Goal: Transaction & Acquisition: Purchase product/service

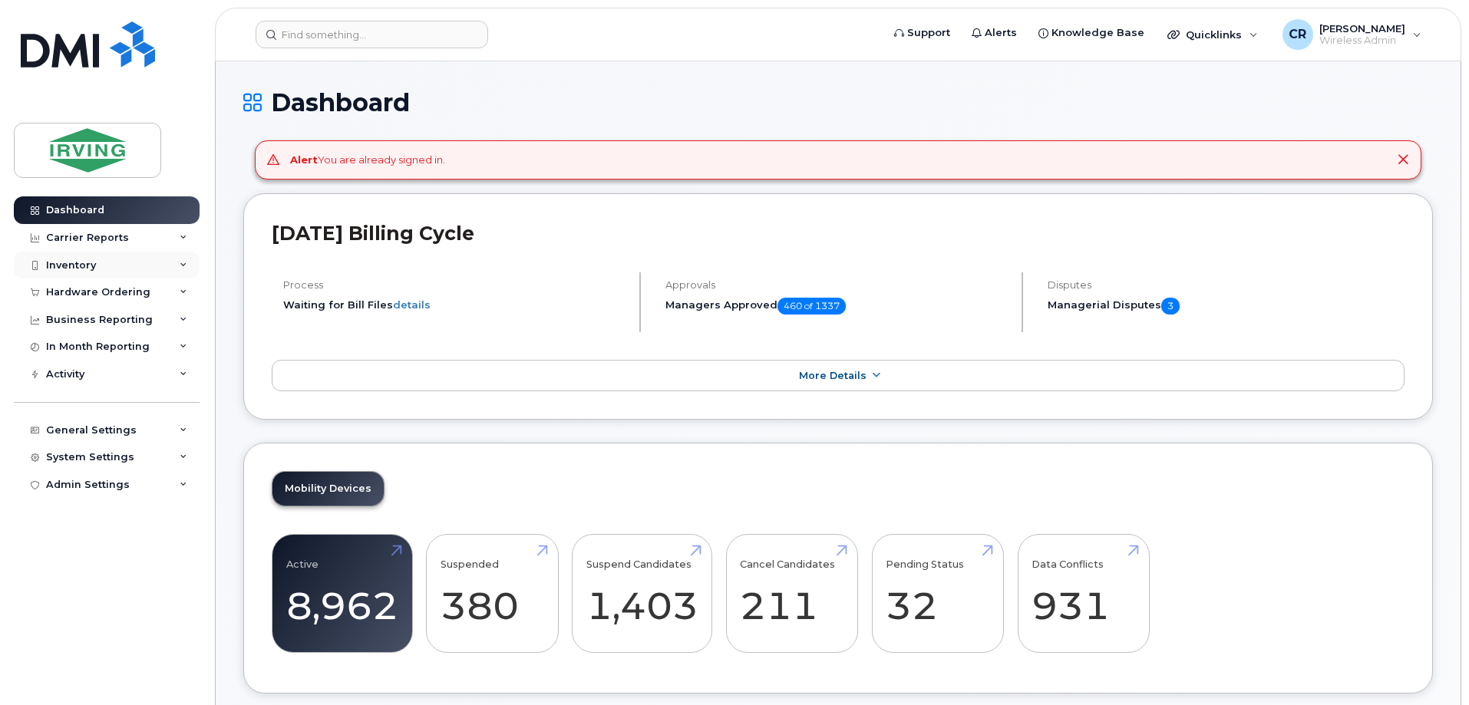
click at [72, 256] on div "Inventory" at bounding box center [107, 266] width 186 height 28
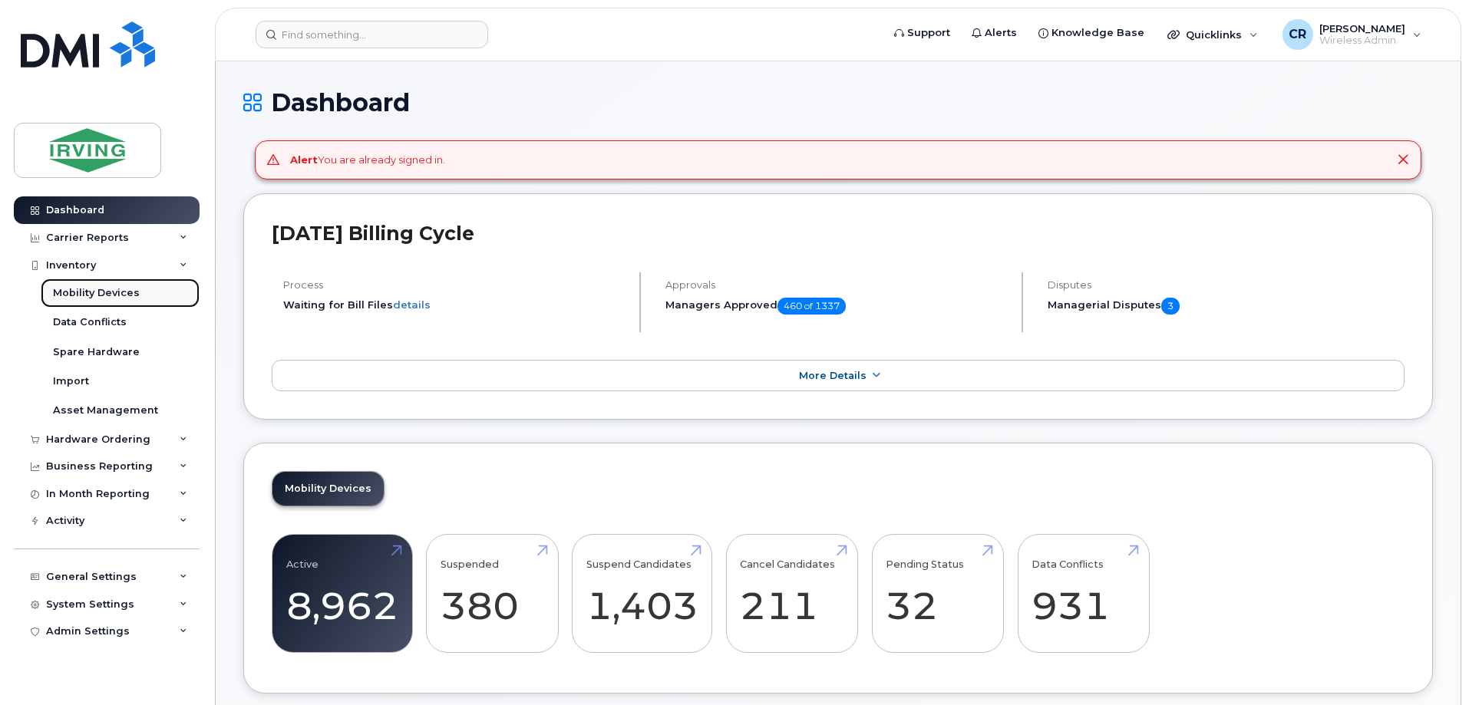
click at [74, 287] on div "Mobility Devices" at bounding box center [96, 293] width 87 height 14
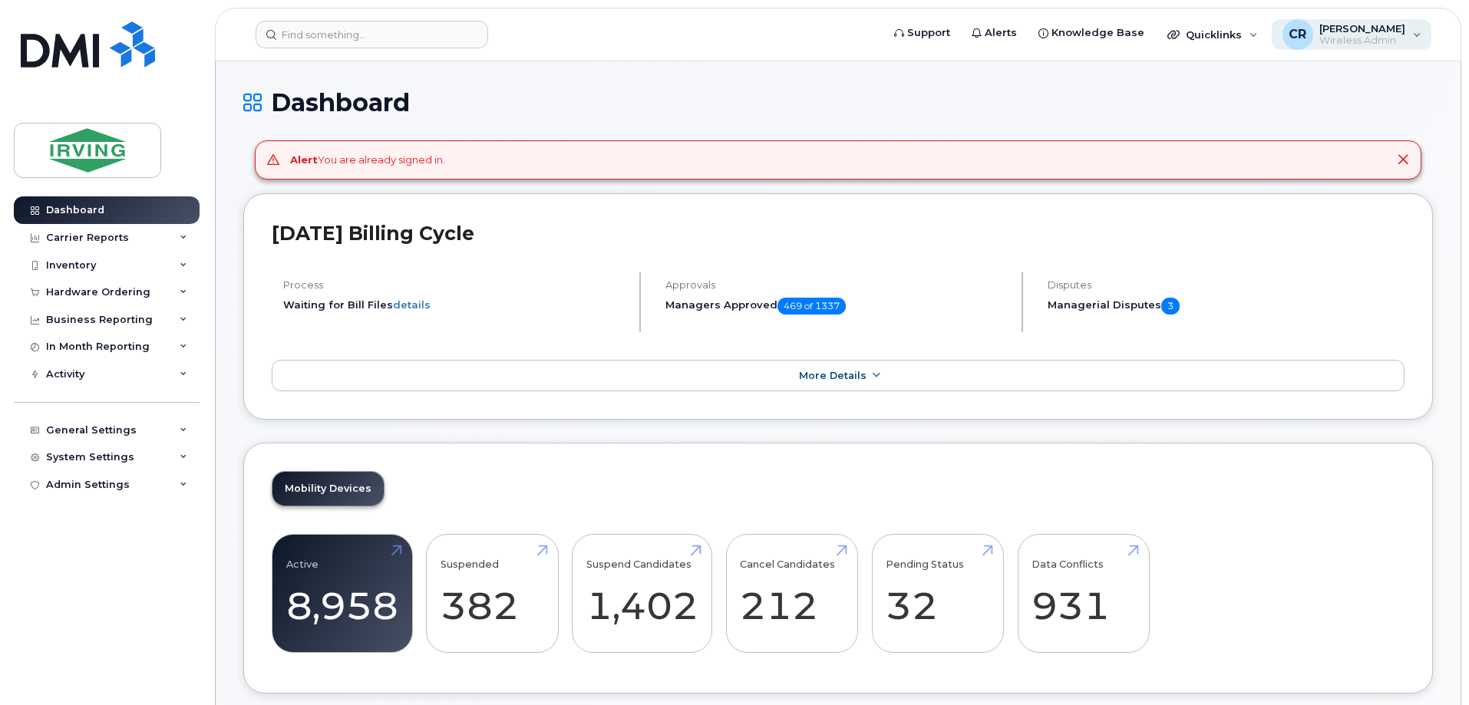
click at [1413, 29] on div "CR Crystal Rowe Wireless Admin" at bounding box center [1352, 34] width 160 height 31
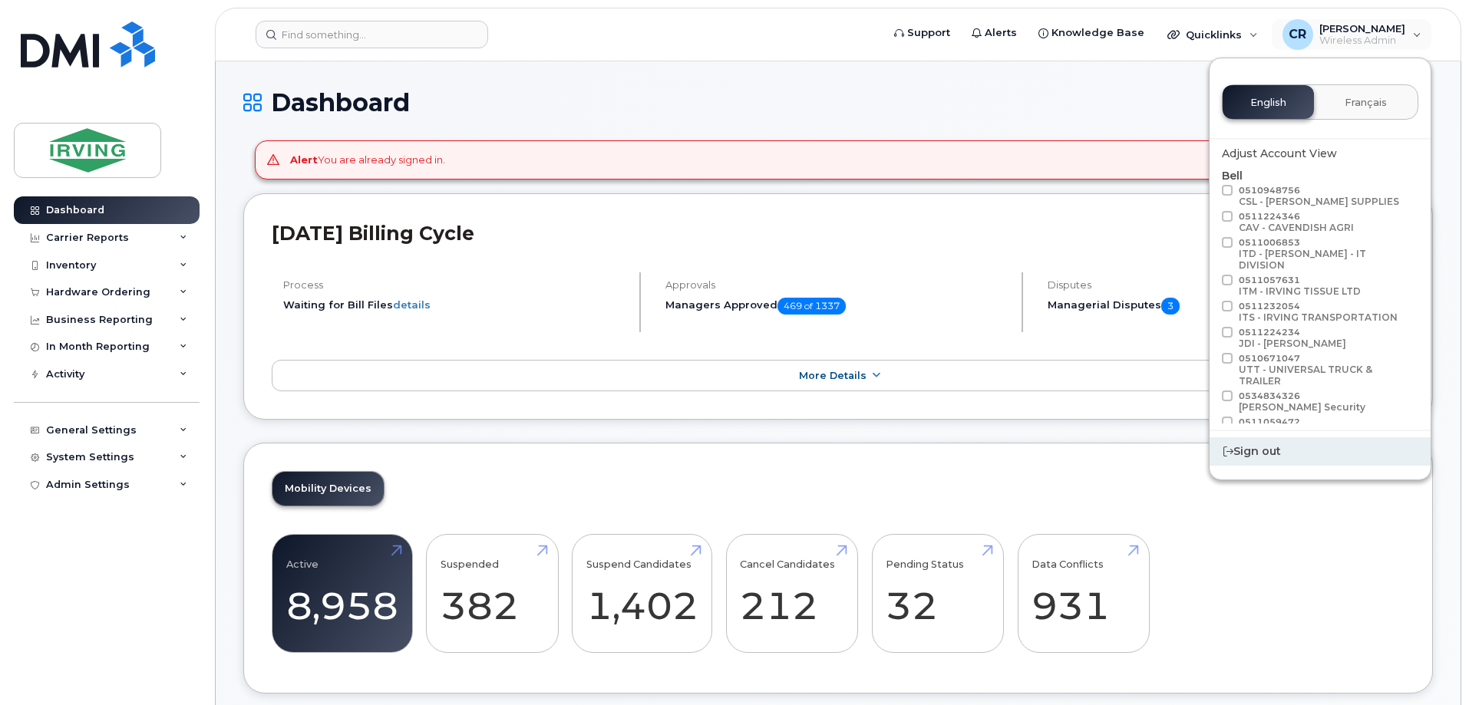
click at [1269, 455] on div "Sign out" at bounding box center [1320, 452] width 221 height 28
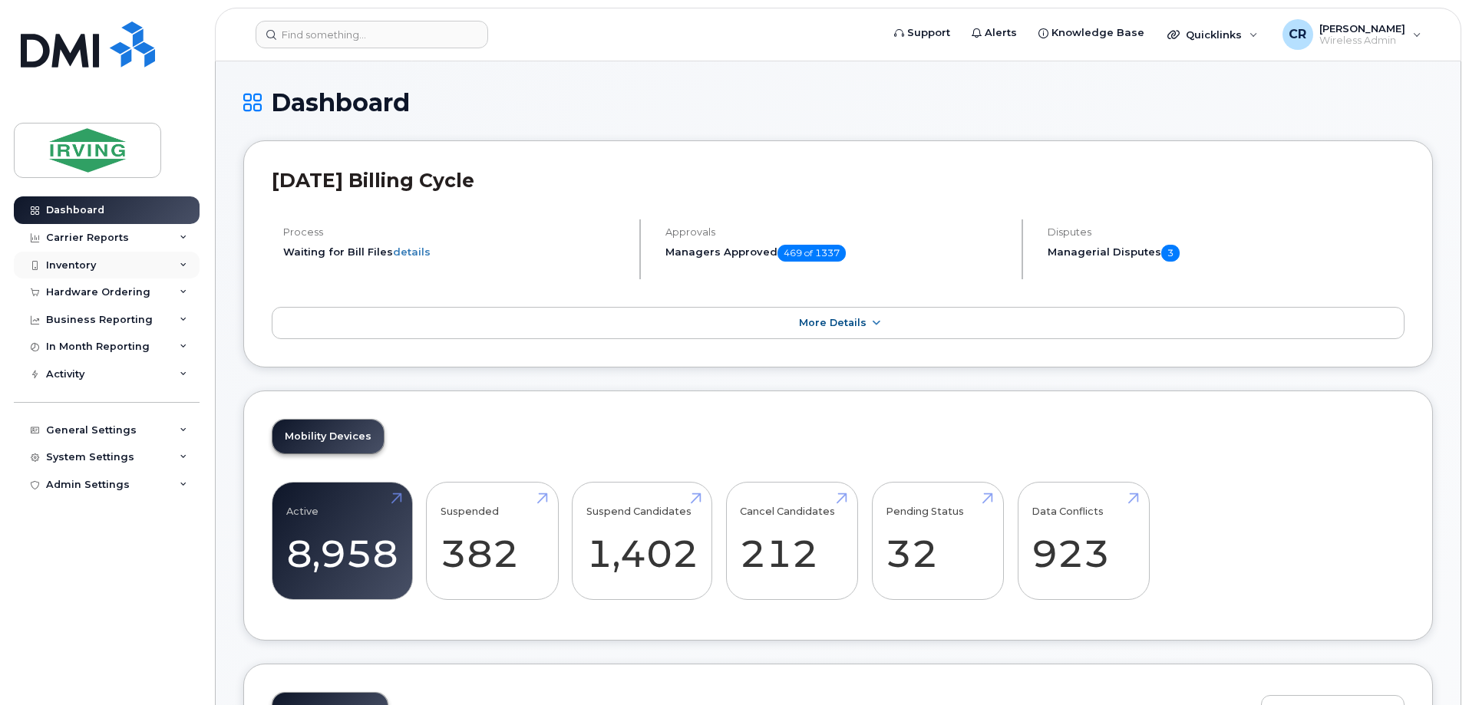
click at [77, 259] on div "Inventory" at bounding box center [71, 265] width 50 height 12
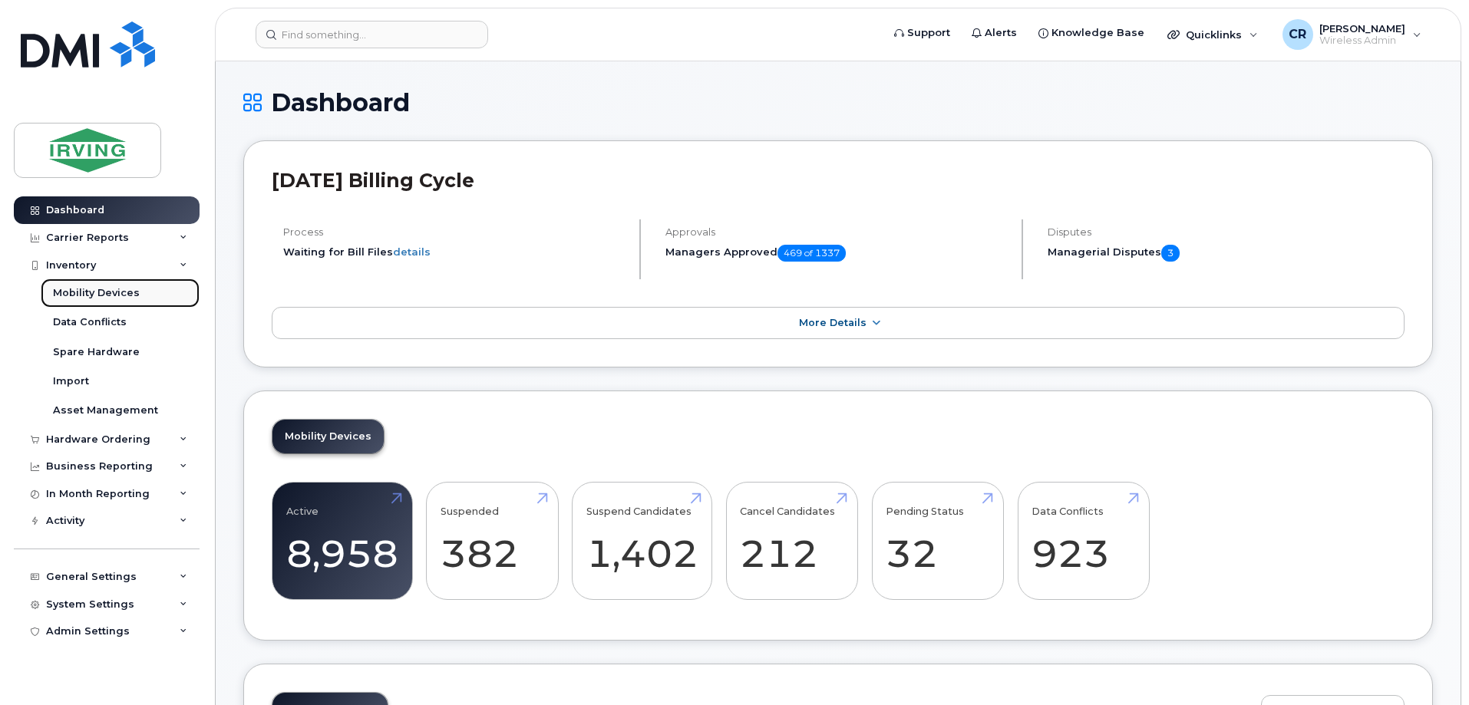
click at [114, 292] on div "Mobility Devices" at bounding box center [96, 293] width 87 height 14
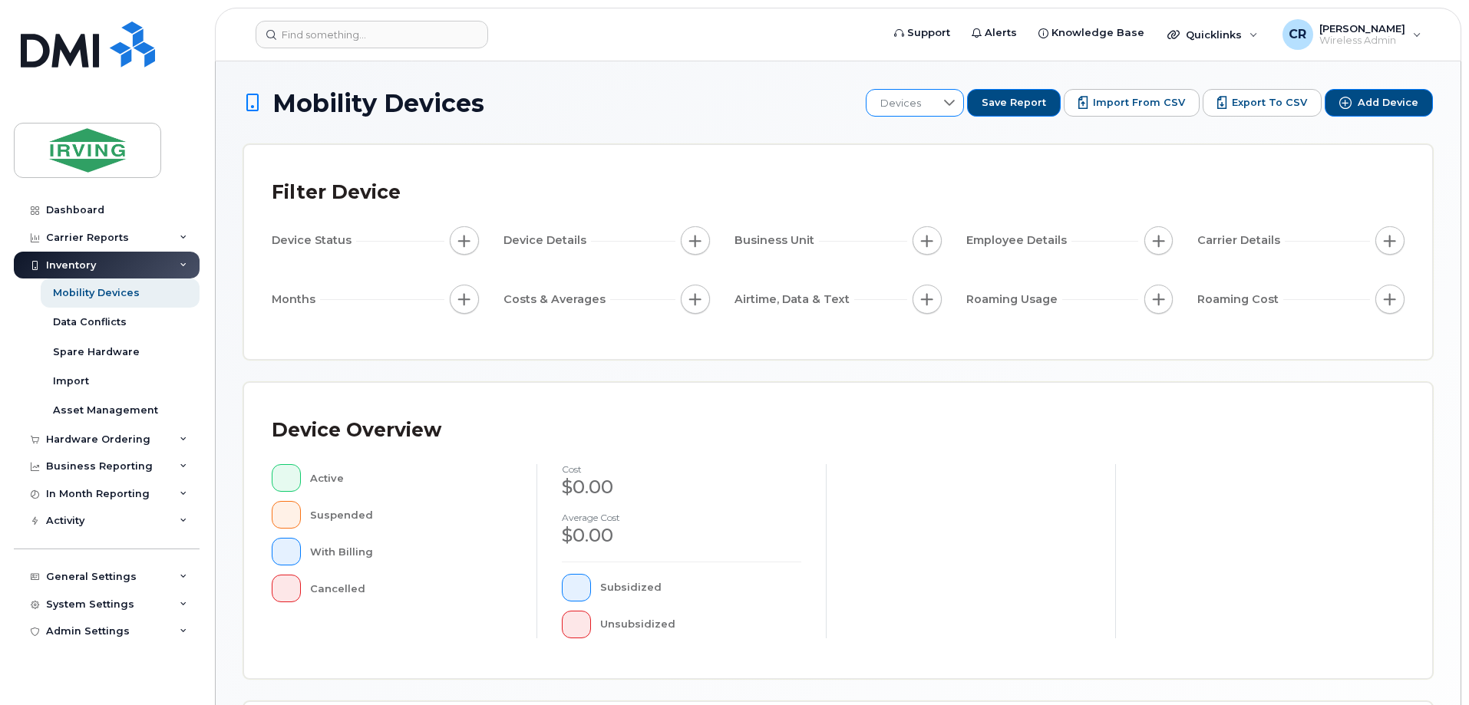
click at [950, 108] on div at bounding box center [949, 103] width 29 height 26
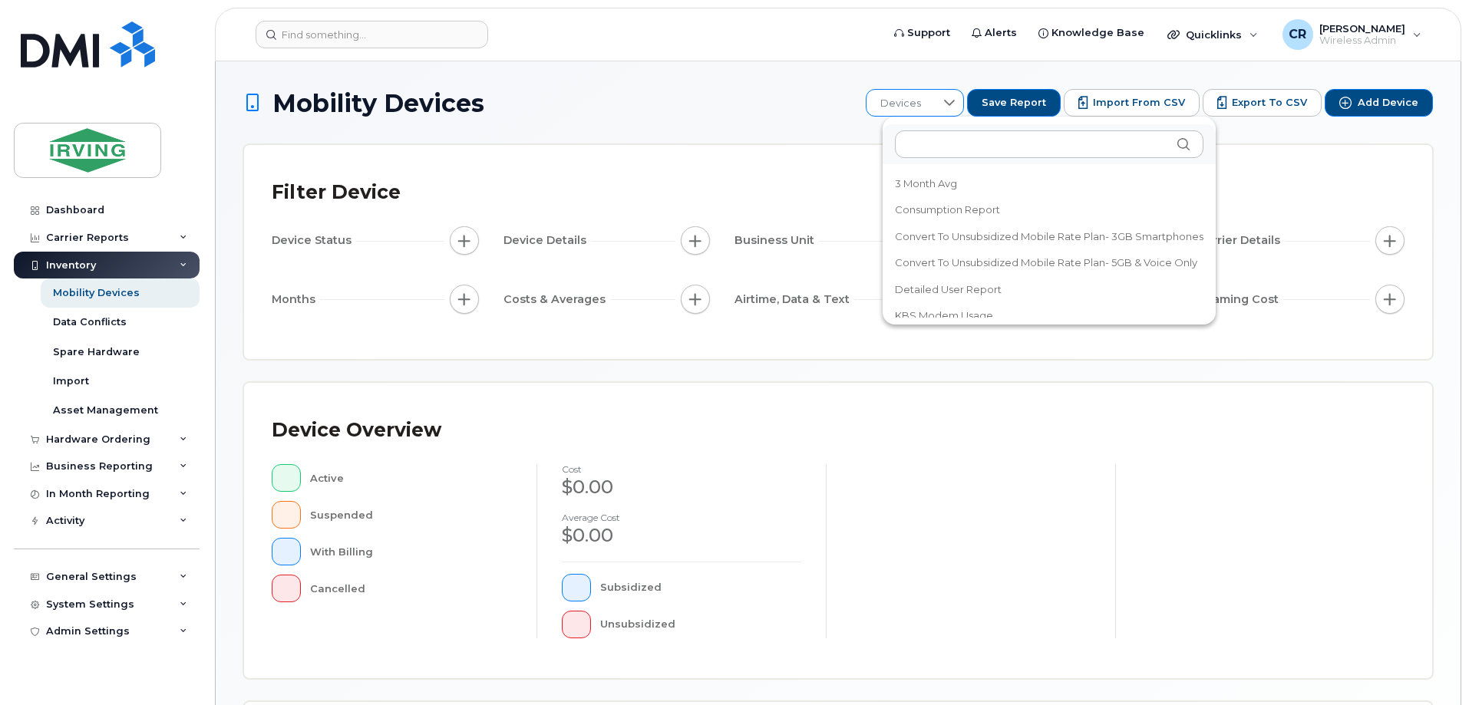
click at [950, 108] on div at bounding box center [949, 103] width 29 height 26
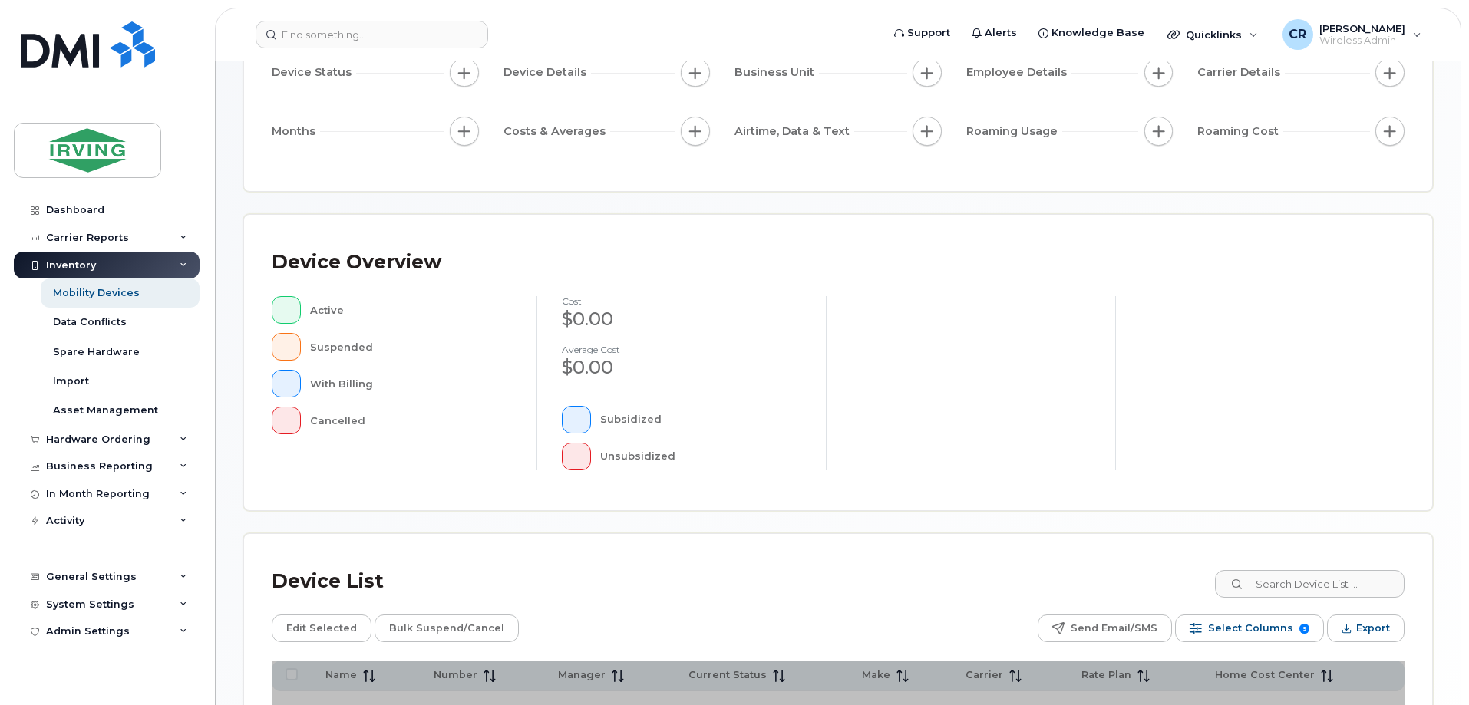
scroll to position [307, 0]
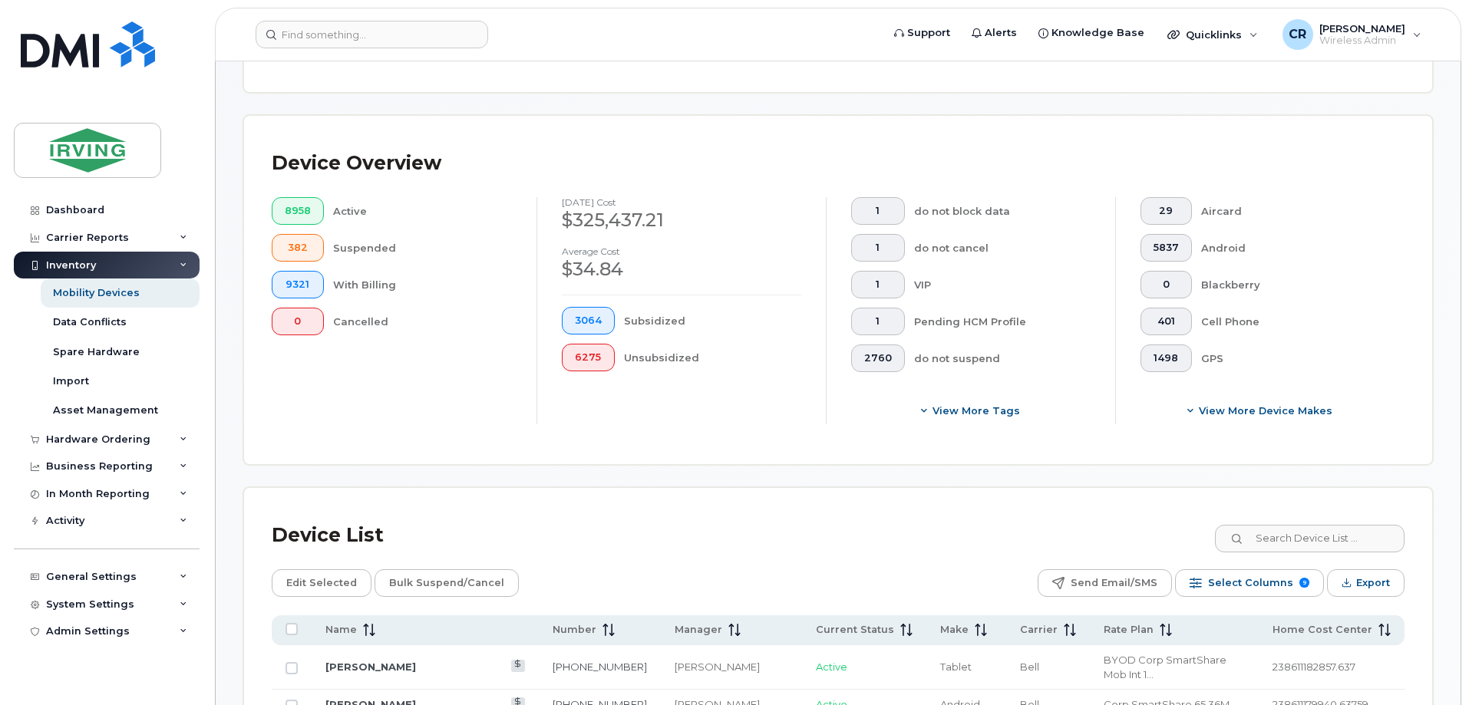
scroll to position [334, 0]
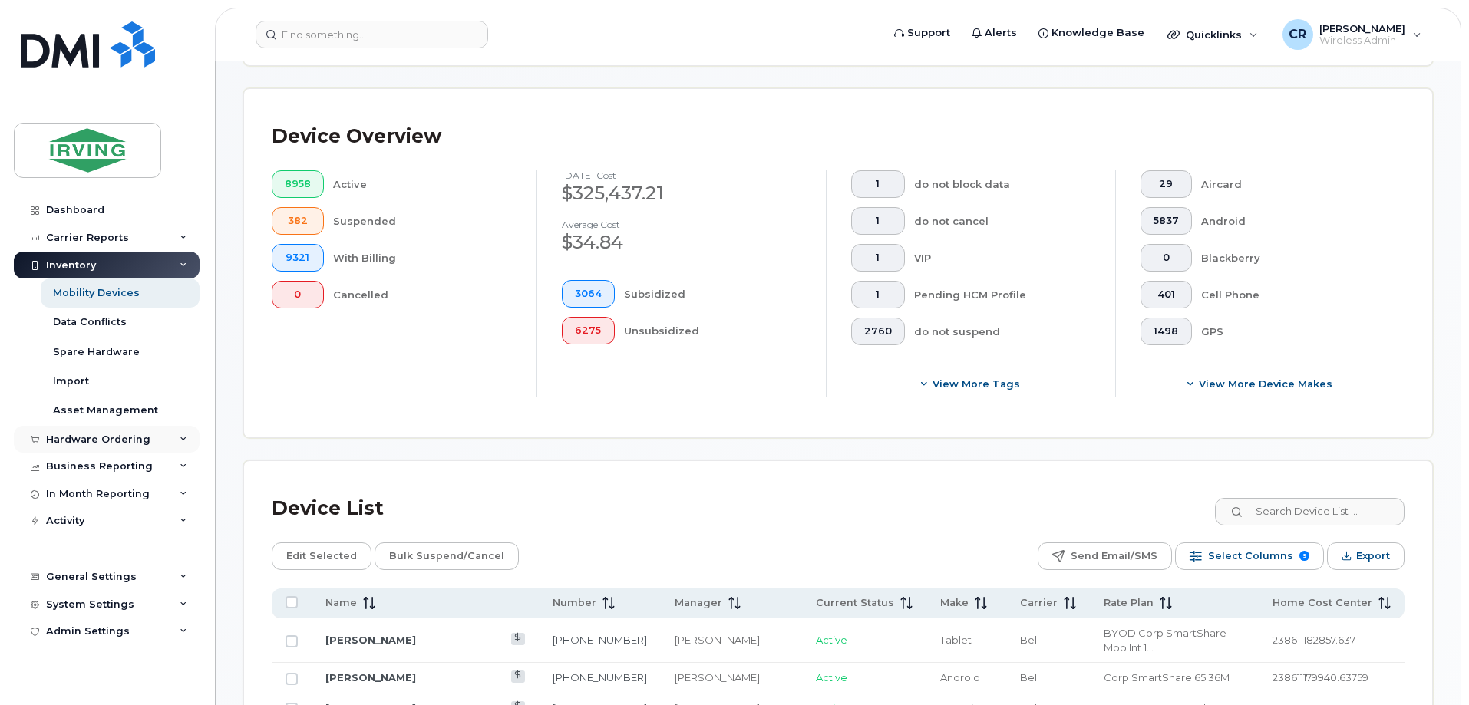
click at [60, 443] on div "Hardware Ordering" at bounding box center [98, 440] width 104 height 12
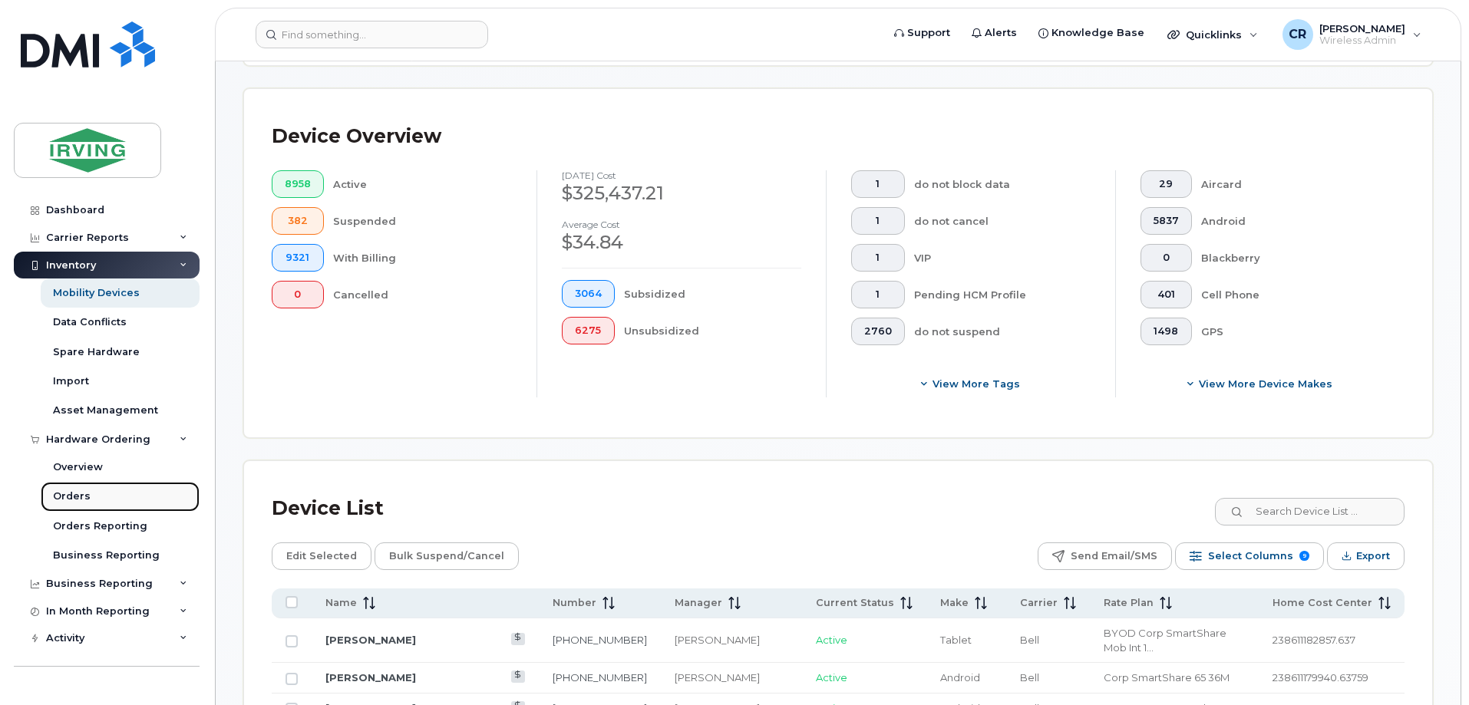
click at [68, 497] on div "Orders" at bounding box center [72, 497] width 38 height 14
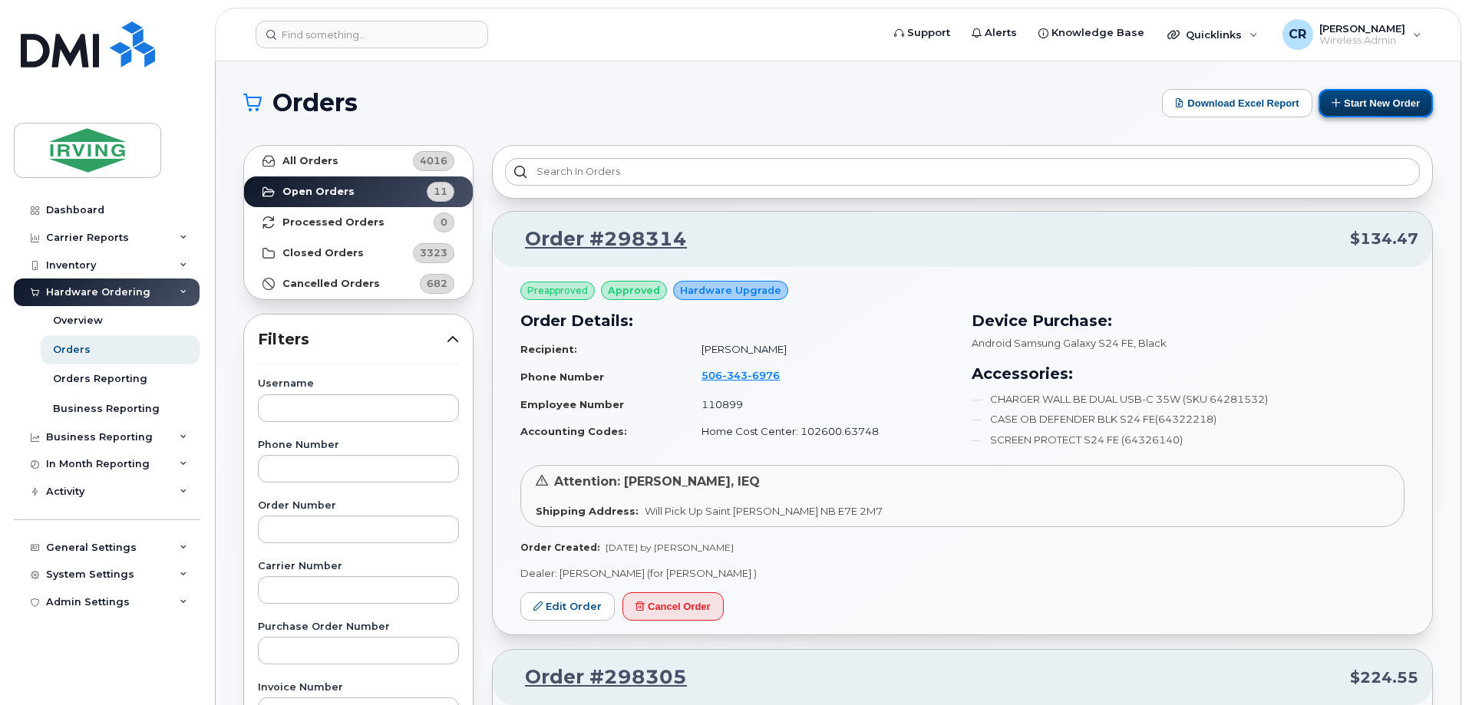
click at [1359, 101] on button "Start New Order" at bounding box center [1376, 103] width 114 height 28
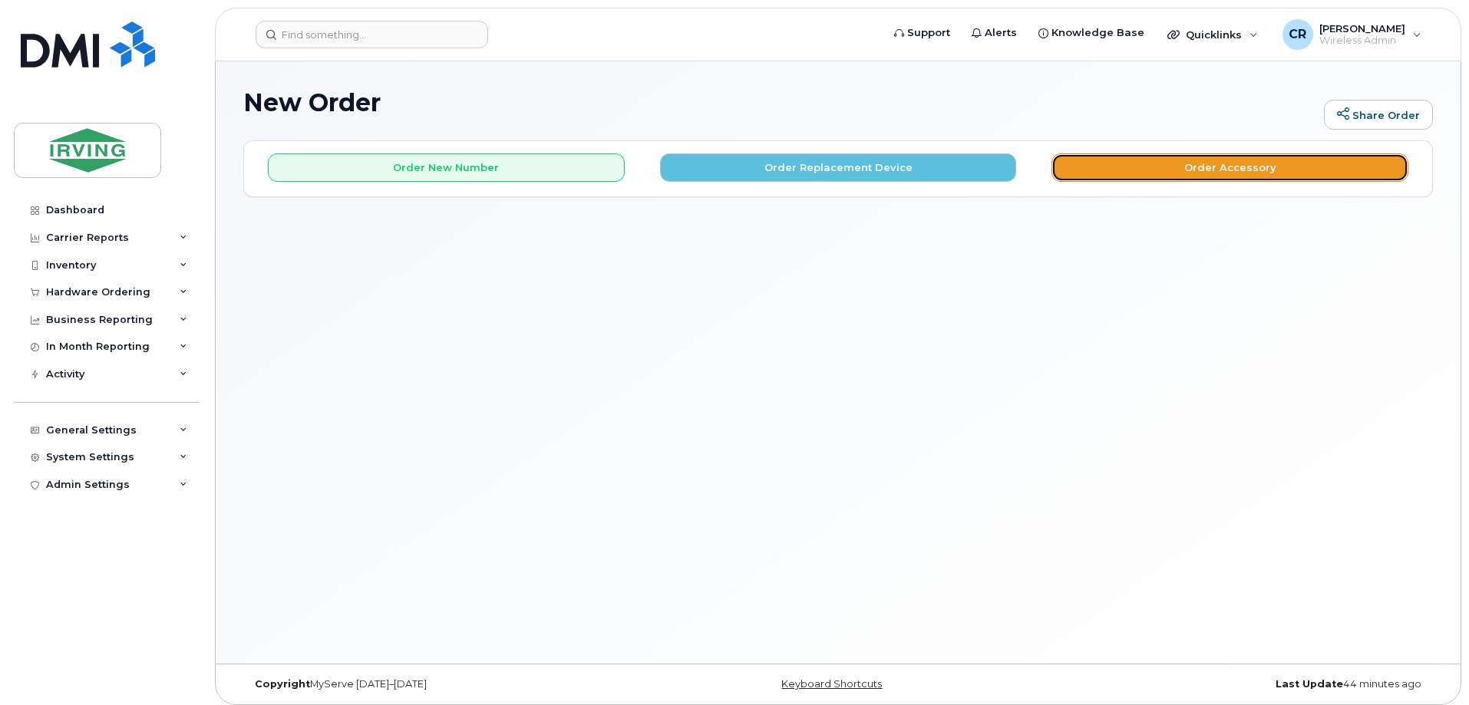
click at [1170, 177] on button "Order Accessory" at bounding box center [1230, 168] width 357 height 28
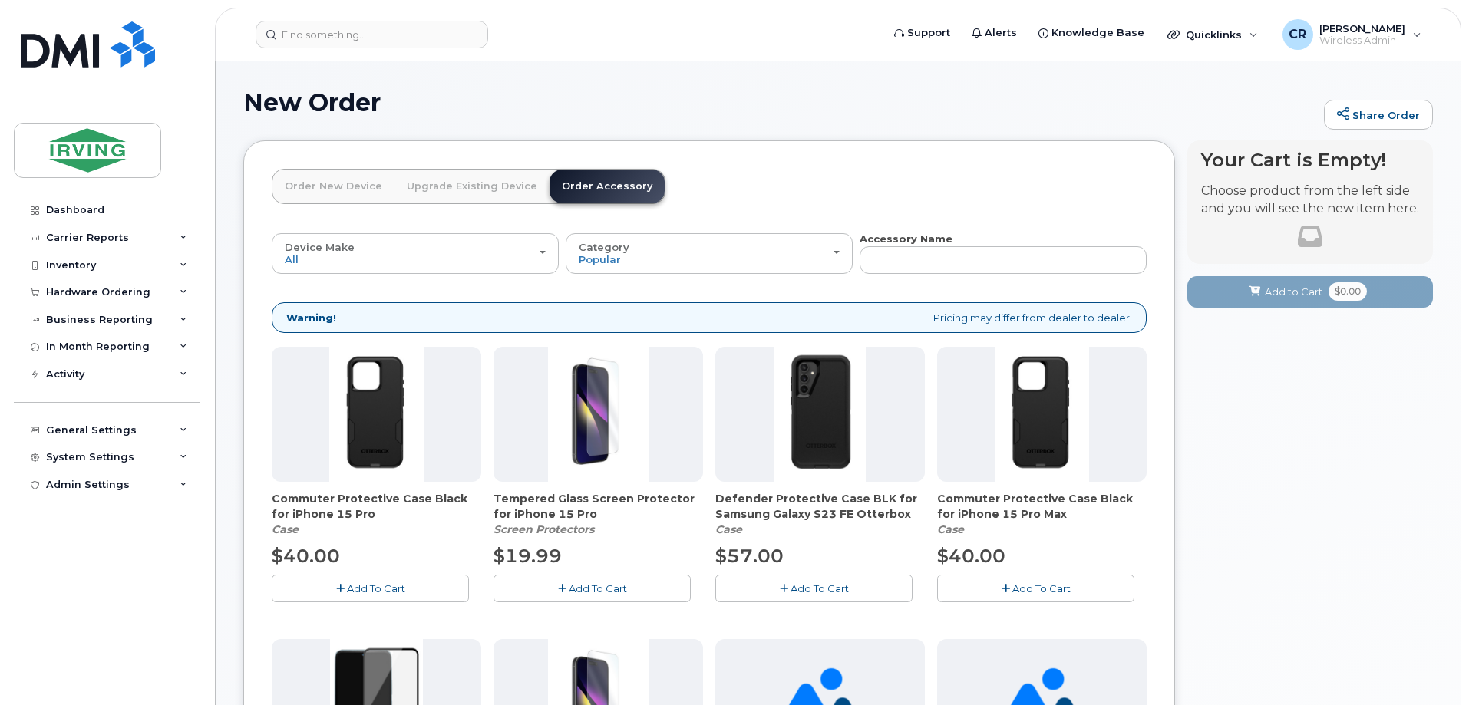
click at [584, 184] on link "Order Accessory" at bounding box center [607, 187] width 115 height 34
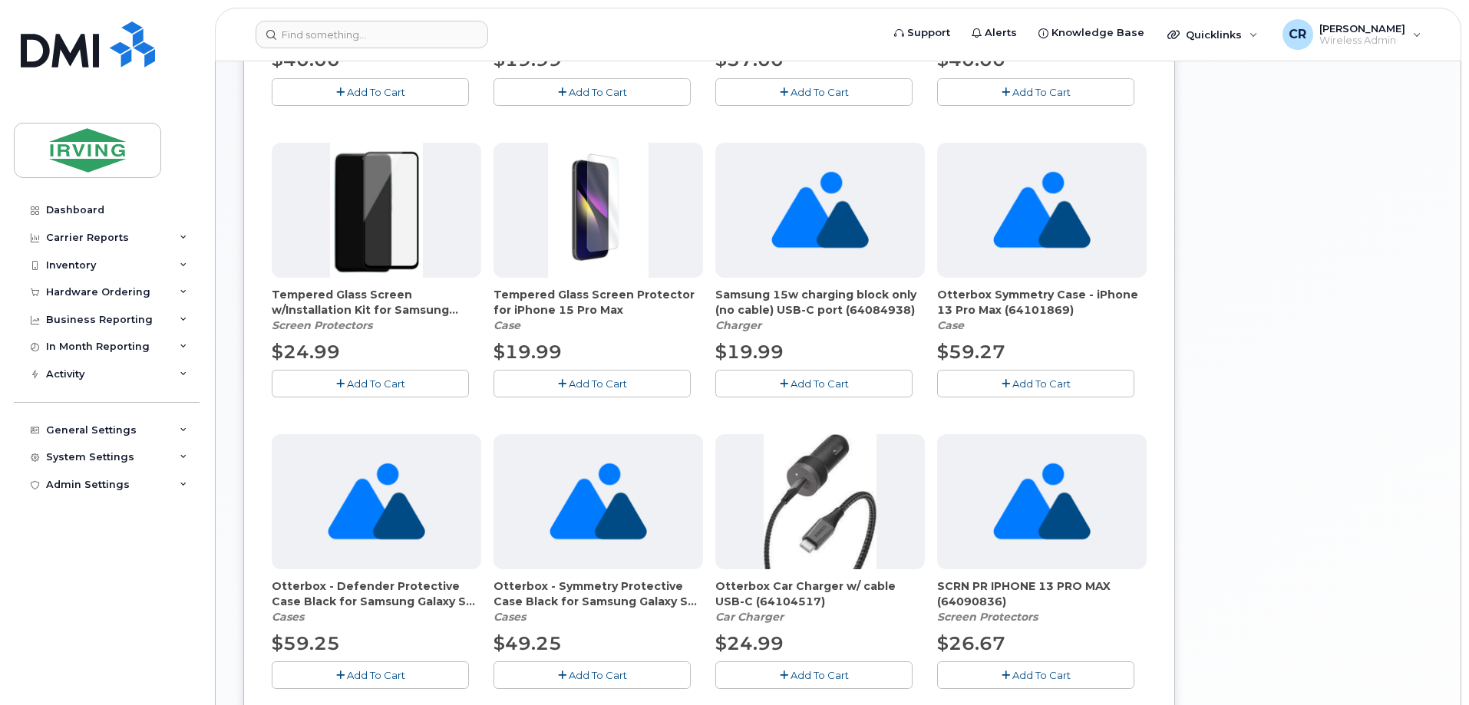
scroll to position [691, 0]
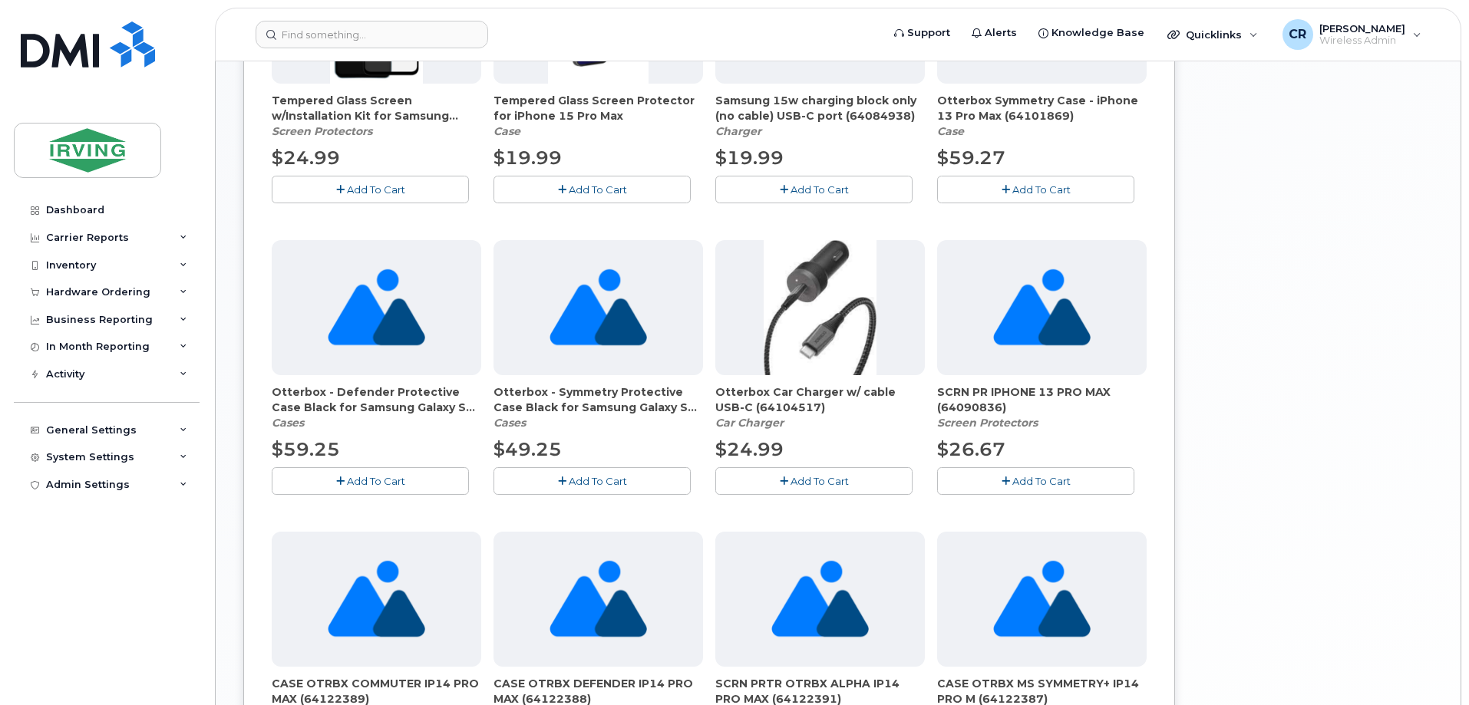
click at [832, 481] on span "Add To Cart" at bounding box center [820, 481] width 58 height 12
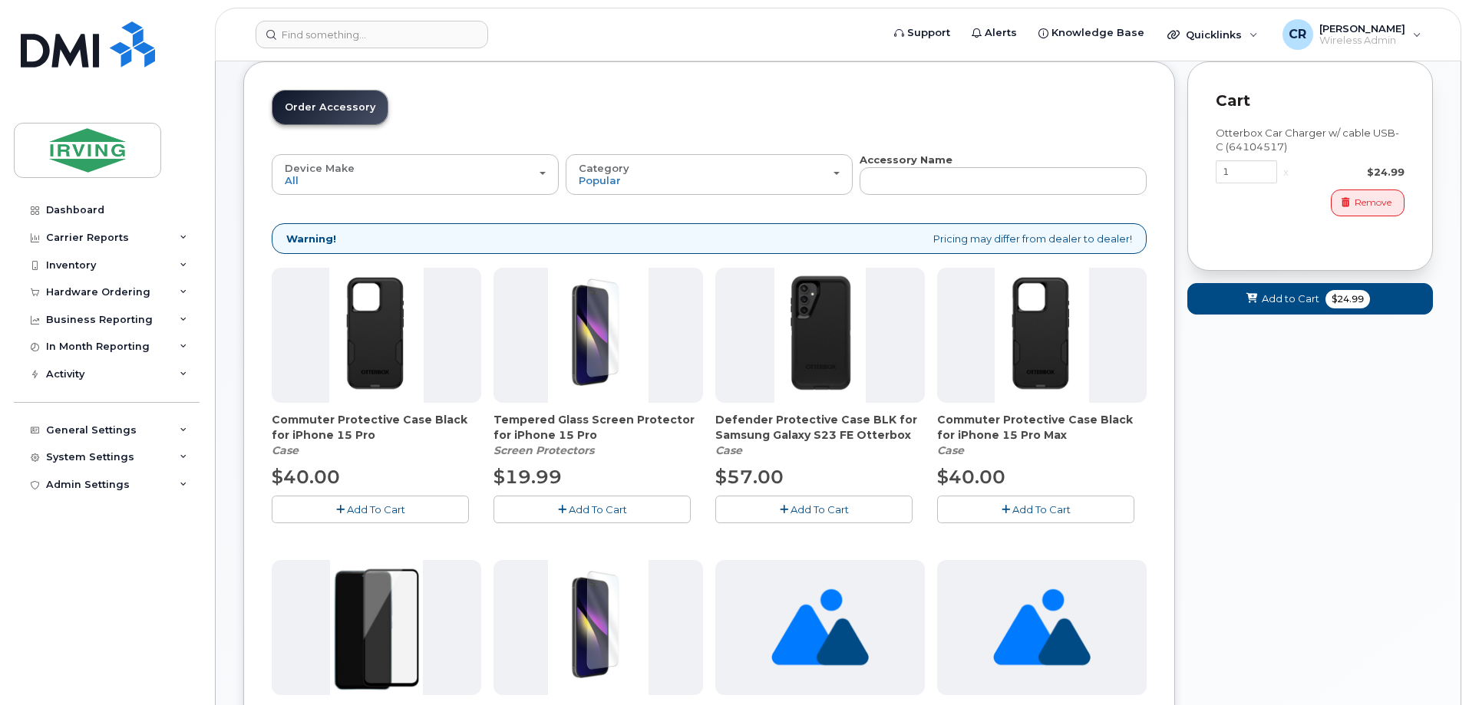
scroll to position [77, 0]
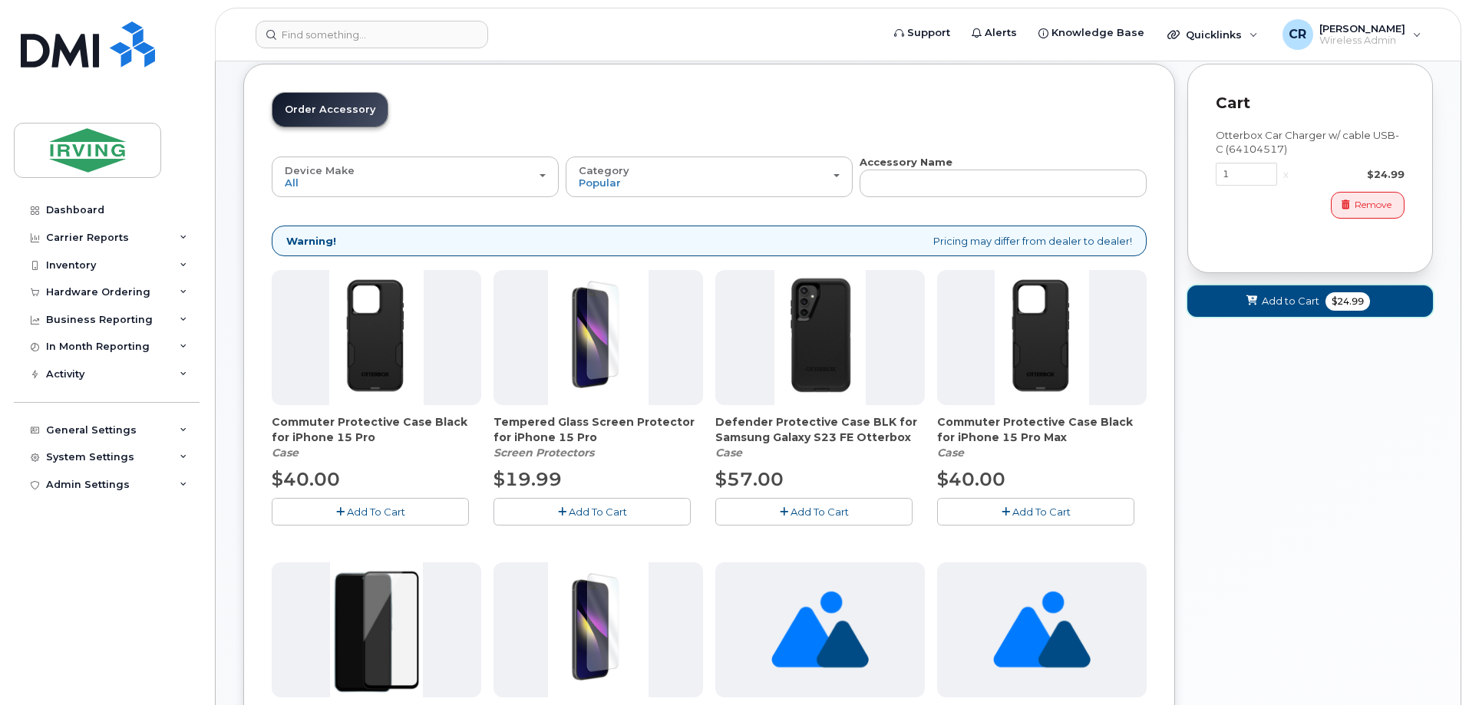
click at [1318, 299] on span "Add to Cart" at bounding box center [1291, 301] width 58 height 15
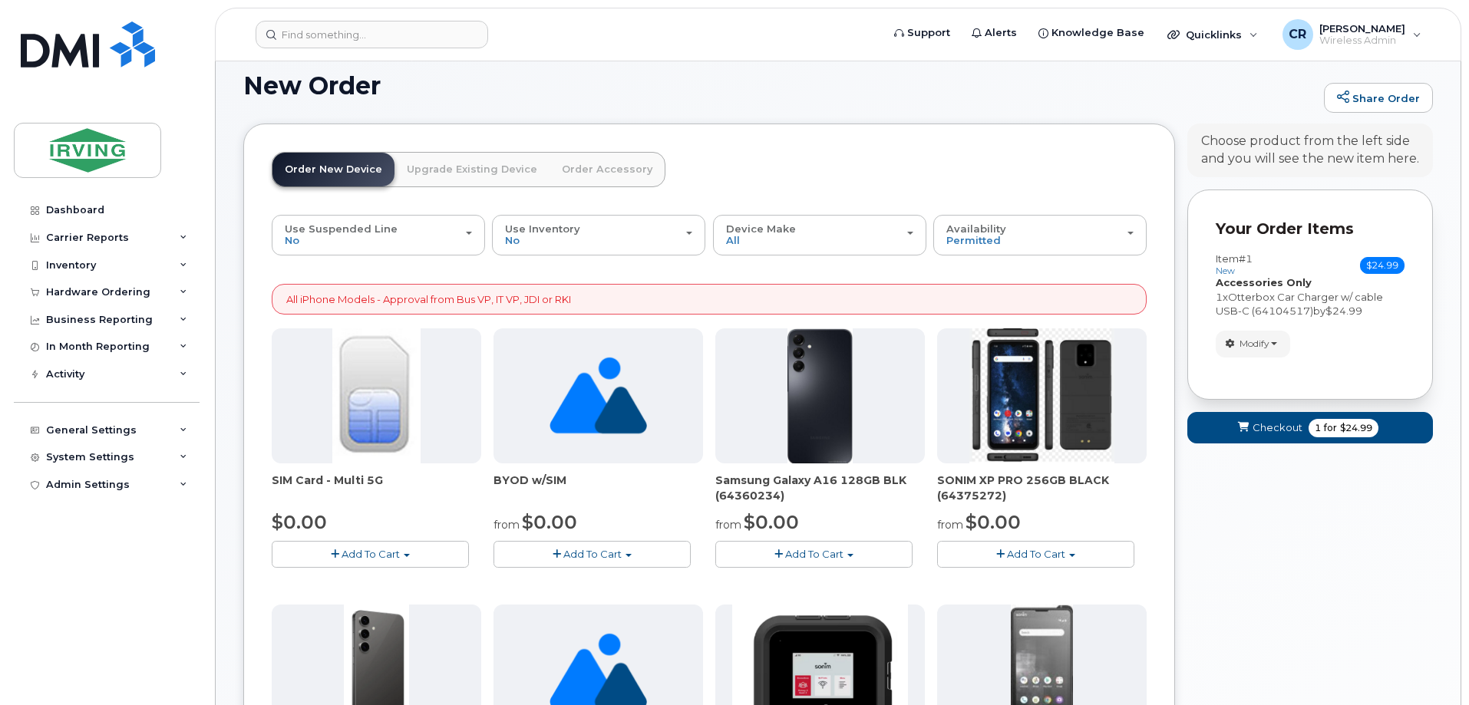
scroll to position [0, 0]
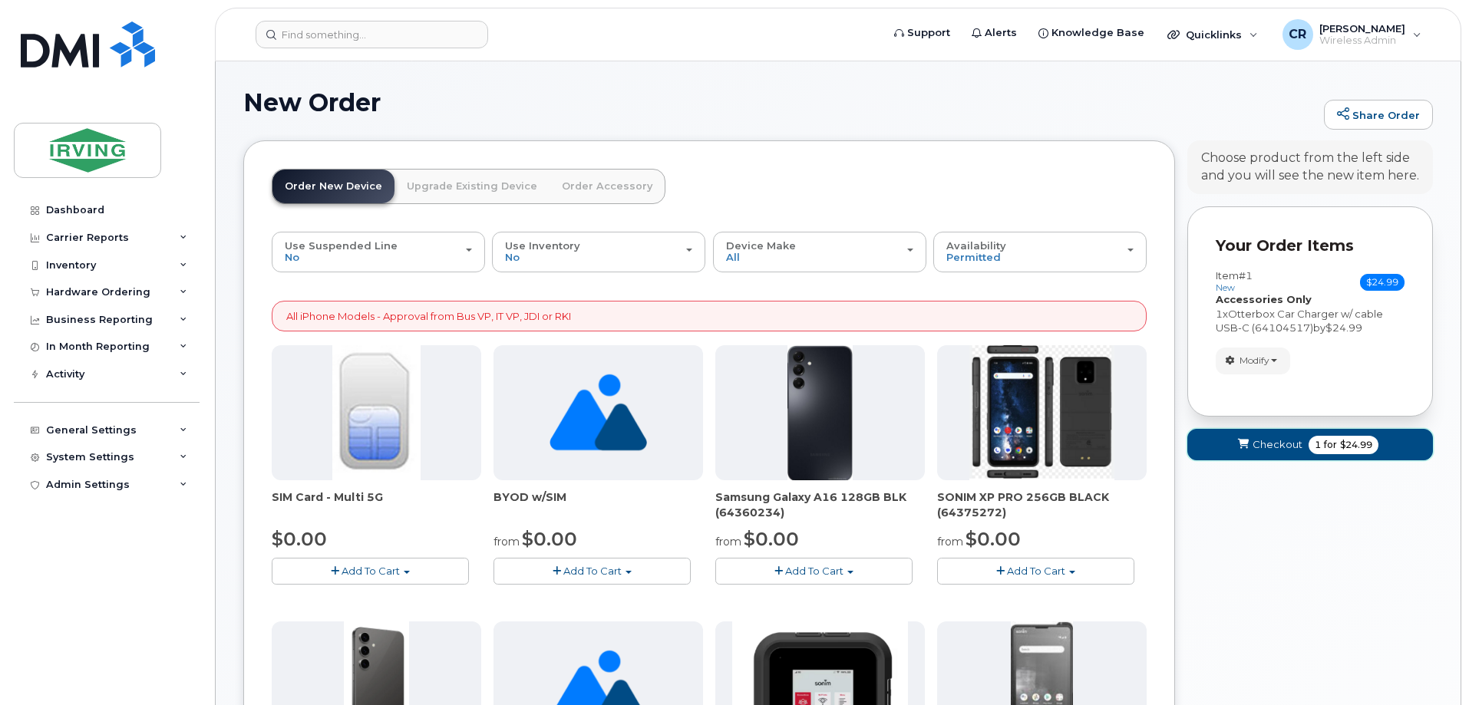
click at [1326, 448] on span "for" at bounding box center [1330, 445] width 19 height 14
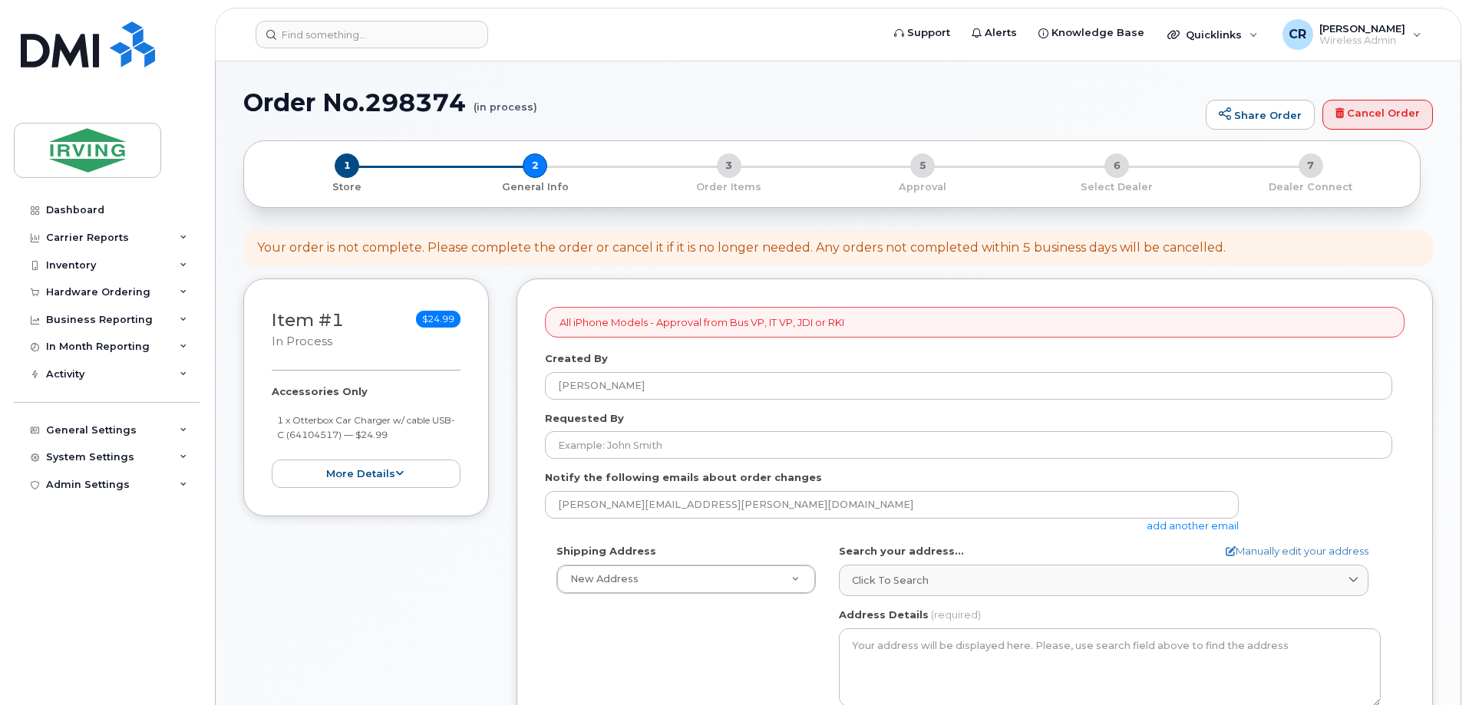
select select
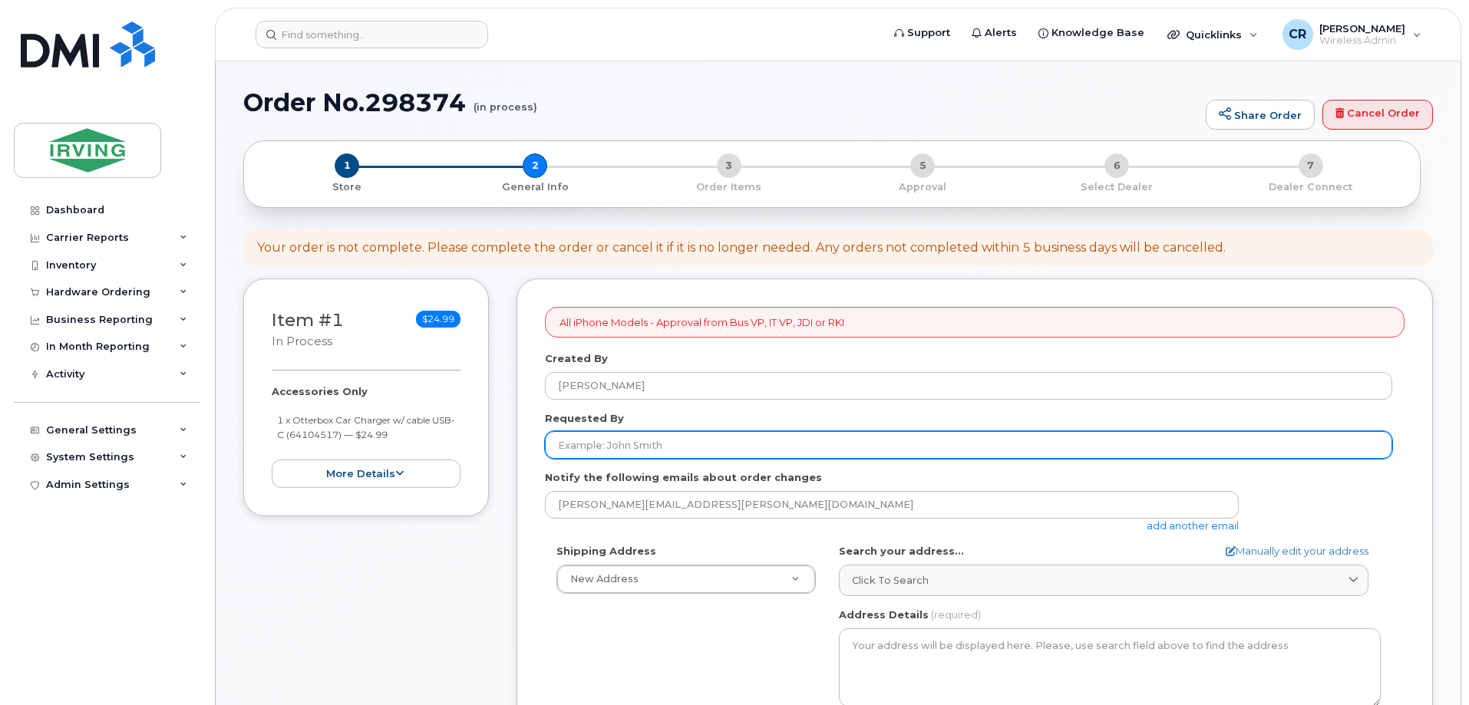
click at [656, 446] on input "Requested By" at bounding box center [968, 445] width 847 height 28
type input "[PERSON_NAME]"
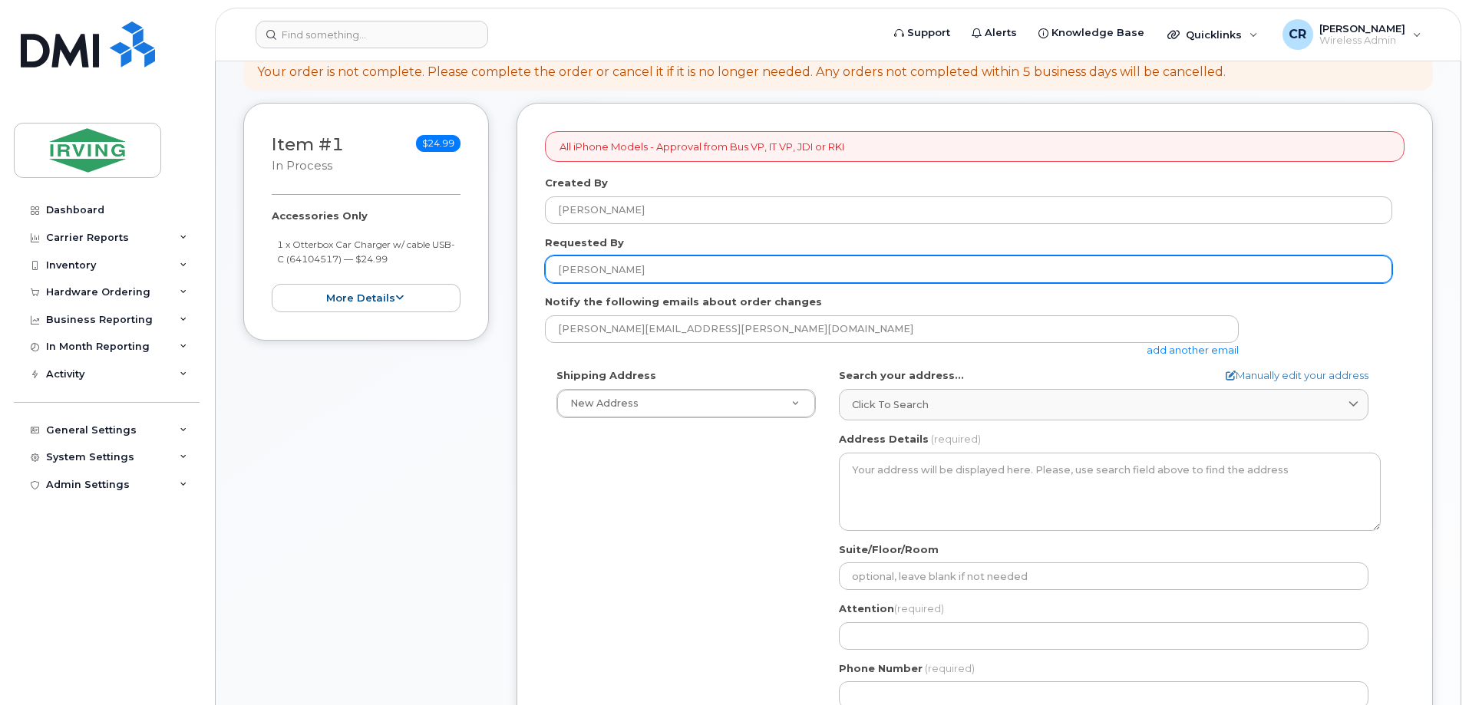
scroll to position [230, 0]
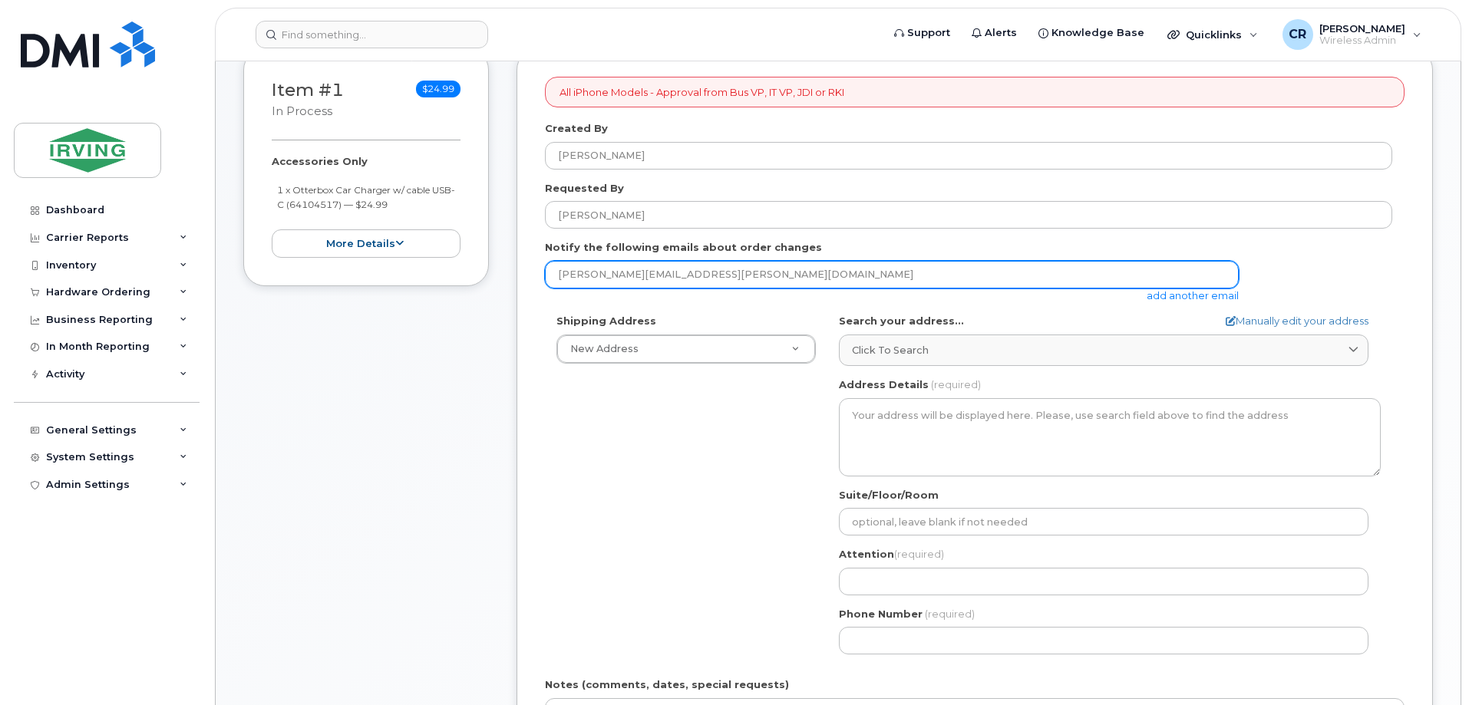
click at [752, 280] on input "[PERSON_NAME][EMAIL_ADDRESS][PERSON_NAME][DOMAIN_NAME]" at bounding box center [892, 275] width 694 height 28
drag, startPoint x: 752, startPoint y: 280, endPoint x: 335, endPoint y: 282, distance: 416.8
click at [335, 282] on div "Item #1 in process $24.99 Accessories Only 1 x Otterbox Car Charger w/ cable US…" at bounding box center [838, 485] width 1190 height 874
type input "jdiswitchboard@jdirving.com"
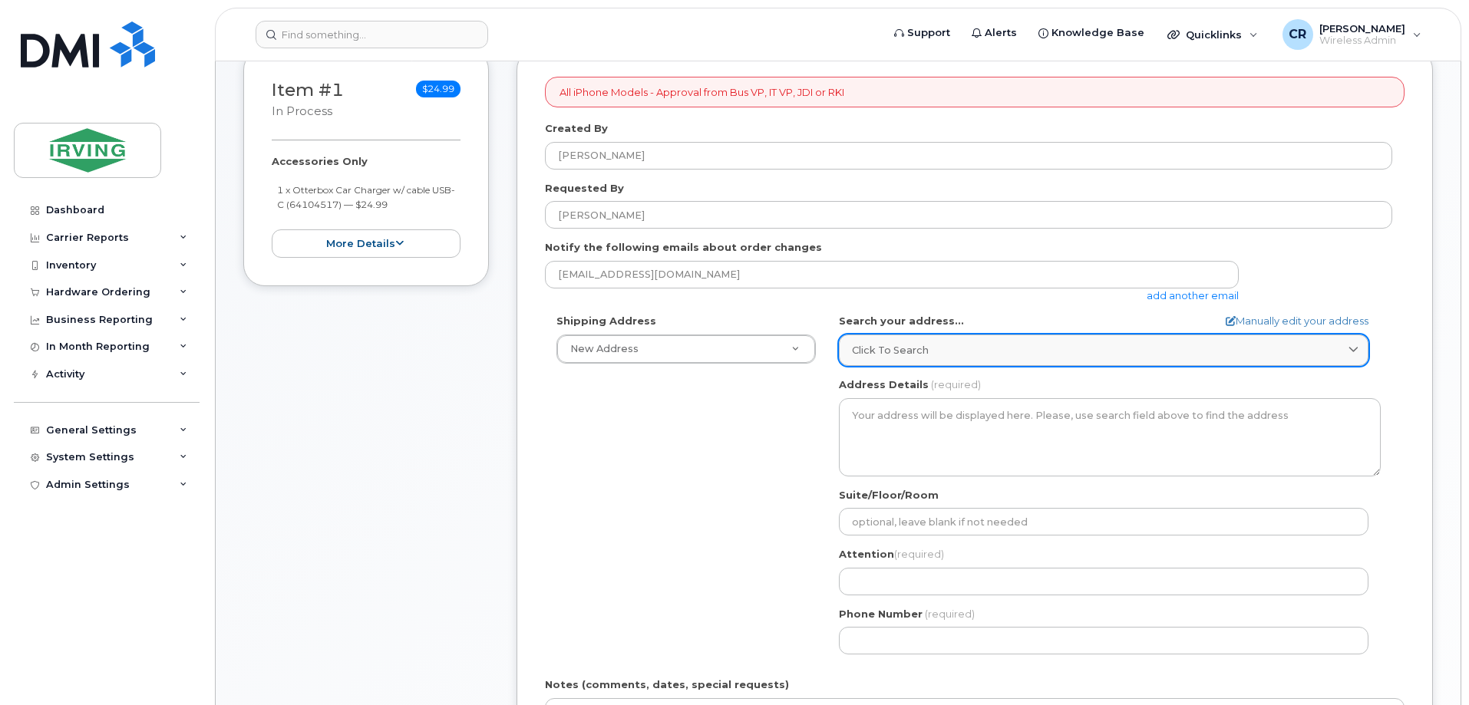
click at [918, 358] on span "Click to search" at bounding box center [890, 350] width 77 height 15
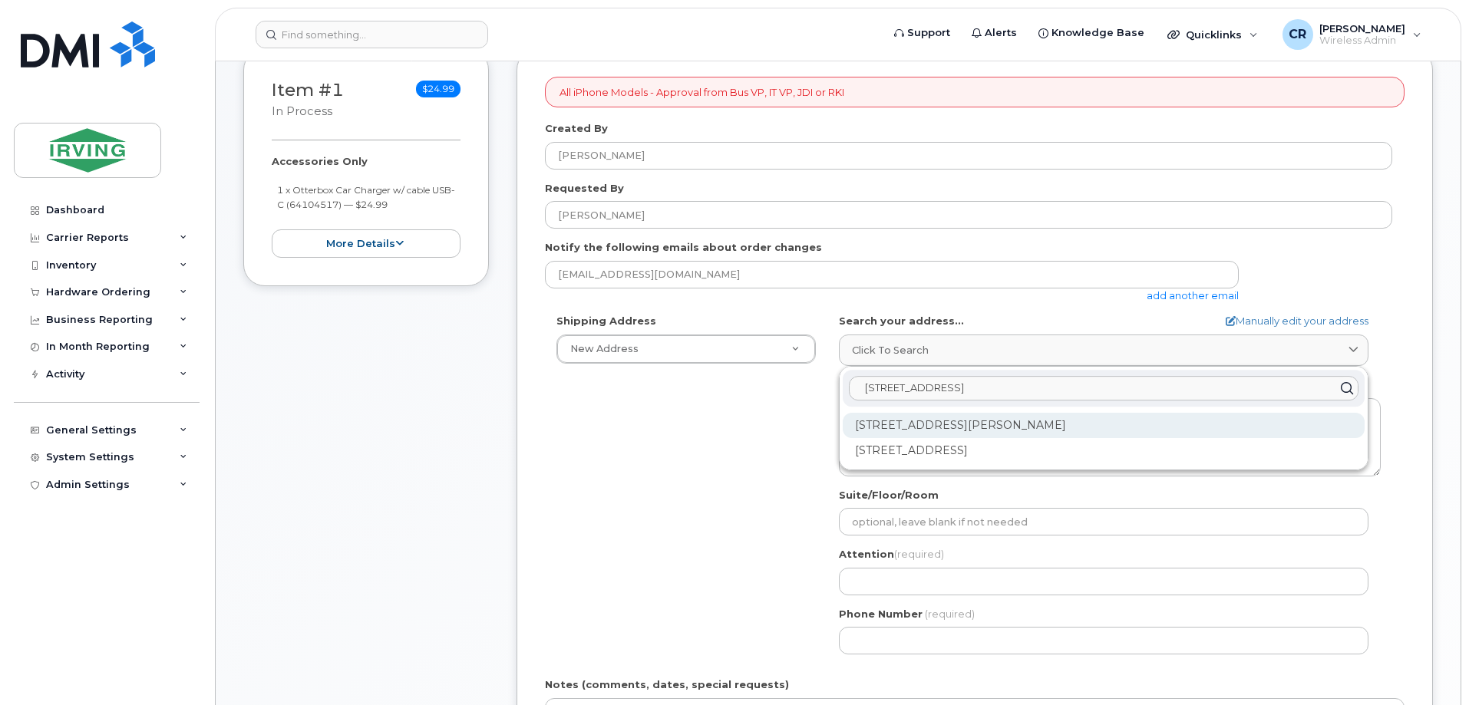
type input "300 union st"
click at [1044, 420] on div "300 Union St Saint John NB E2L 4Z2" at bounding box center [1104, 425] width 522 height 25
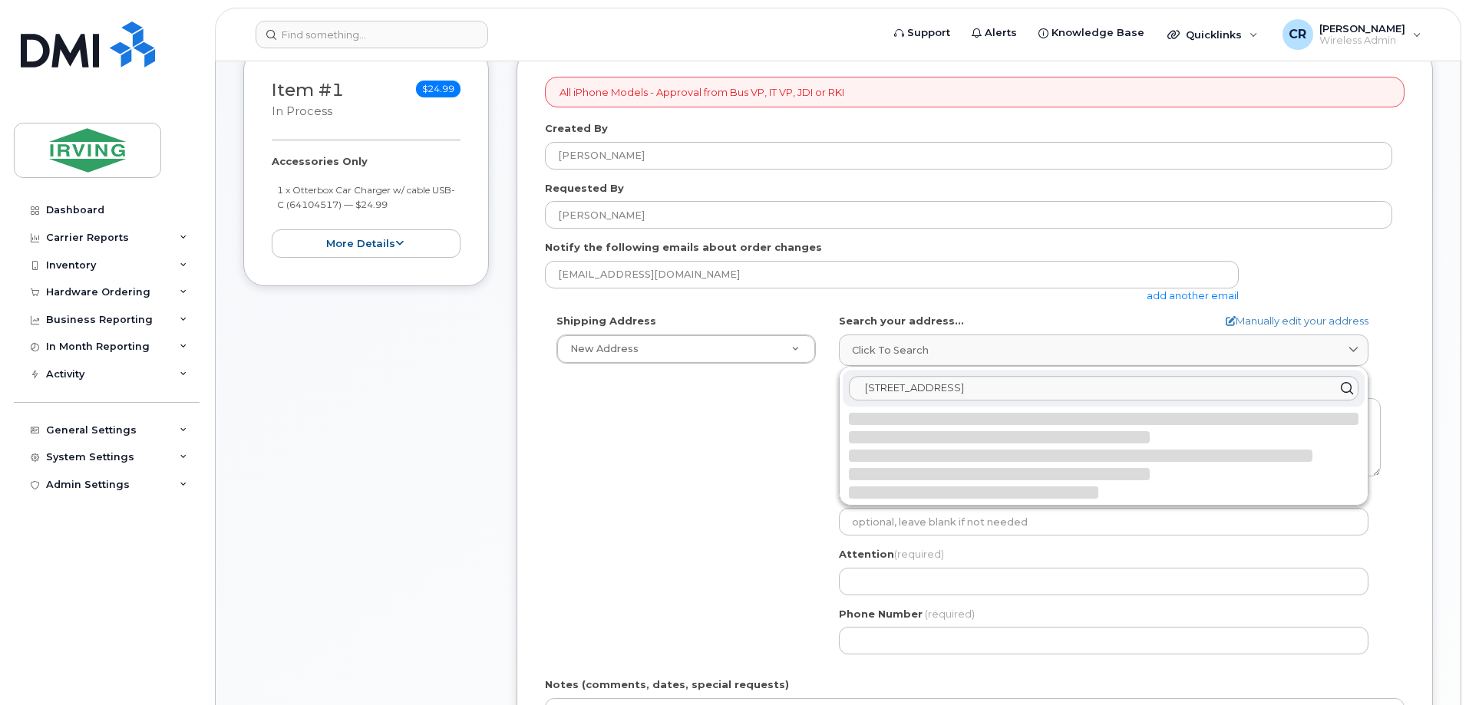
select select
type textarea "300 Union St SAINT JOHN NB E2L 4Z2 CANADA"
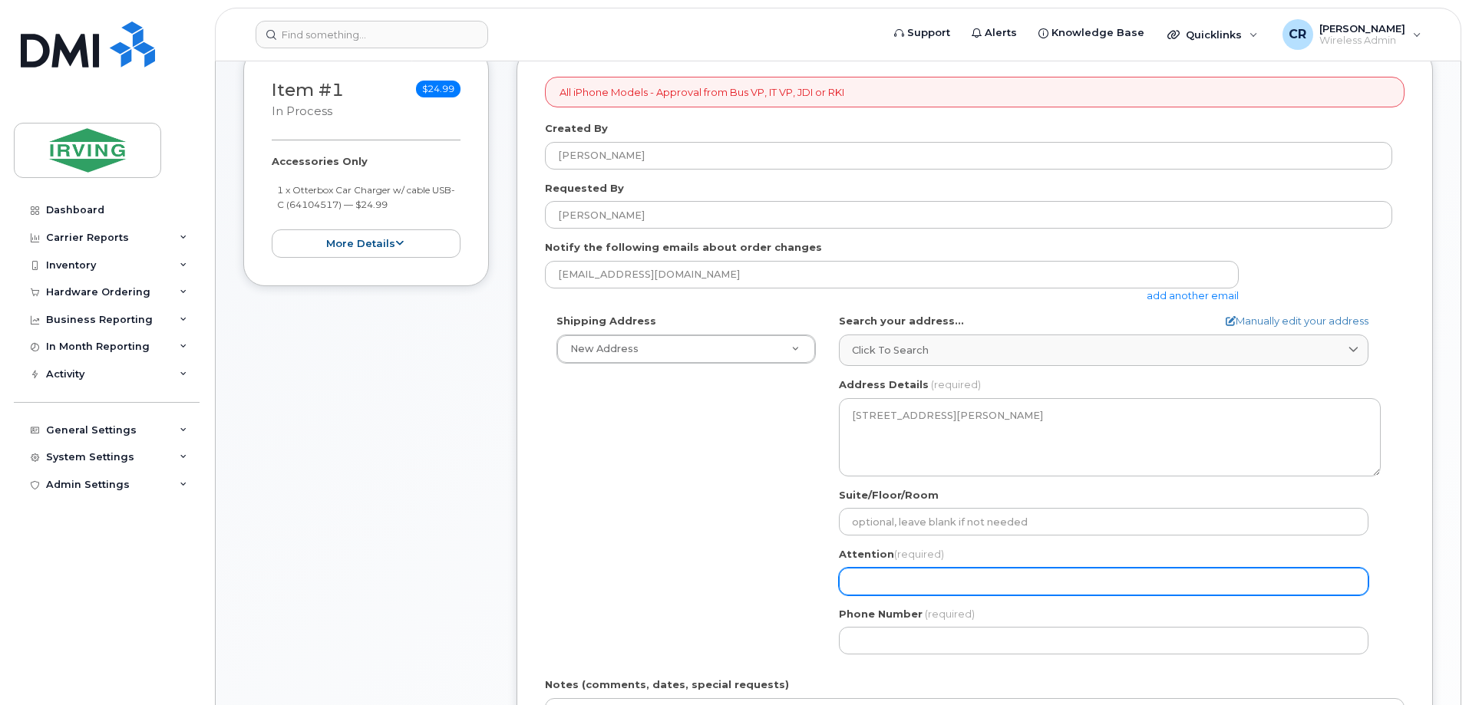
click at [895, 582] on input "Attention (required)" at bounding box center [1104, 582] width 530 height 28
select select
type input "C"
select select
type input "Crys"
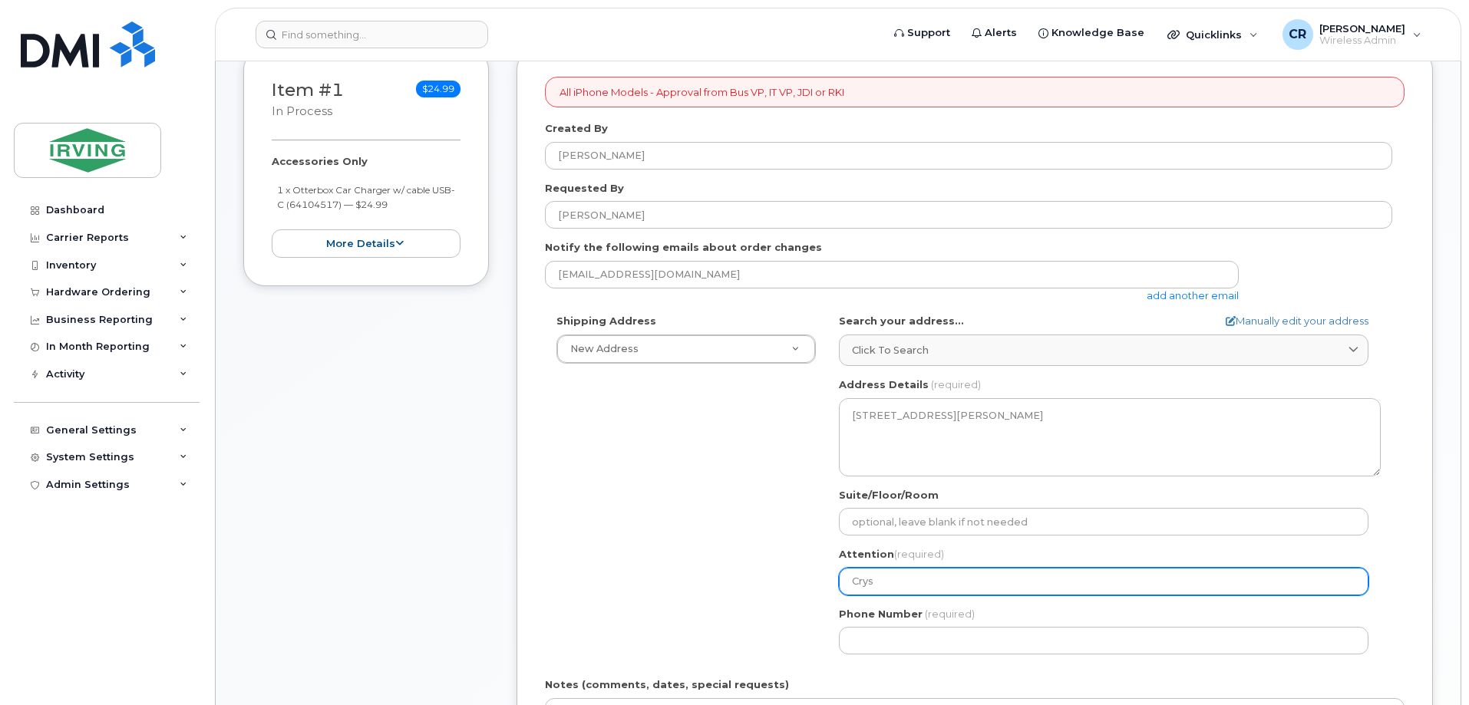
select select
type input "Cryst"
select select
type input "Crysta"
select select
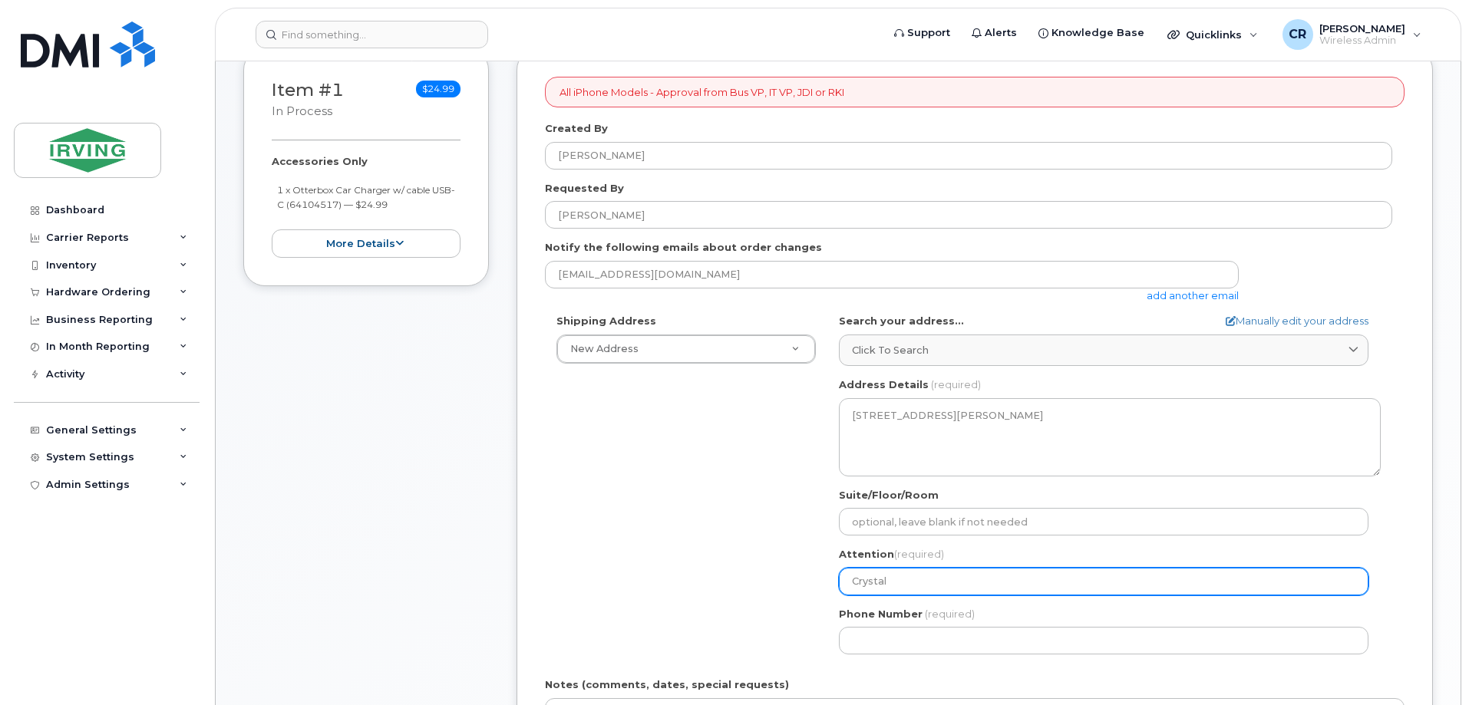
type input "Crystal"
select select
type input "[PERSON_NAME], 6th Floor"
select select
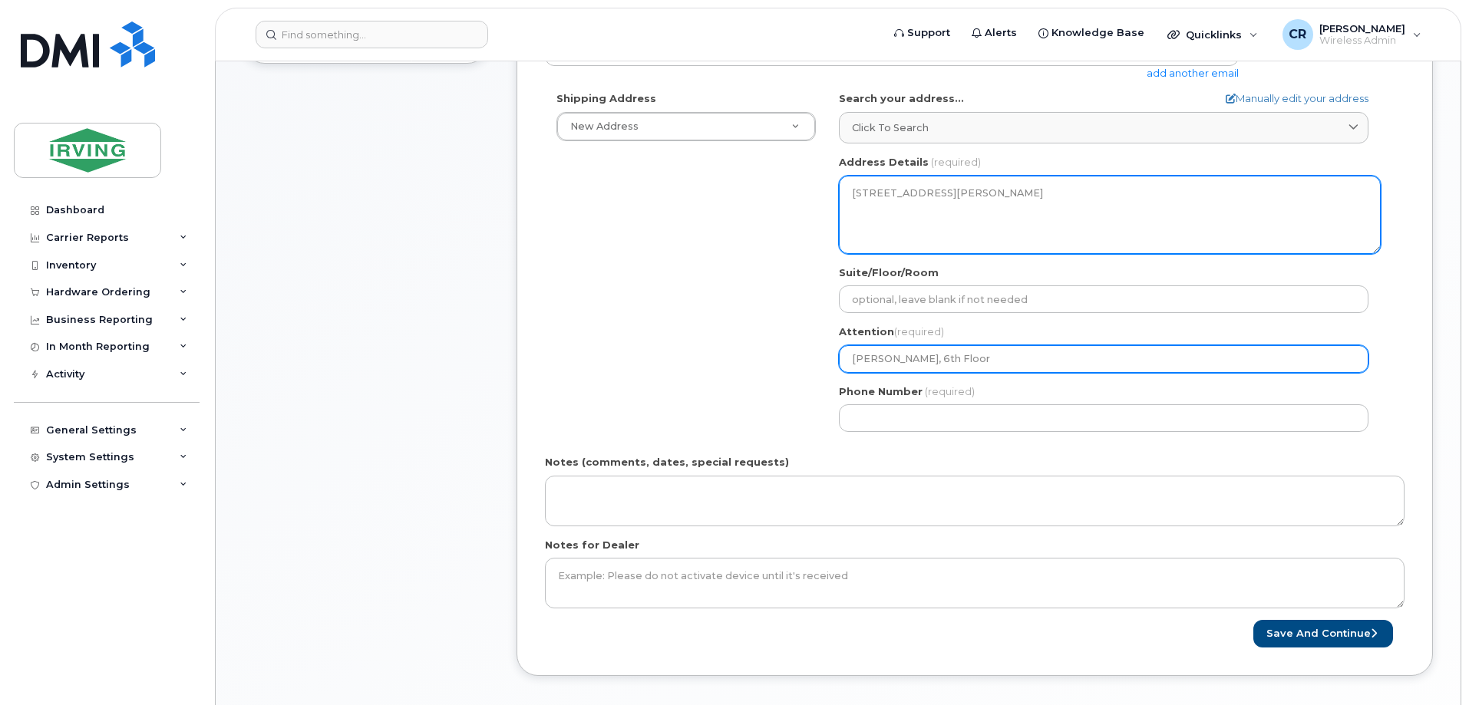
scroll to position [461, 0]
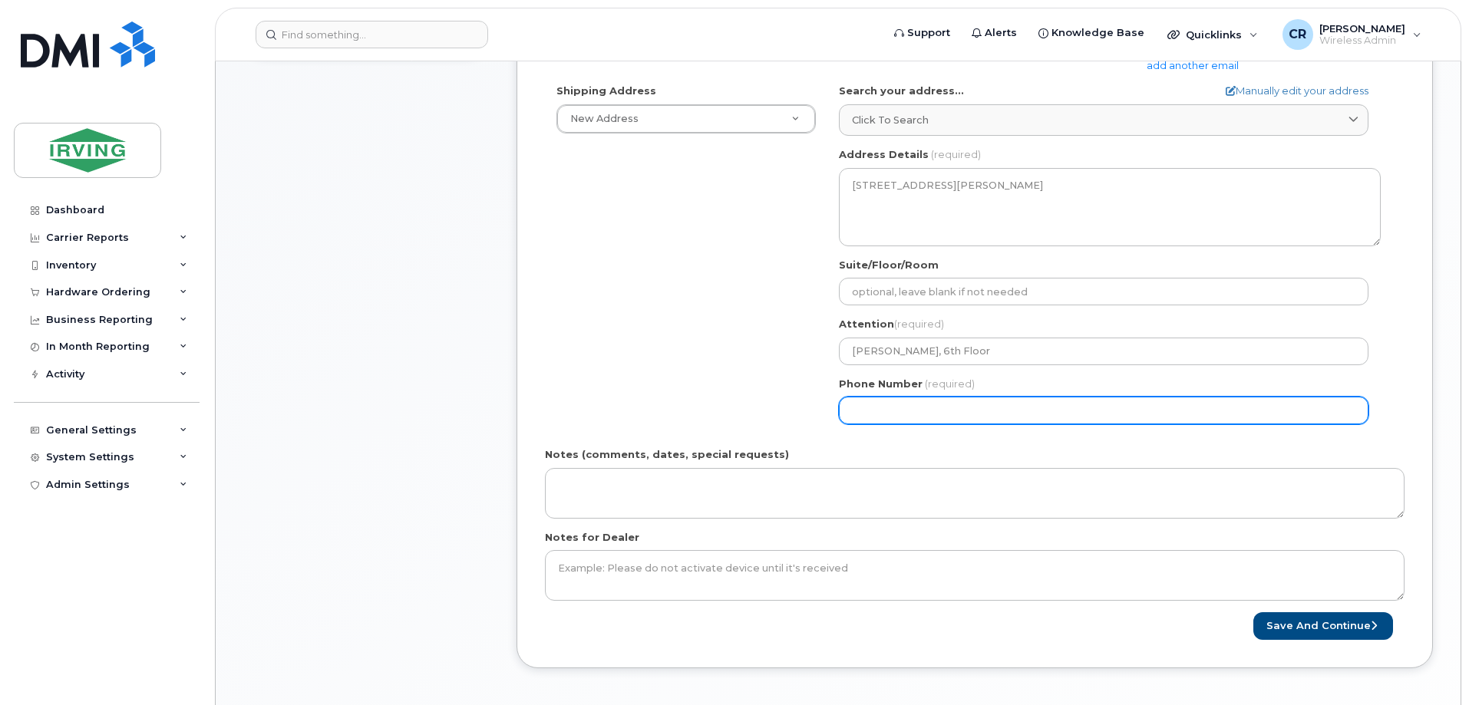
click at [882, 415] on input "Phone Number" at bounding box center [1104, 411] width 530 height 28
type input "506632515"
select select
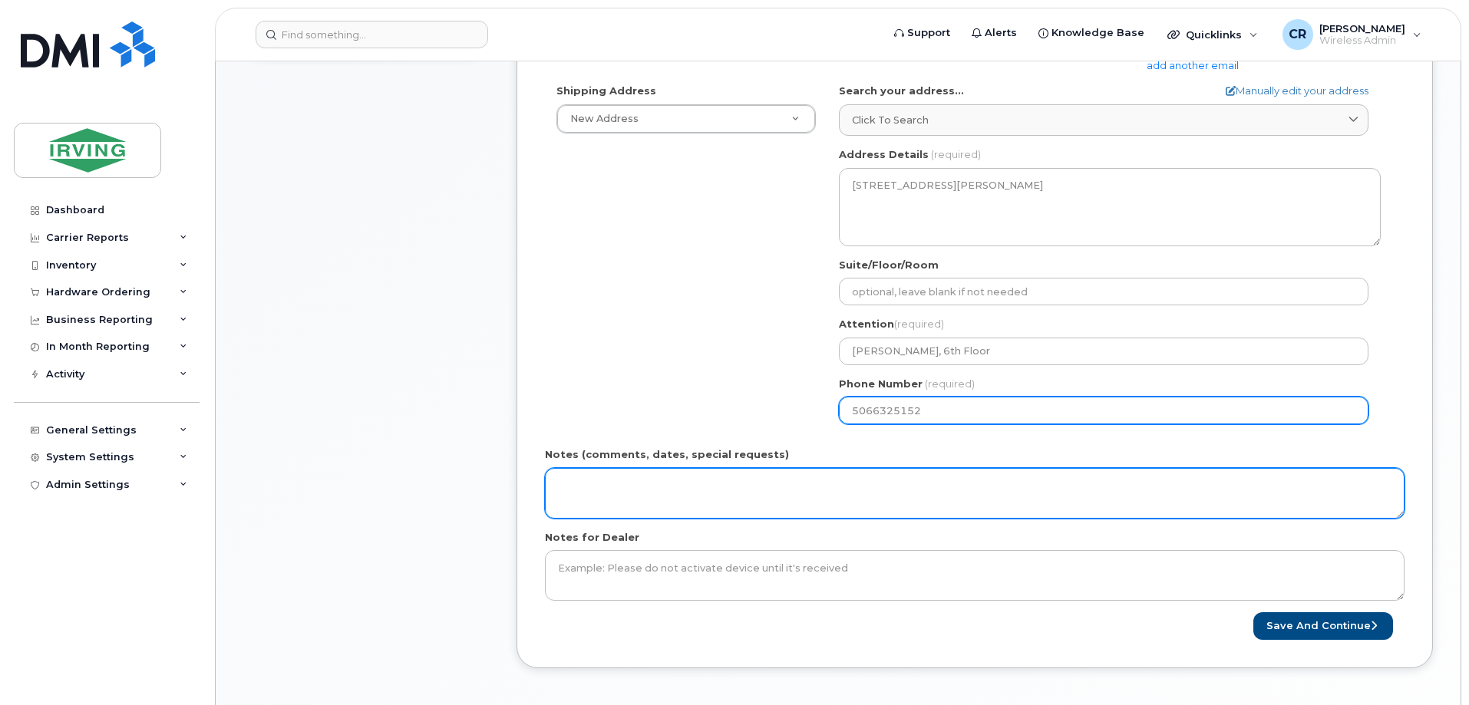
type input "5066325152"
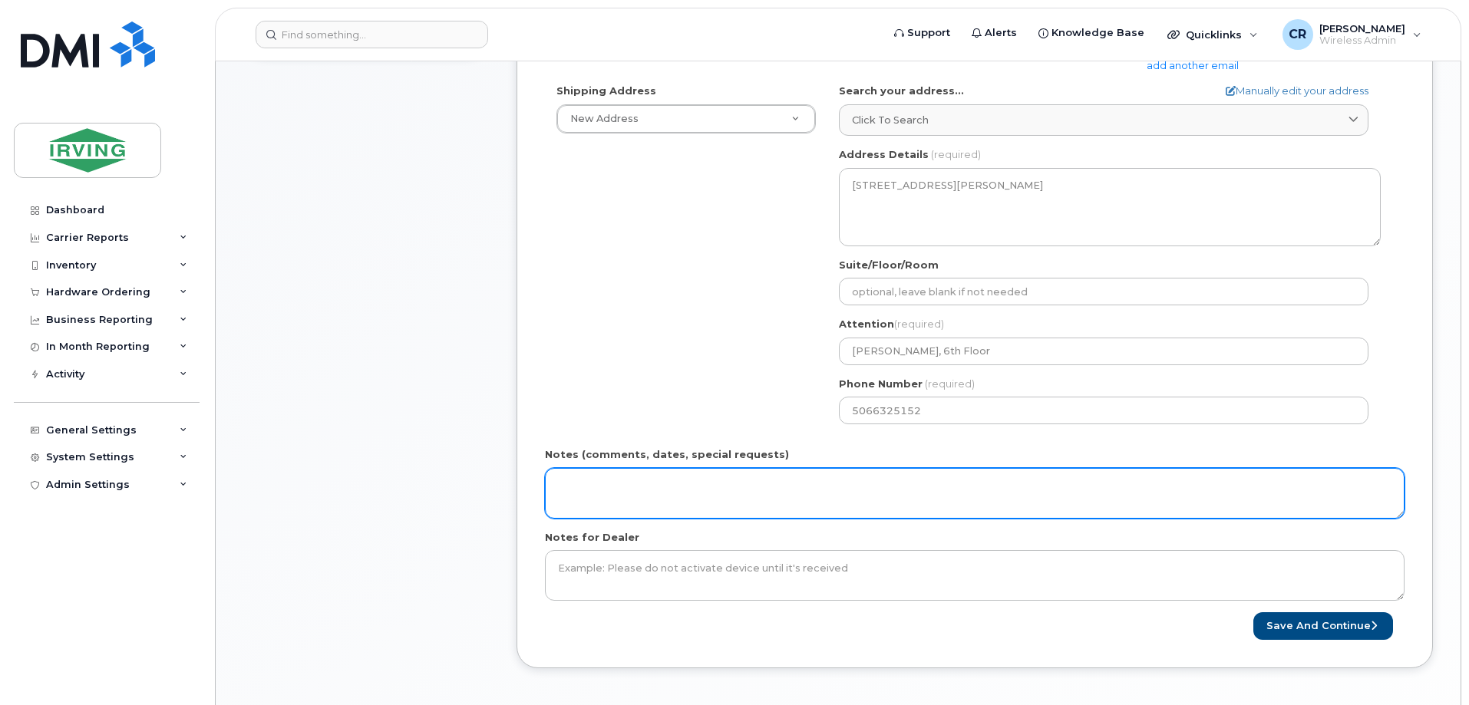
click at [570, 473] on textarea "Notes (comments, dates, special requests)" at bounding box center [975, 493] width 860 height 51
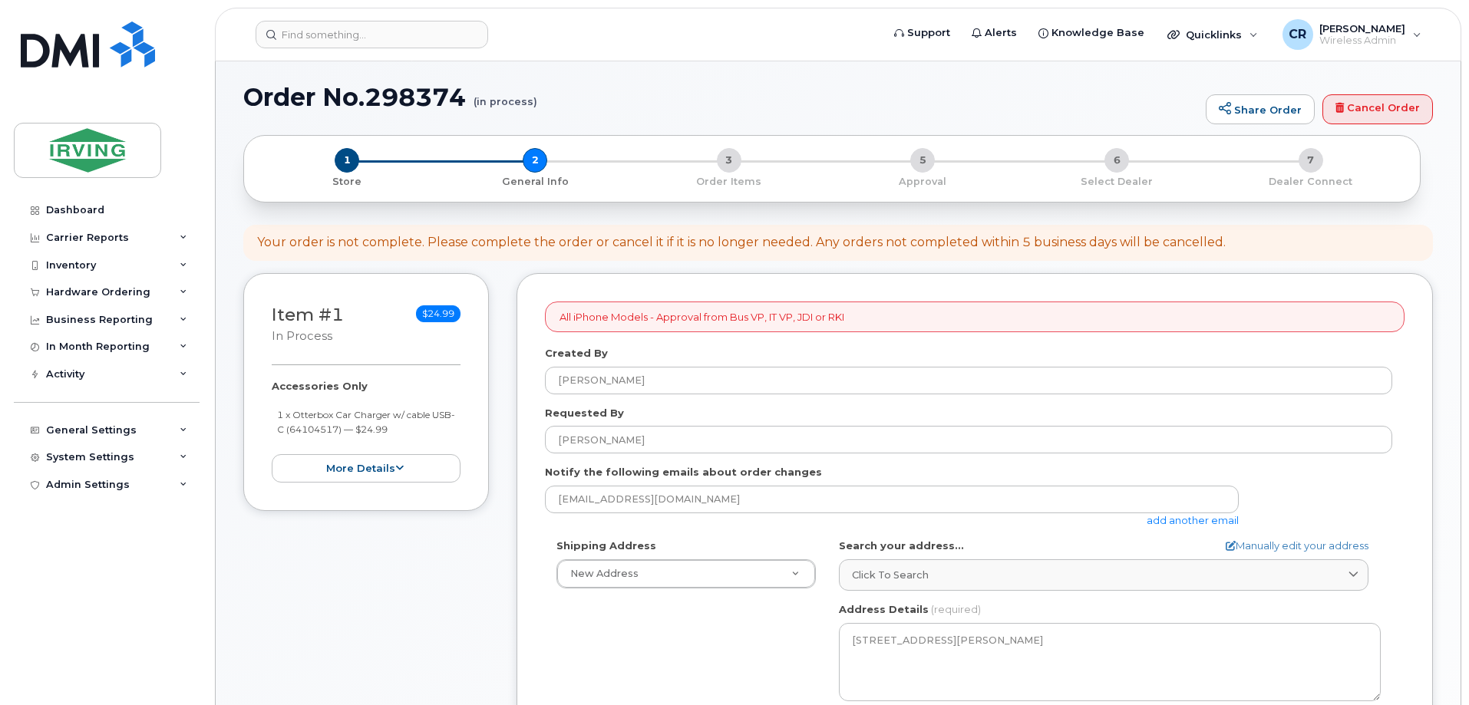
scroll to position [0, 0]
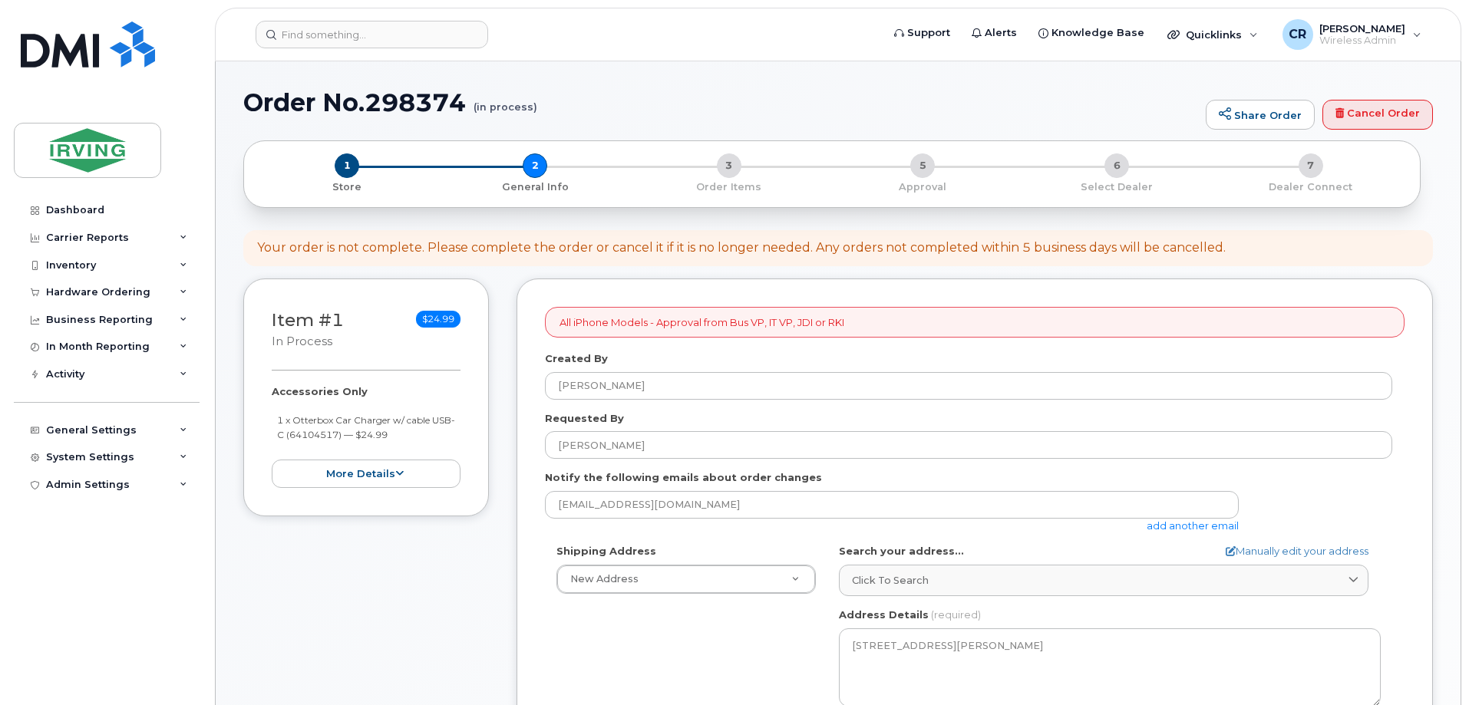
type textarea "Order#: 3842032409 Invoice General"
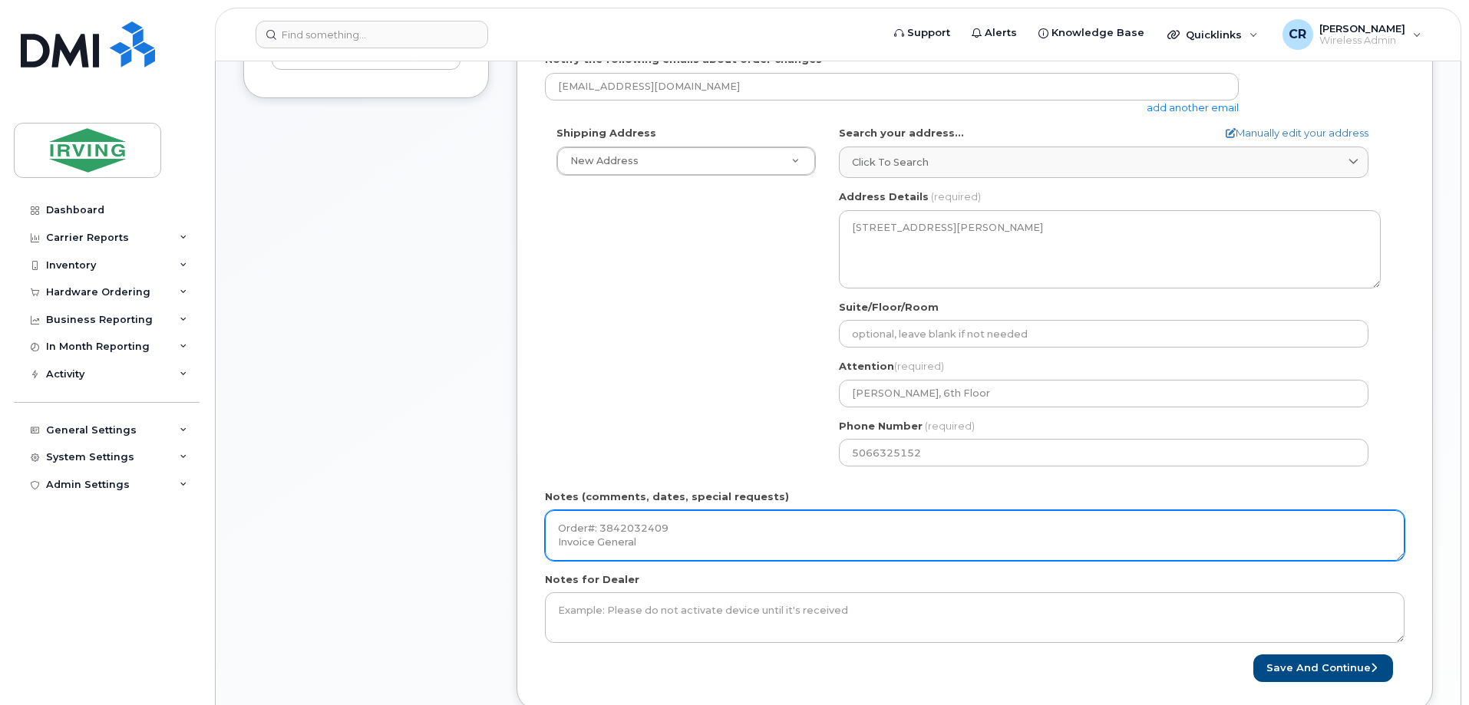
scroll to position [342, 0]
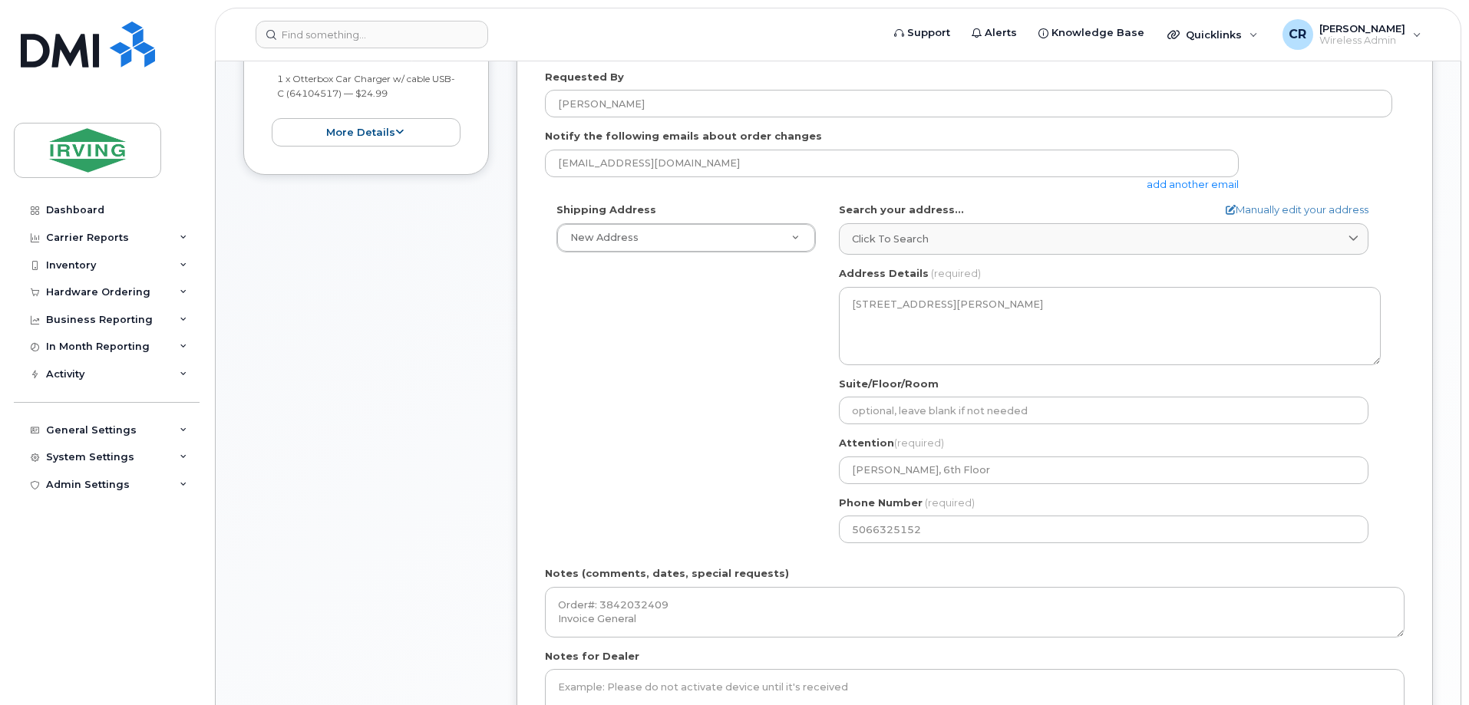
click at [1468, 699] on body "Support Alerts Knowledge Base Quicklinks Suspend / Cancel Device Change SIM Car…" at bounding box center [734, 450] width 1469 height 1584
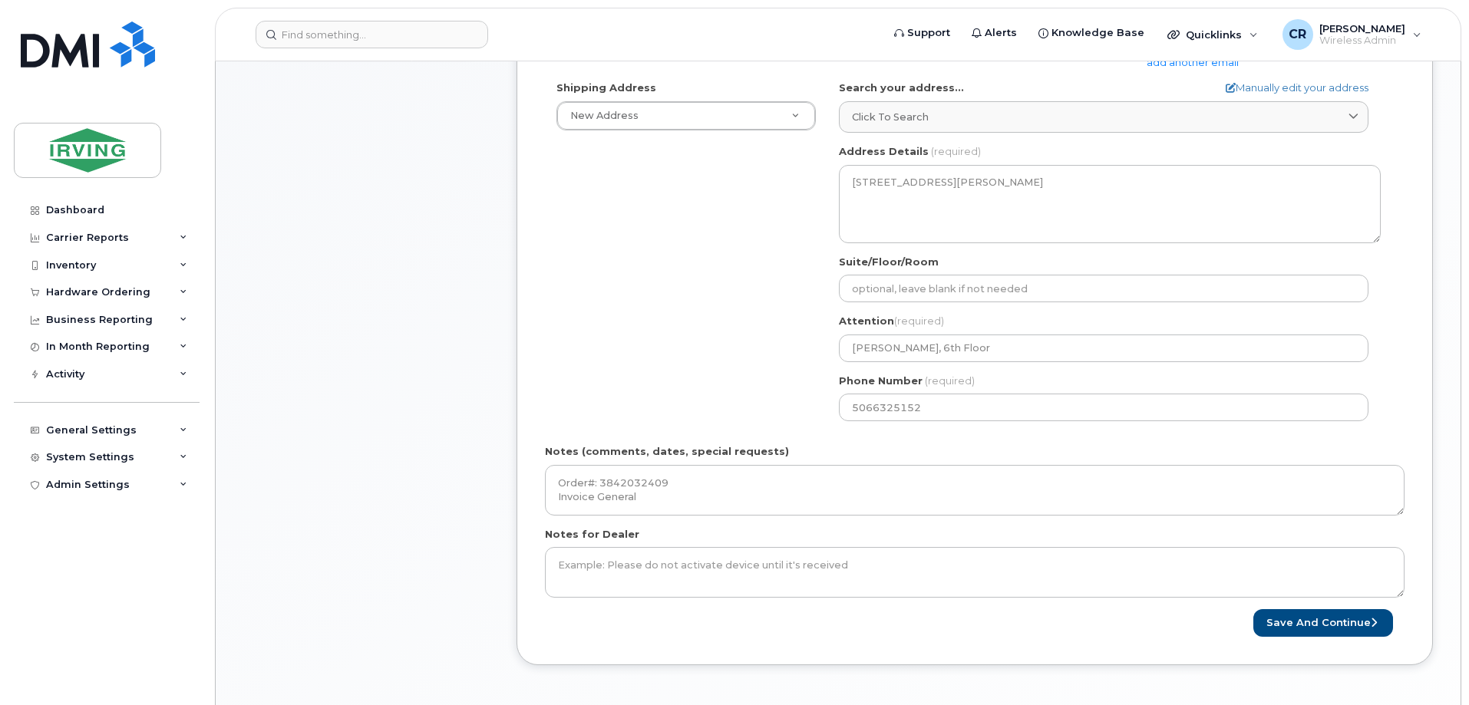
scroll to position [469, 0]
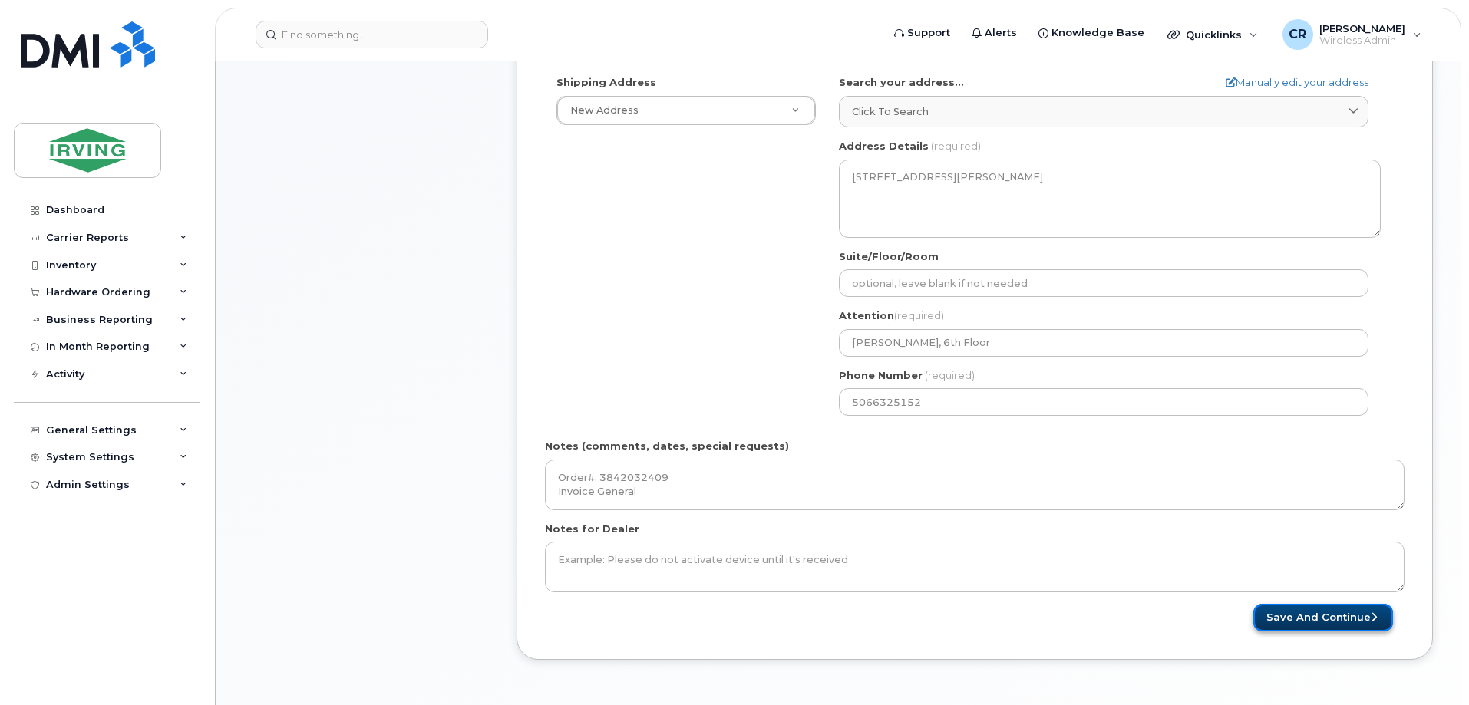
click at [1313, 618] on button "Save and Continue" at bounding box center [1324, 618] width 140 height 28
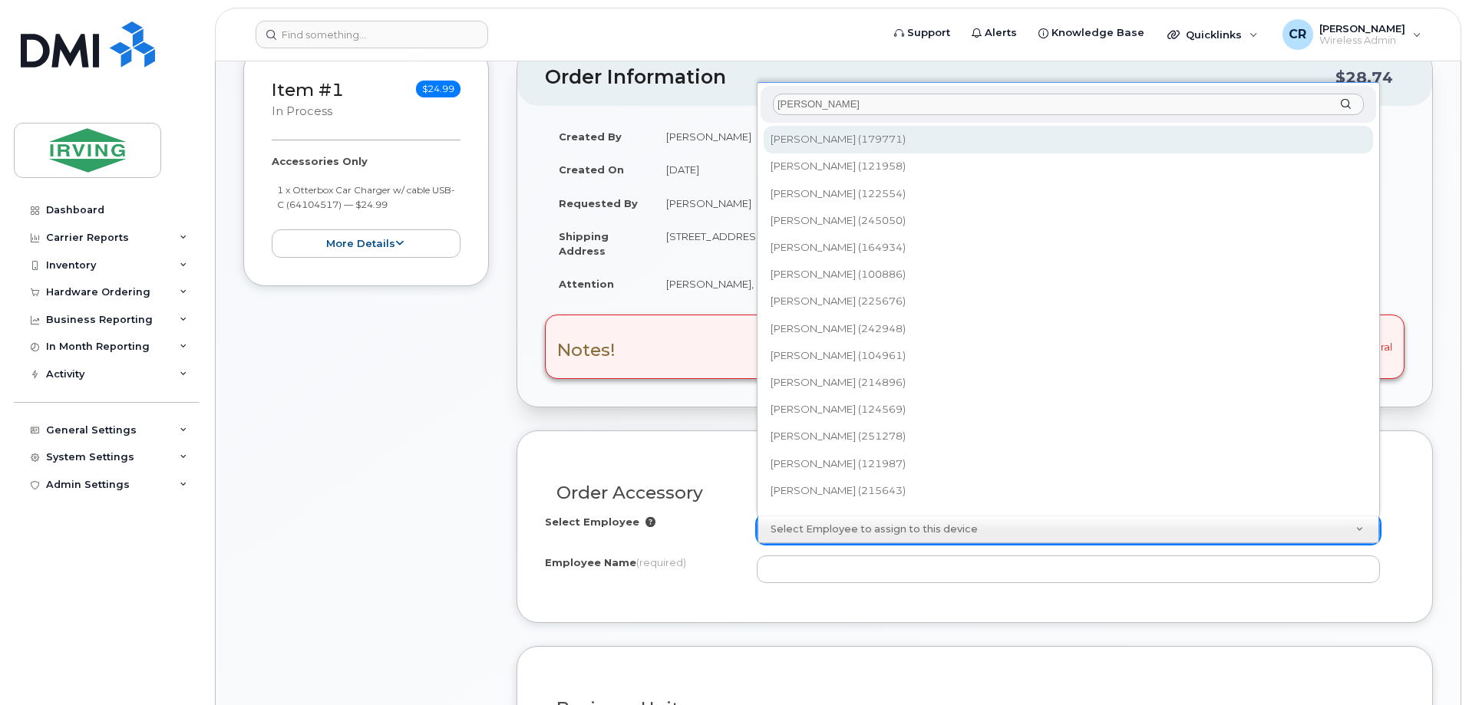
drag, startPoint x: 860, startPoint y: 107, endPoint x: 686, endPoint y: 112, distance: 173.6
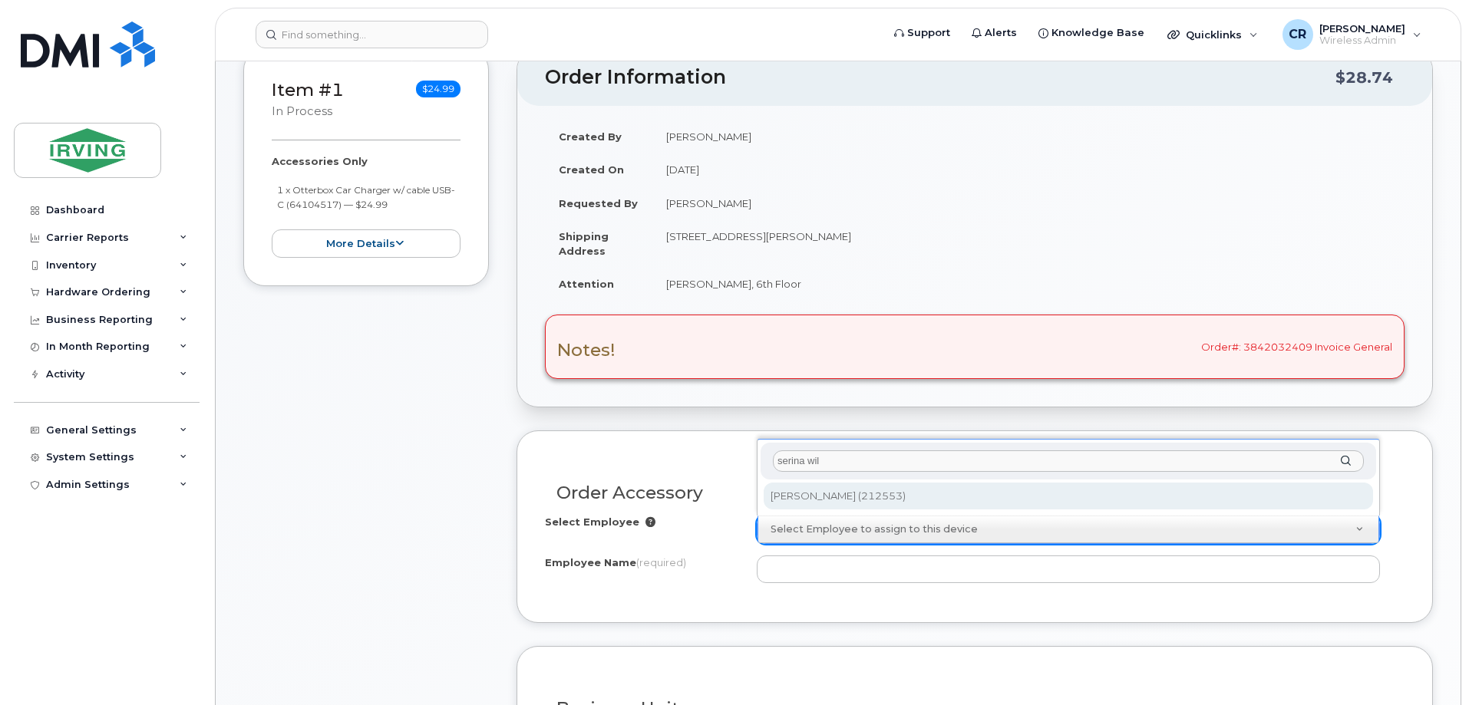
type input "serina wil"
type input "1541395"
type input "[PERSON_NAME]"
type input "85101910"
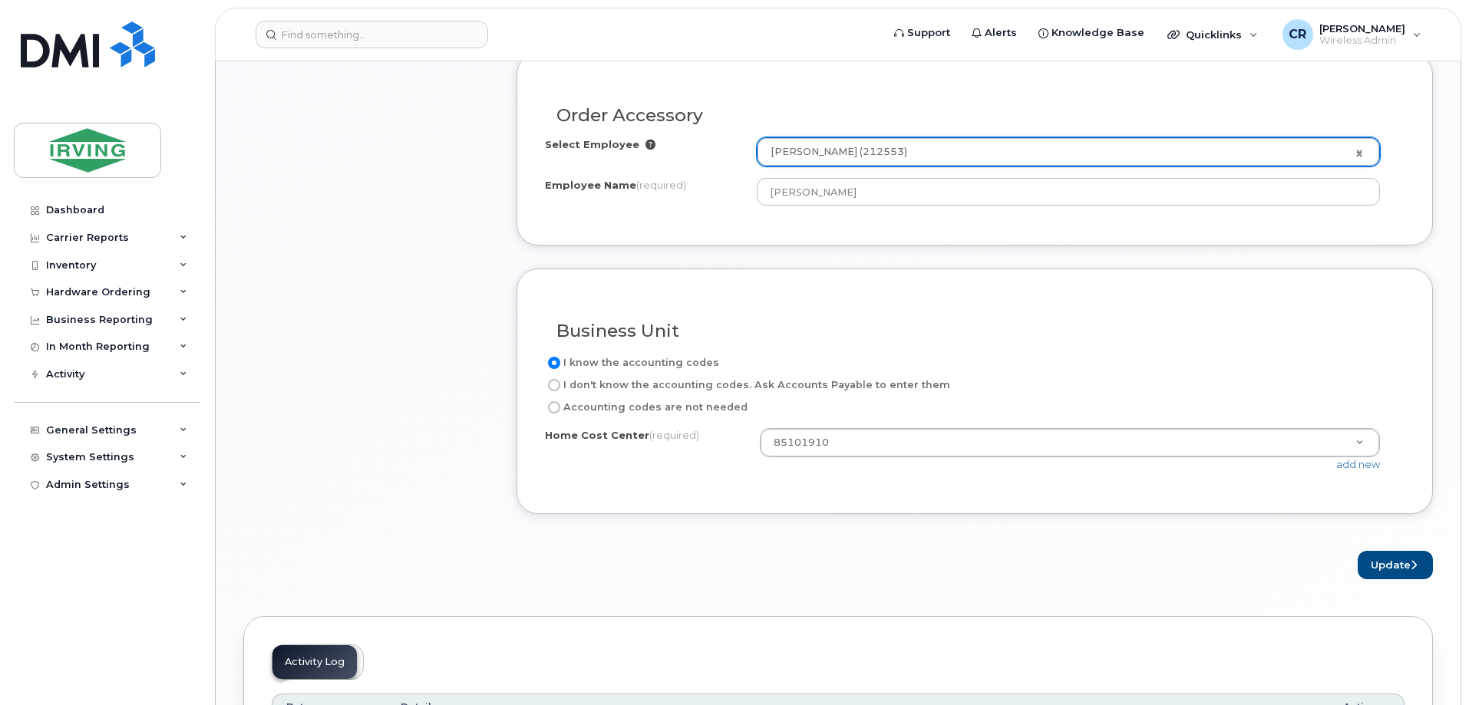
scroll to position [614, 0]
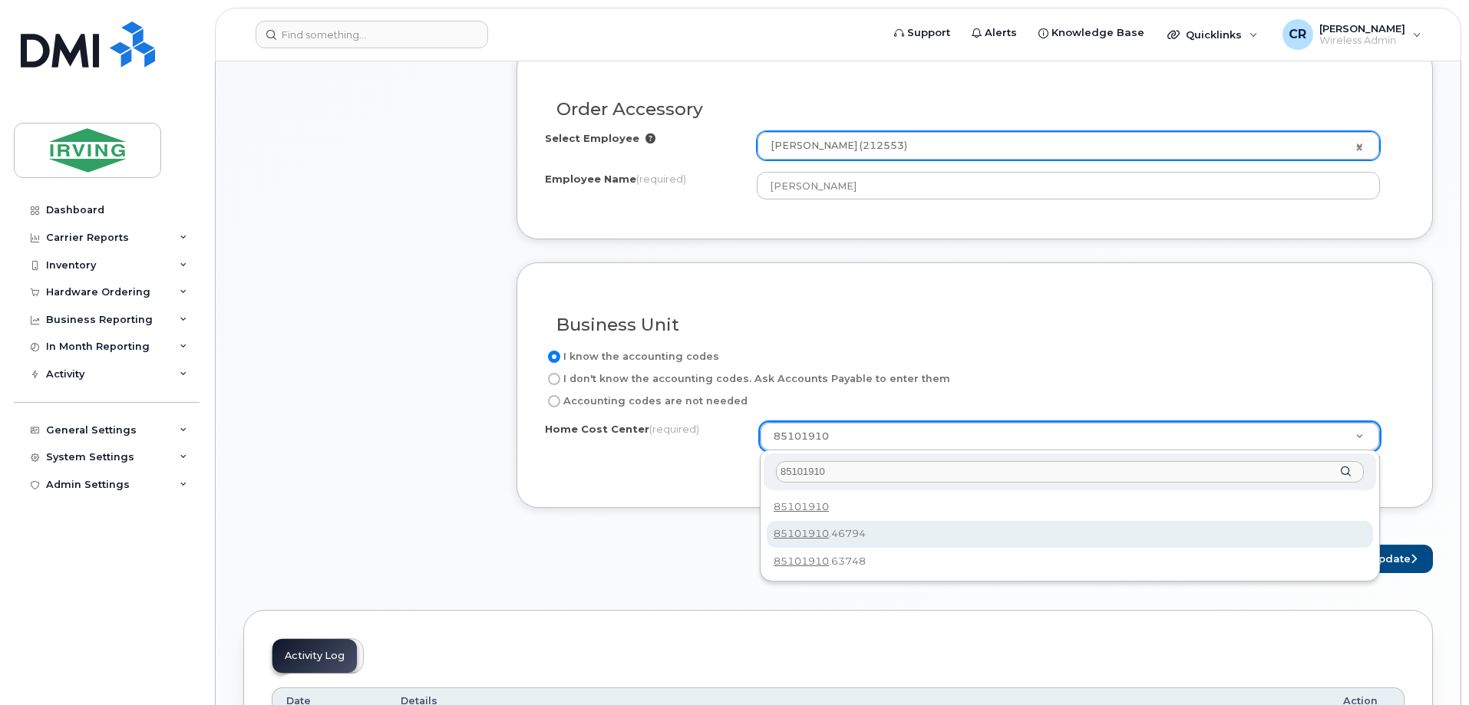
type input "85101910"
type input "85101910.46794"
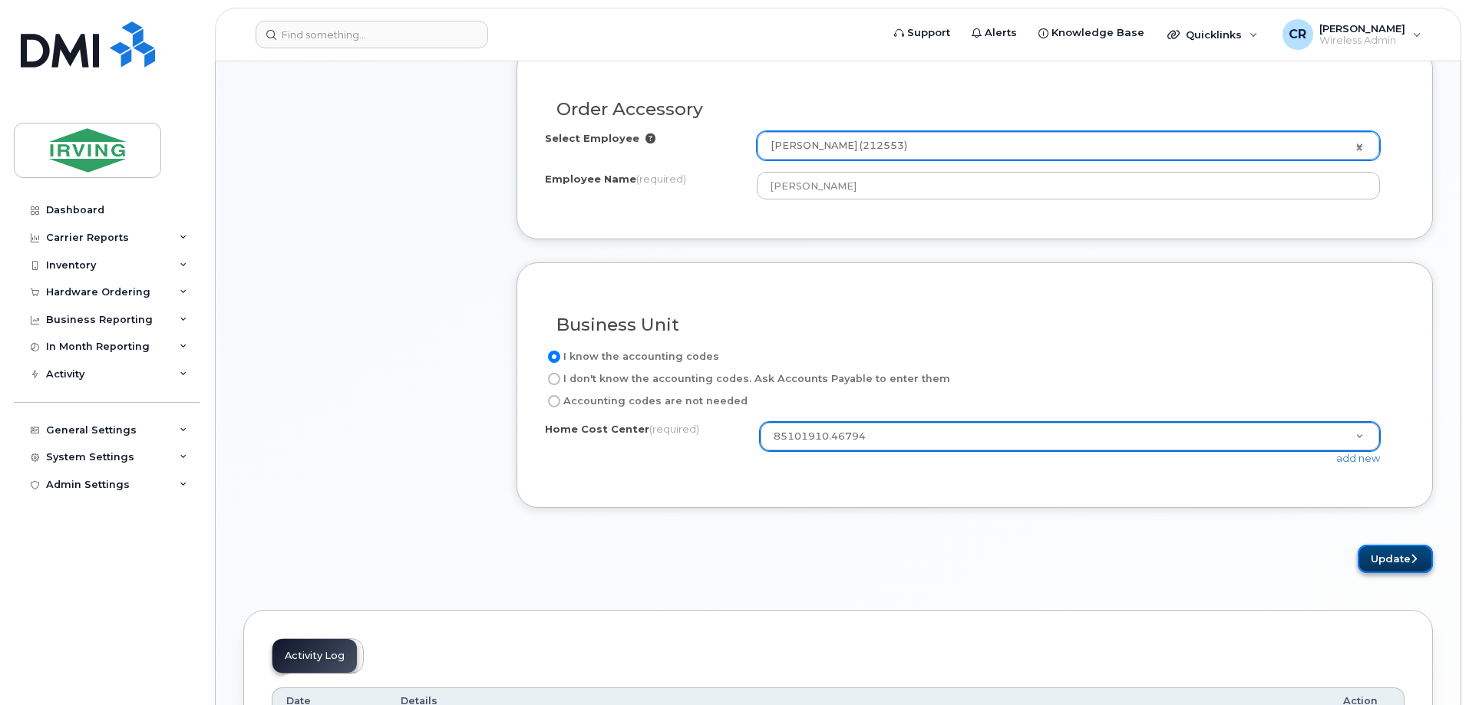
click at [1386, 567] on button "Update" at bounding box center [1395, 559] width 75 height 28
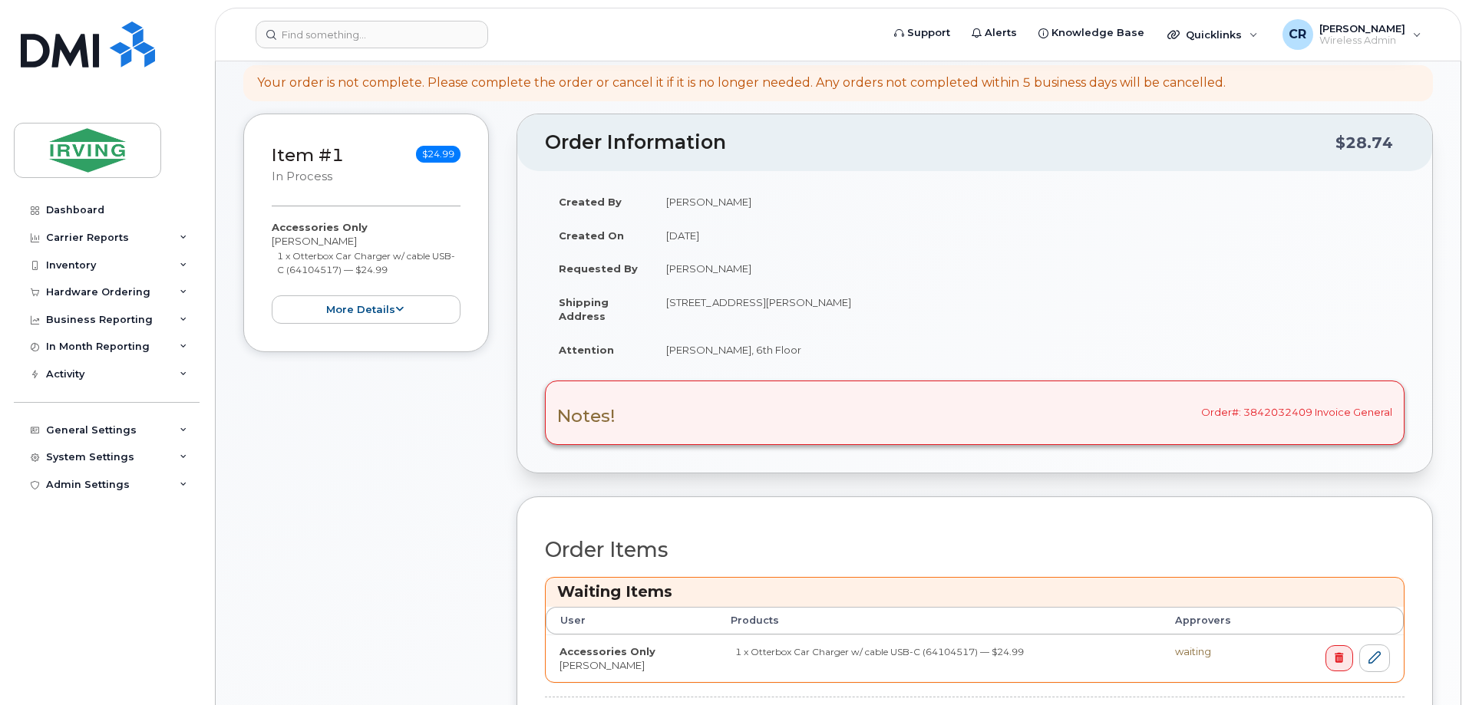
scroll to position [847, 0]
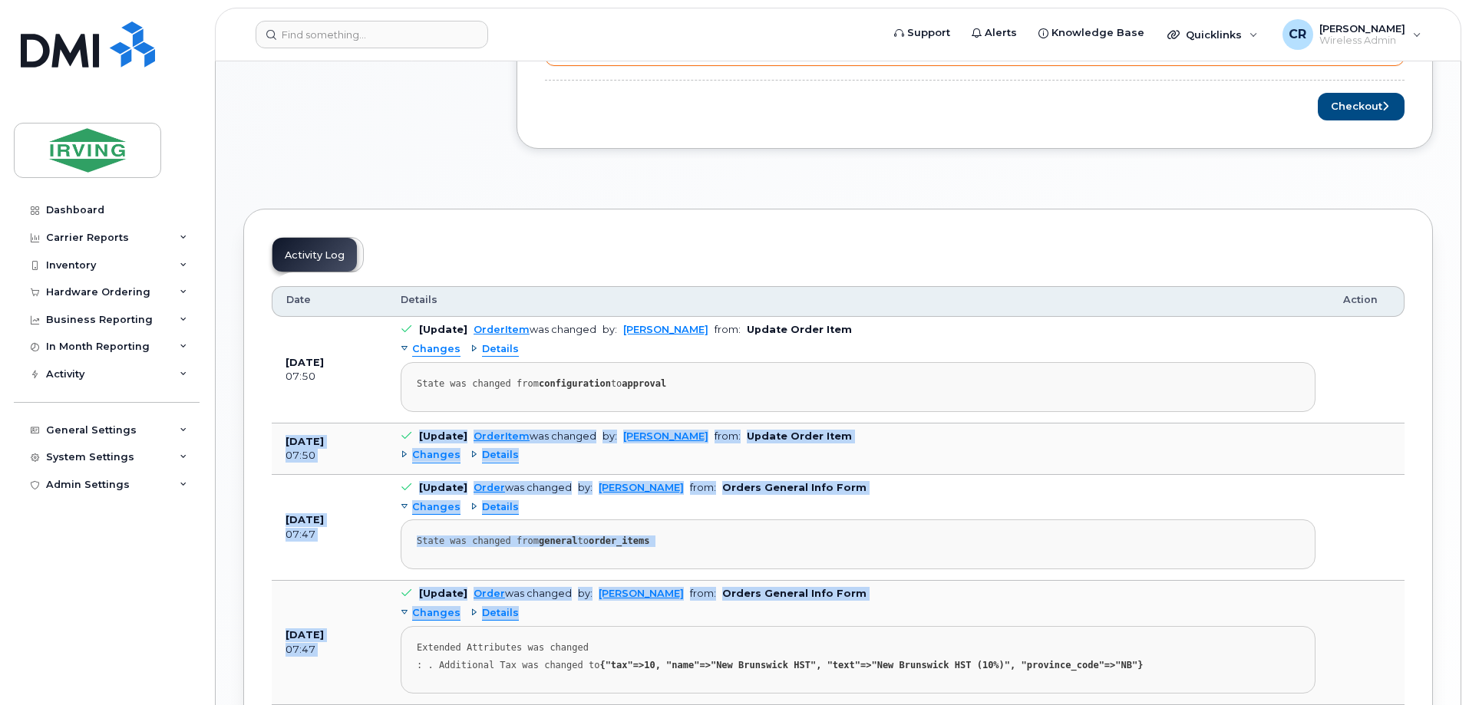
drag, startPoint x: 1268, startPoint y: 408, endPoint x: 1306, endPoint y: 613, distance: 207.6
click at [1306, 613] on tbody "[DATE] 07:50 [Update] OrderItem was changed by: [PERSON_NAME] from: Update Orde…" at bounding box center [838, 640] width 1133 height 646
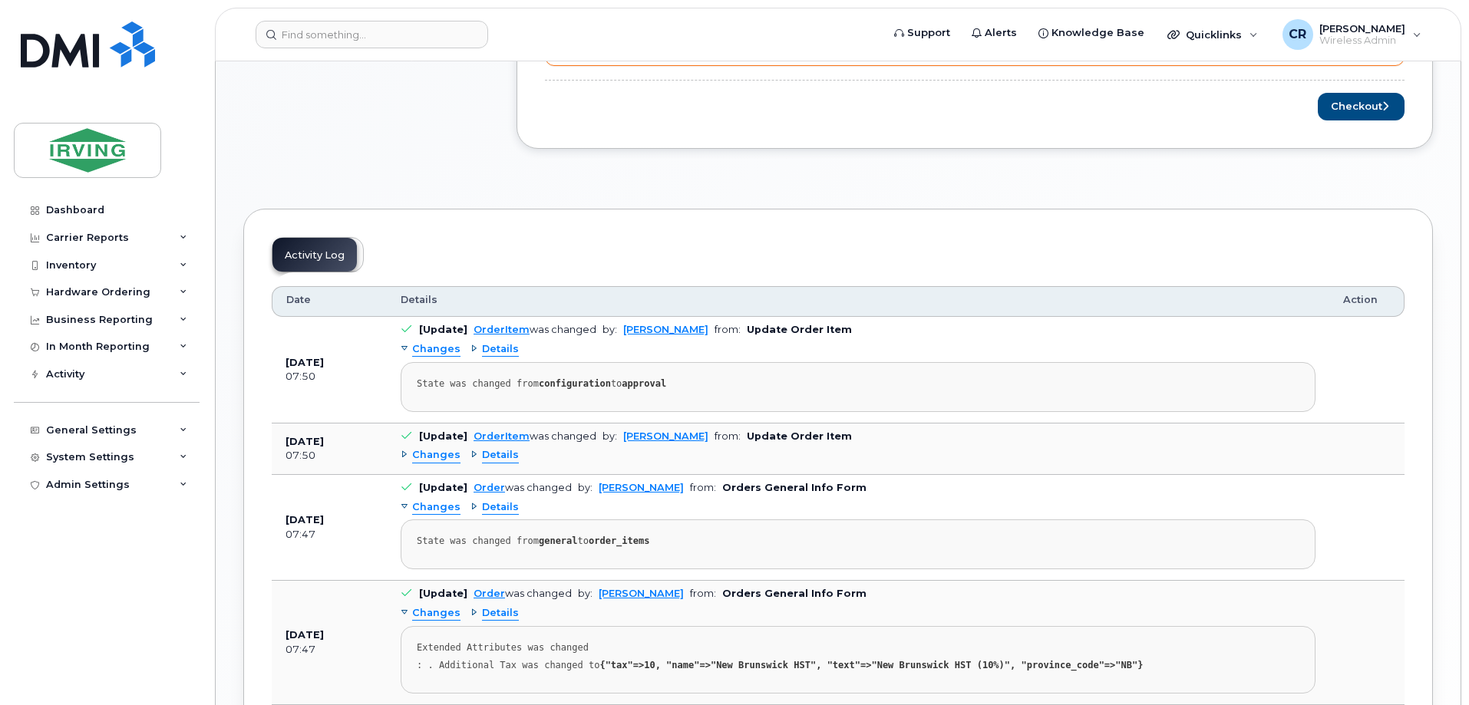
drag, startPoint x: 1465, startPoint y: 316, endPoint x: 1465, endPoint y: 292, distance: 23.8
click at [1465, 292] on body "Support Alerts Knowledge Base Quicklinks Suspend / Cancel Device Change SIM Car…" at bounding box center [734, 124] width 1469 height 1942
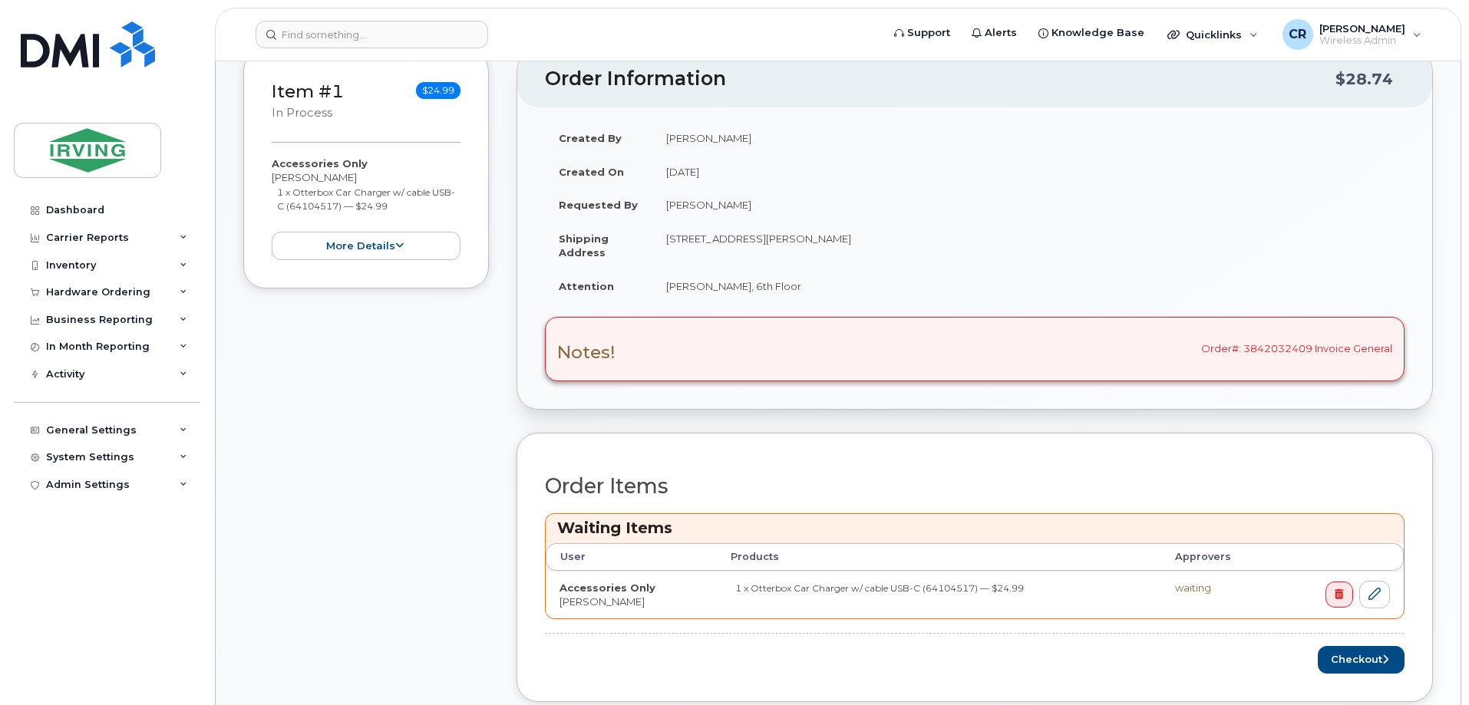
scroll to position [292, 0]
click at [1348, 669] on button "Checkout" at bounding box center [1361, 663] width 87 height 28
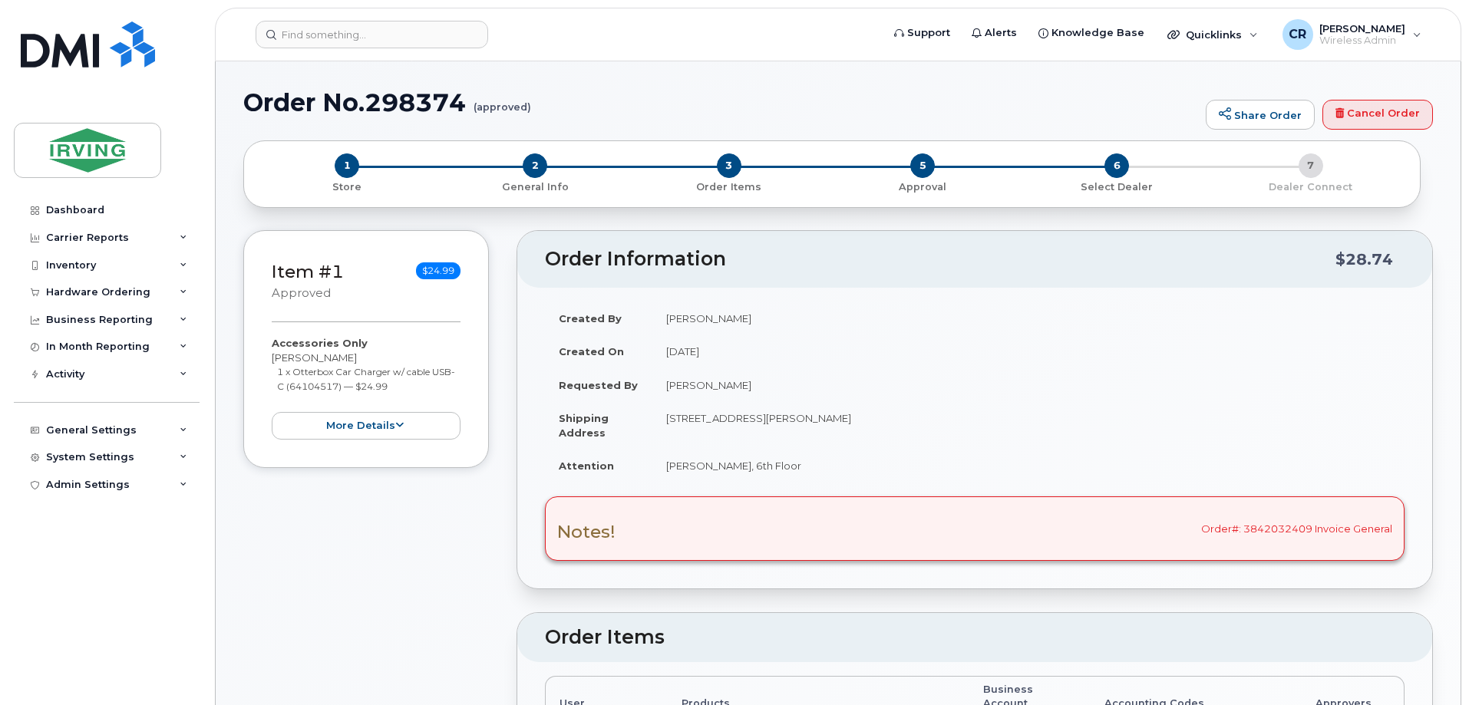
radio input "true"
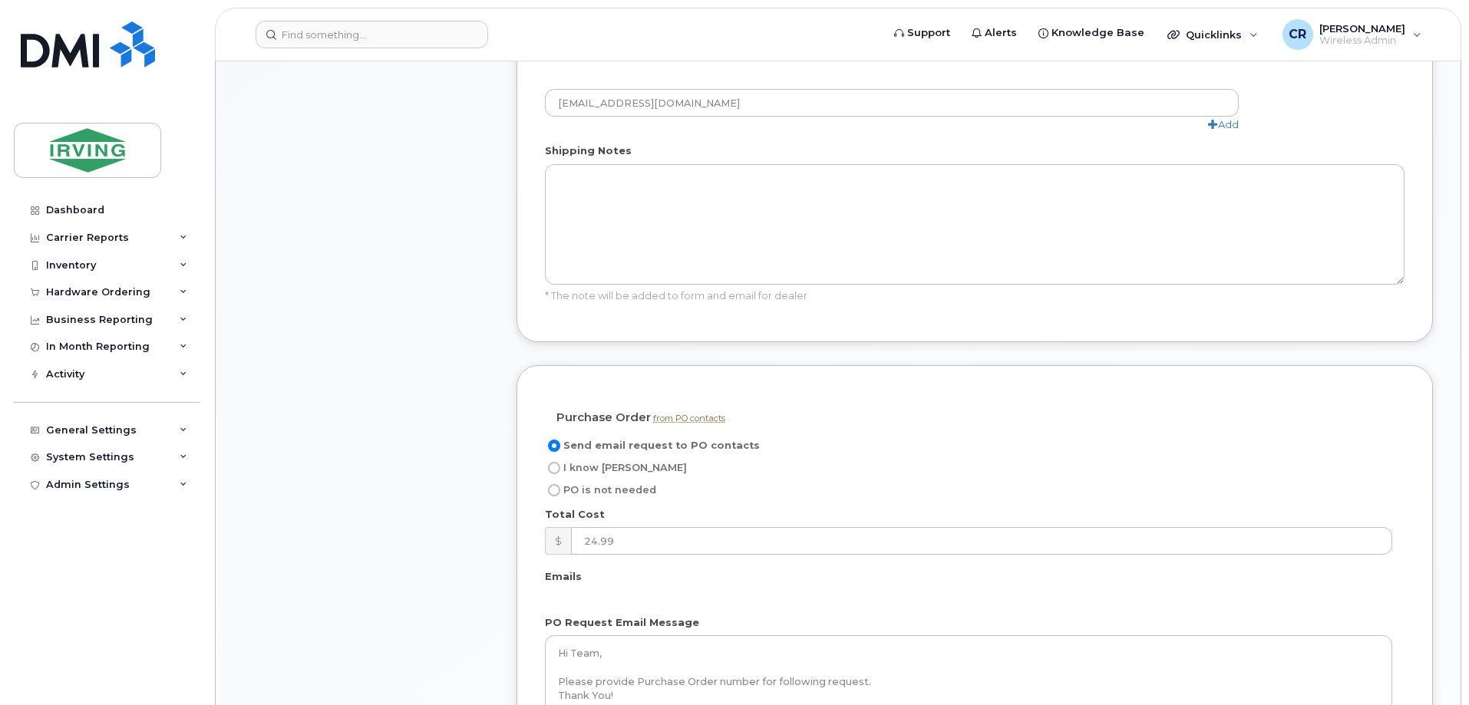
scroll to position [921, 0]
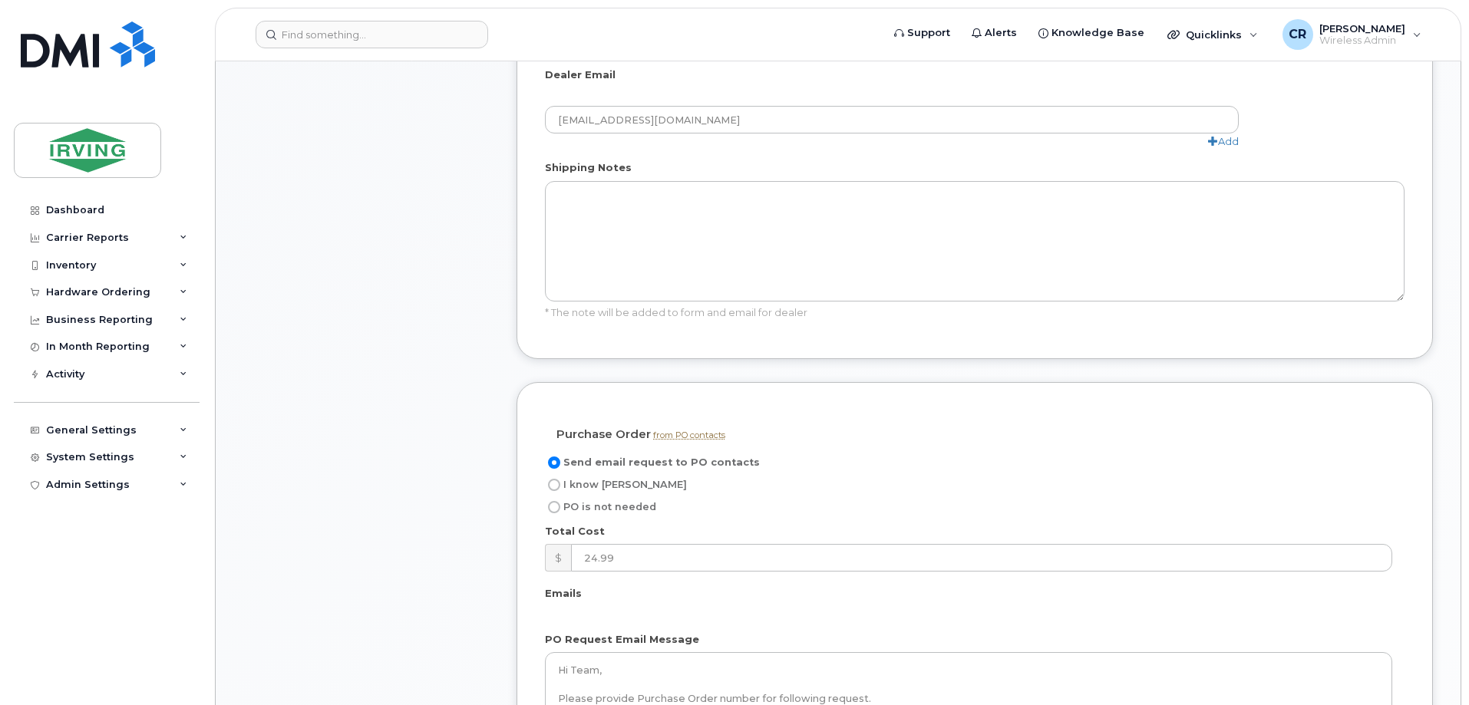
click at [553, 484] on input "I know PO" at bounding box center [554, 485] width 12 height 12
radio input "true"
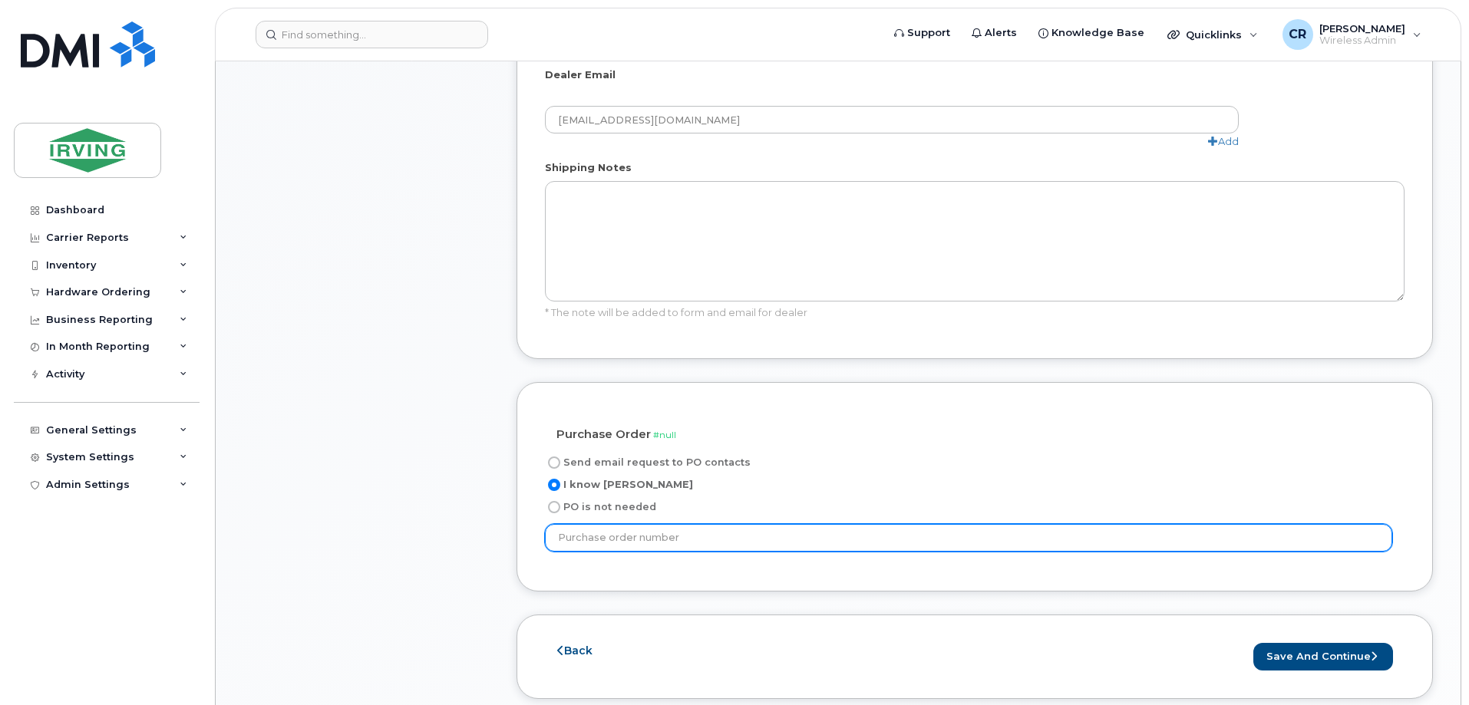
click at [591, 537] on input "text" at bounding box center [968, 538] width 847 height 28
type input "12535"
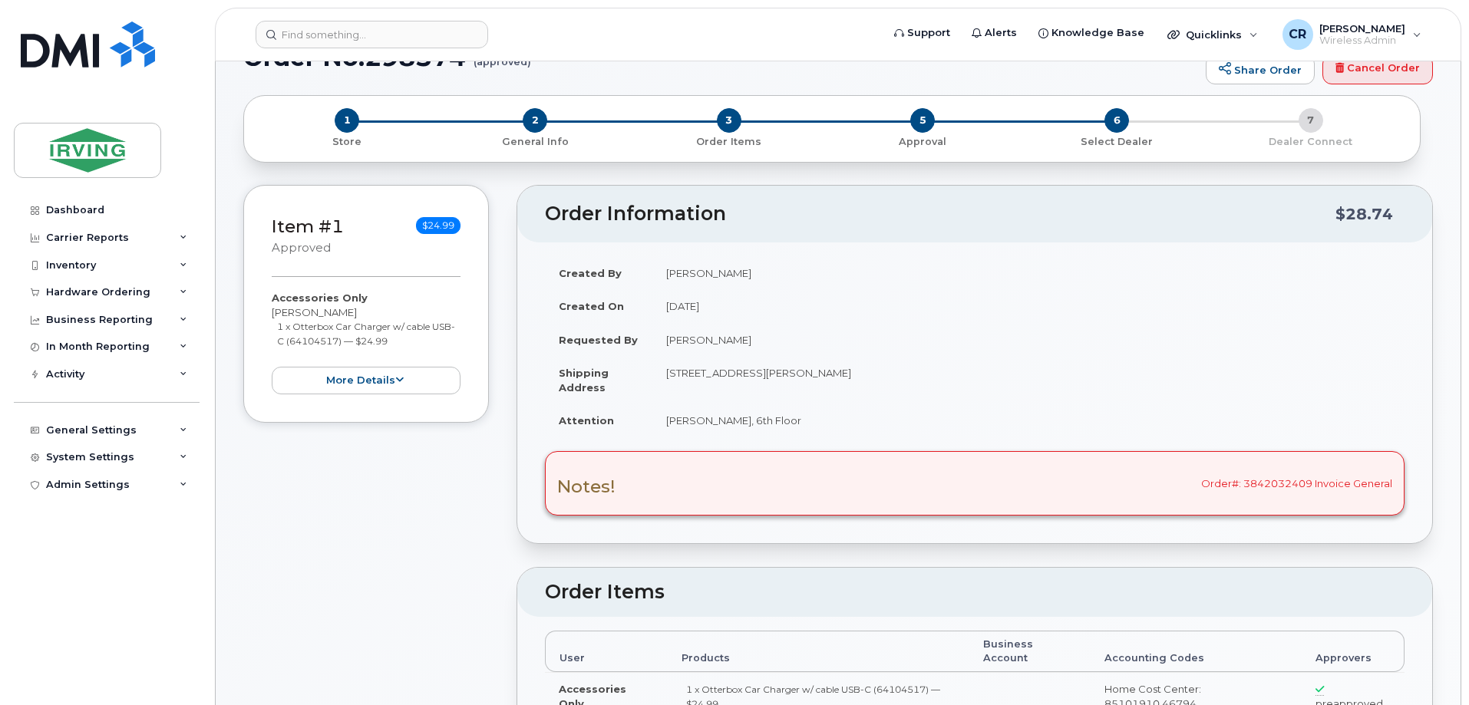
scroll to position [0, 0]
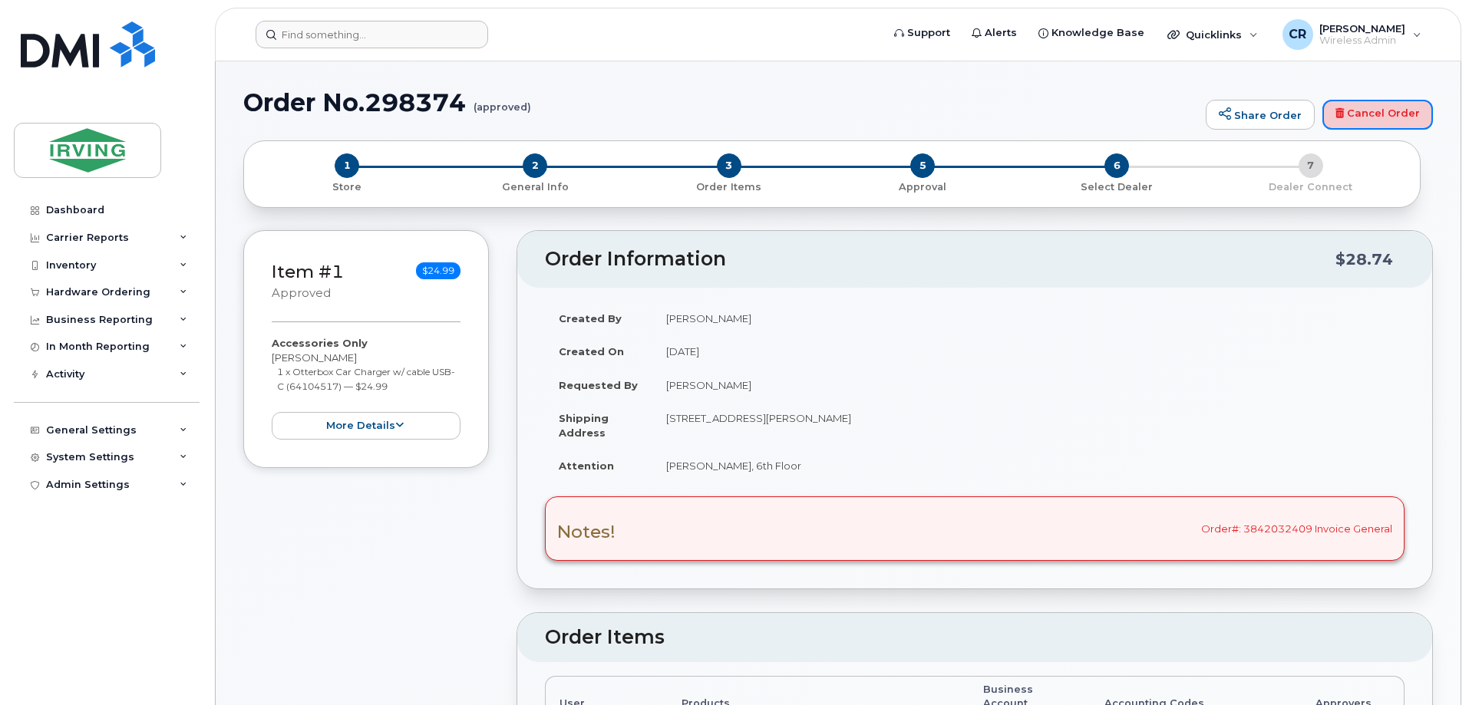
drag, startPoint x: 1376, startPoint y: 114, endPoint x: 798, endPoint y: 45, distance: 582.1
click at [1376, 114] on link "Cancel Order" at bounding box center [1378, 115] width 111 height 31
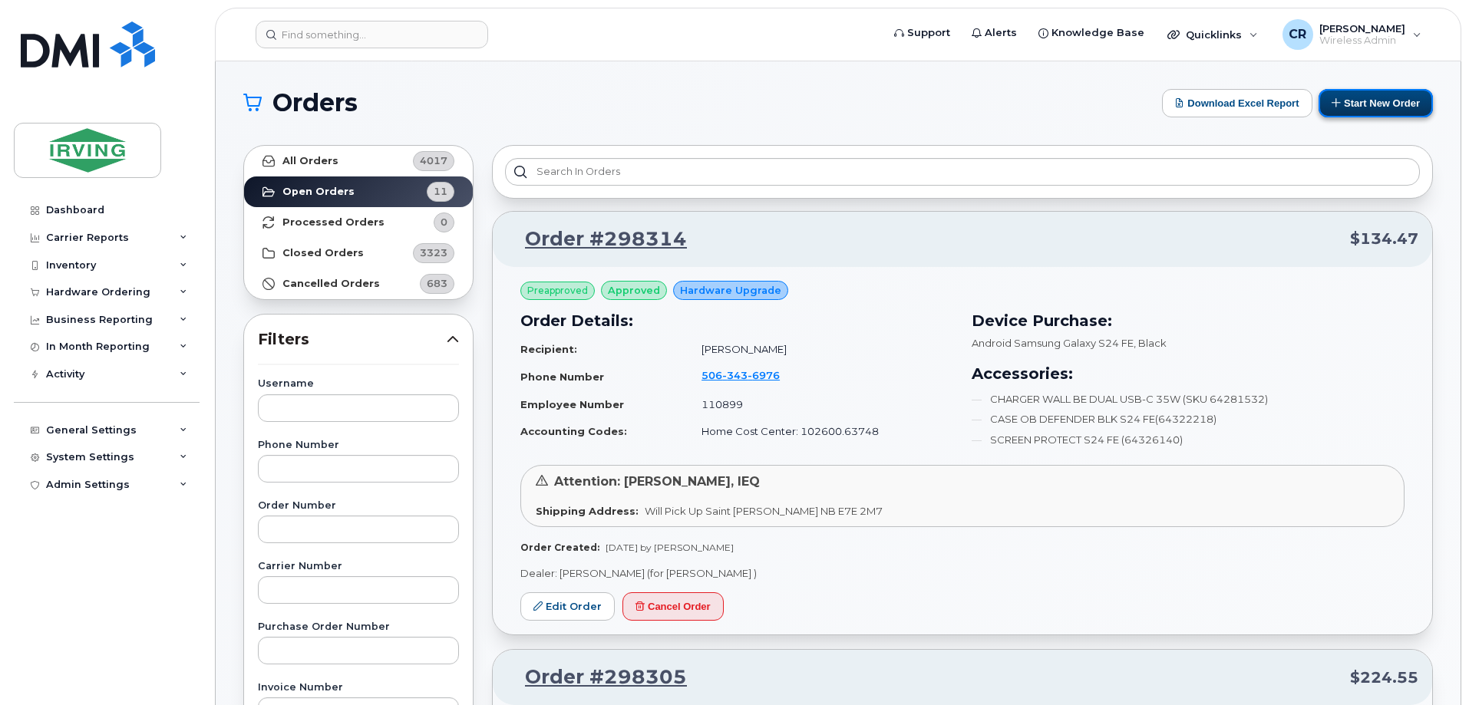
click at [1363, 101] on button "Start New Order" at bounding box center [1376, 103] width 114 height 28
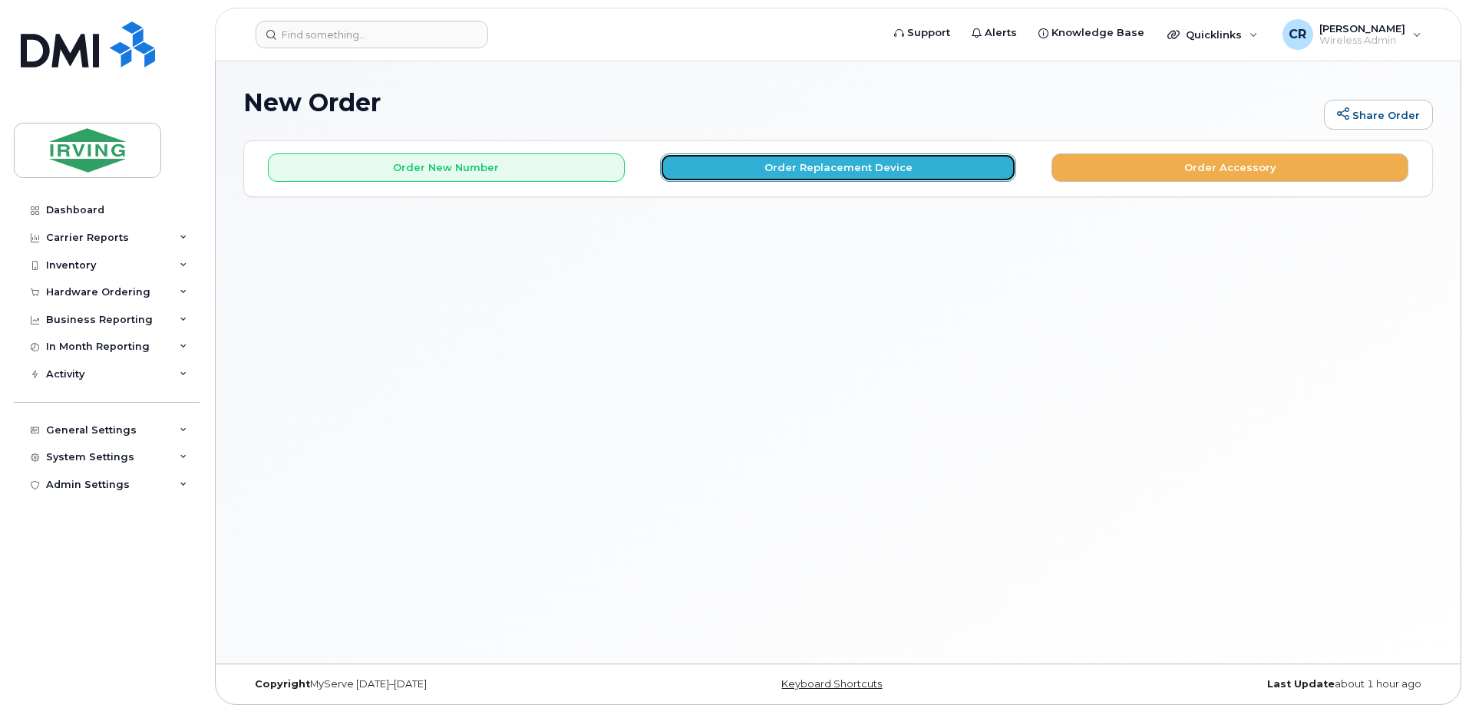
click at [828, 173] on button "Order Replacement Device" at bounding box center [838, 168] width 357 height 28
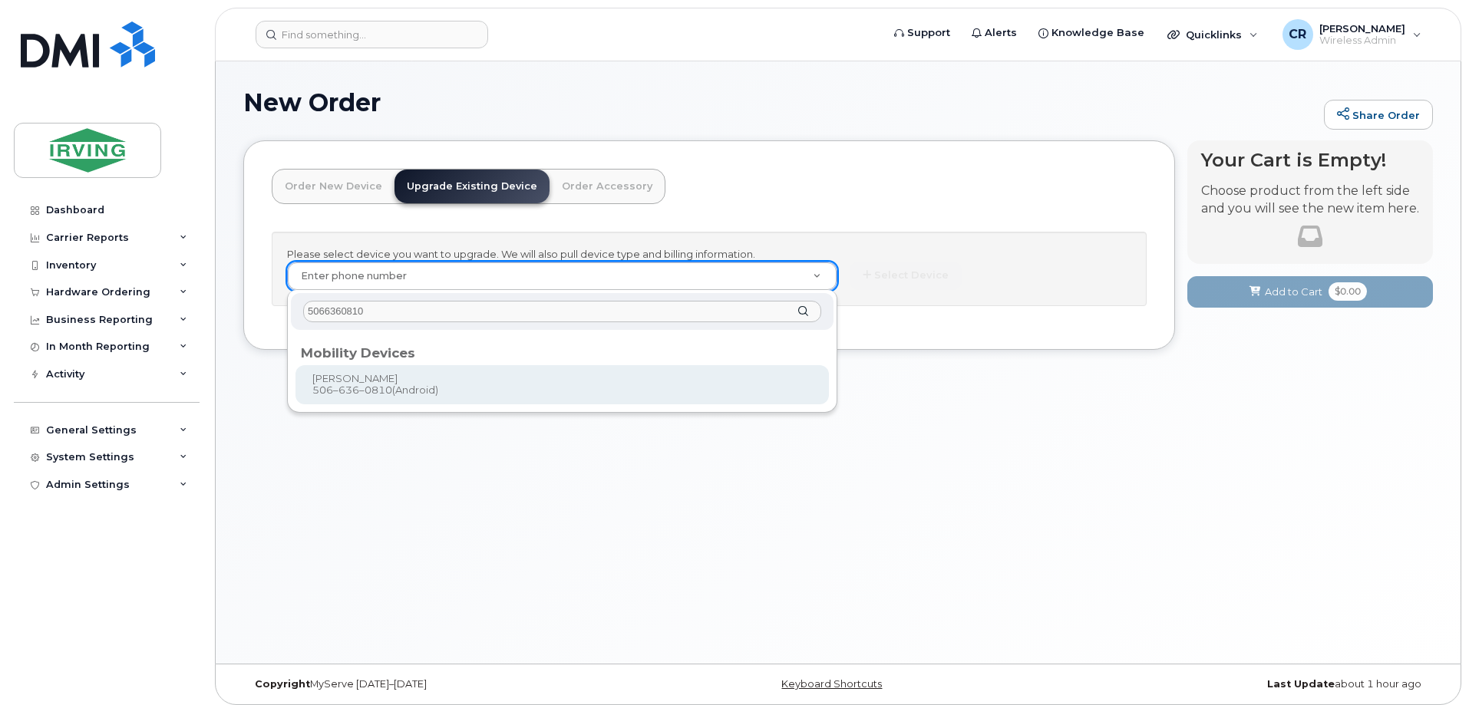
type input "5066360810"
type input "701736"
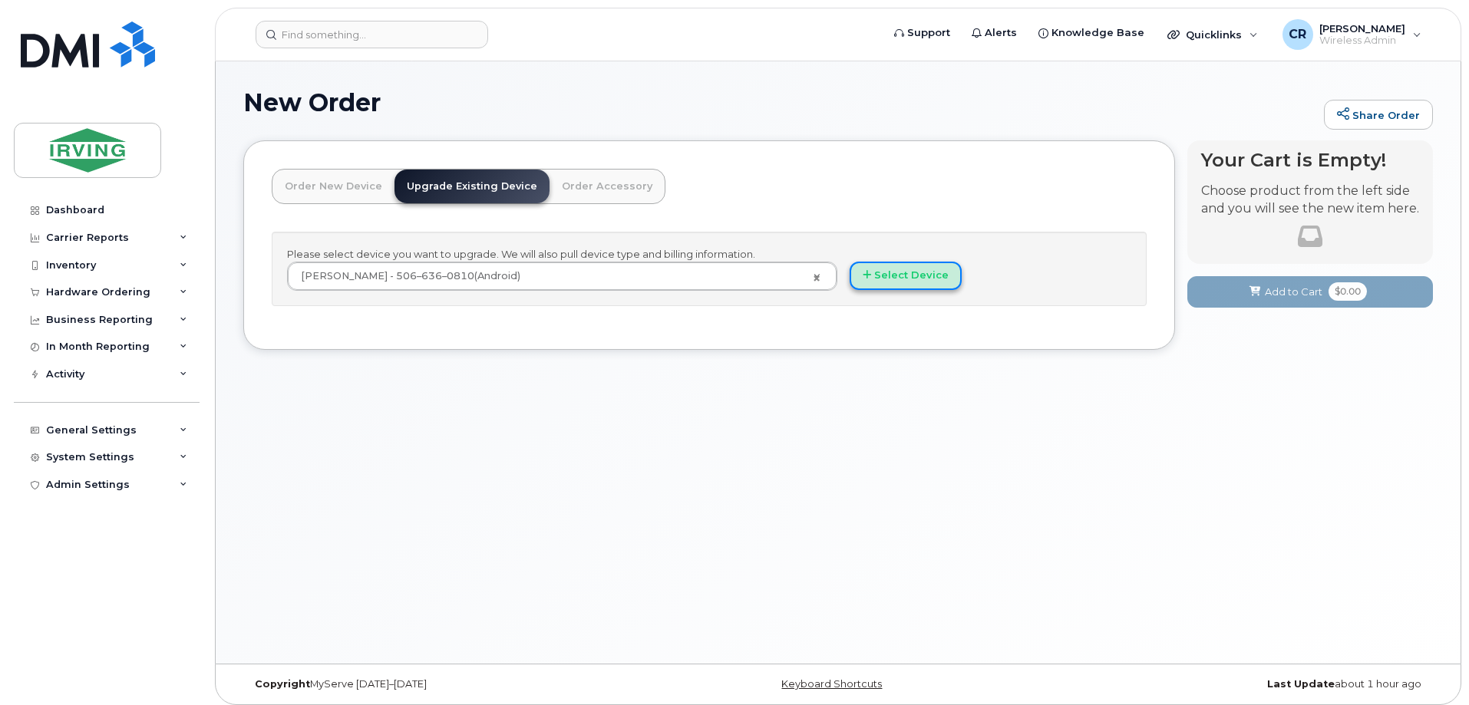
click at [927, 278] on button "Select Device" at bounding box center [906, 276] width 112 height 28
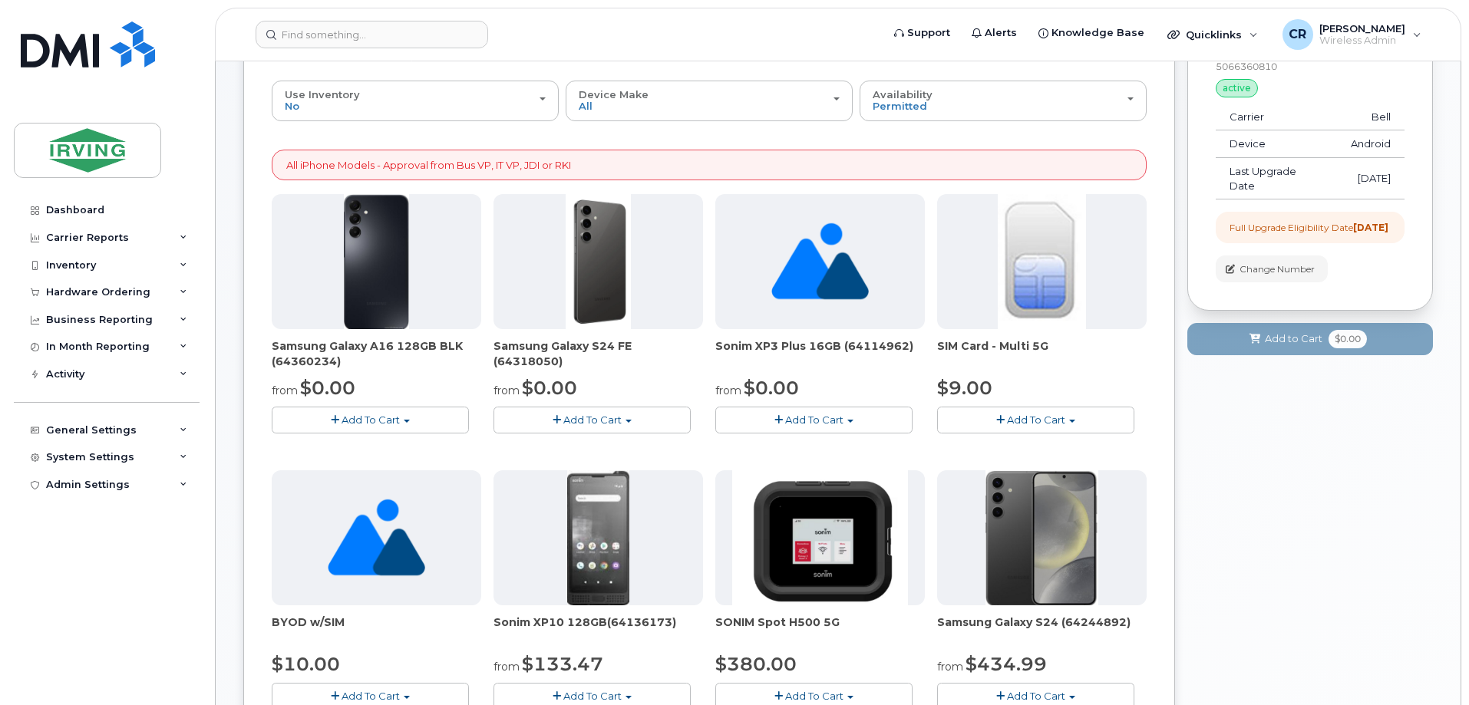
scroll to position [154, 0]
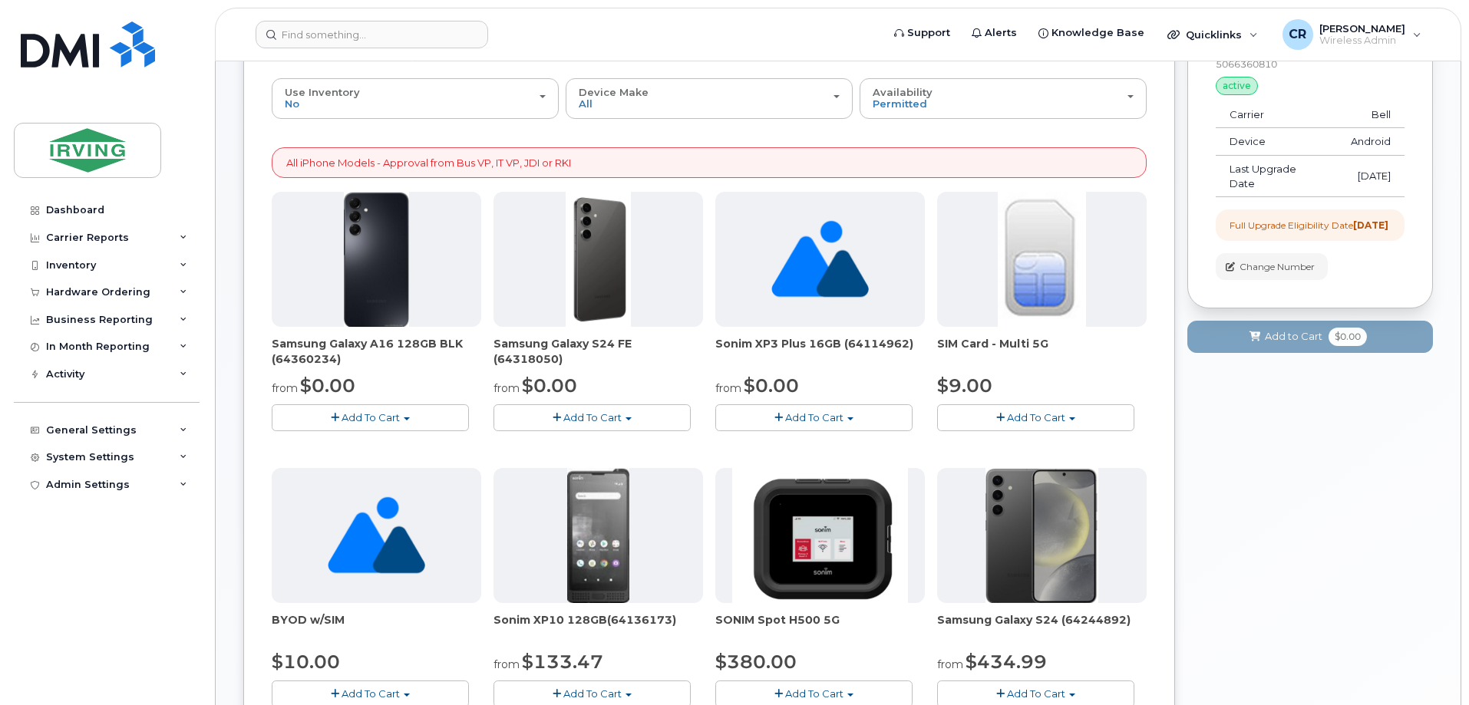
click at [570, 414] on span "Add To Cart" at bounding box center [592, 417] width 58 height 12
click at [553, 451] on link "$0.00 - 3 year term - voice & data plan (128GB)" at bounding box center [630, 446] width 266 height 19
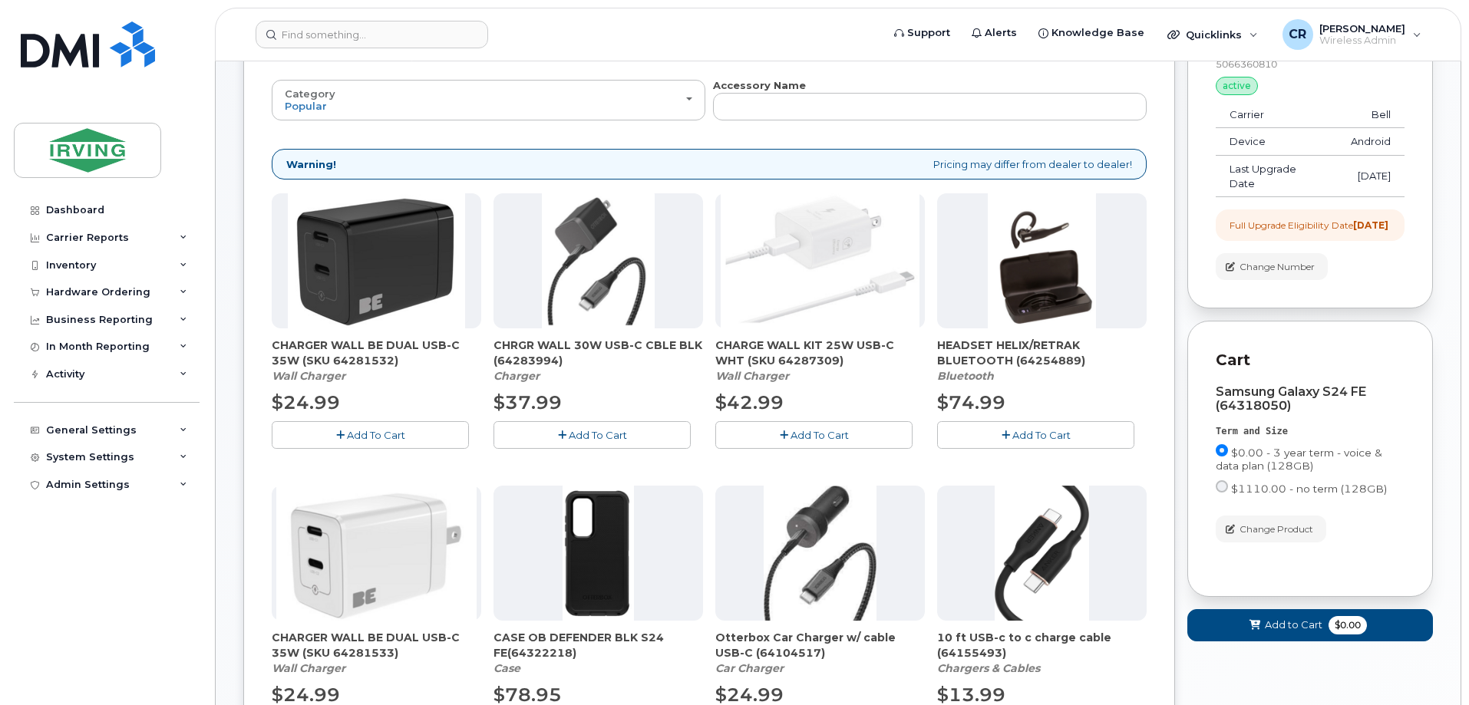
click at [407, 431] on button "Add To Cart" at bounding box center [370, 434] width 197 height 27
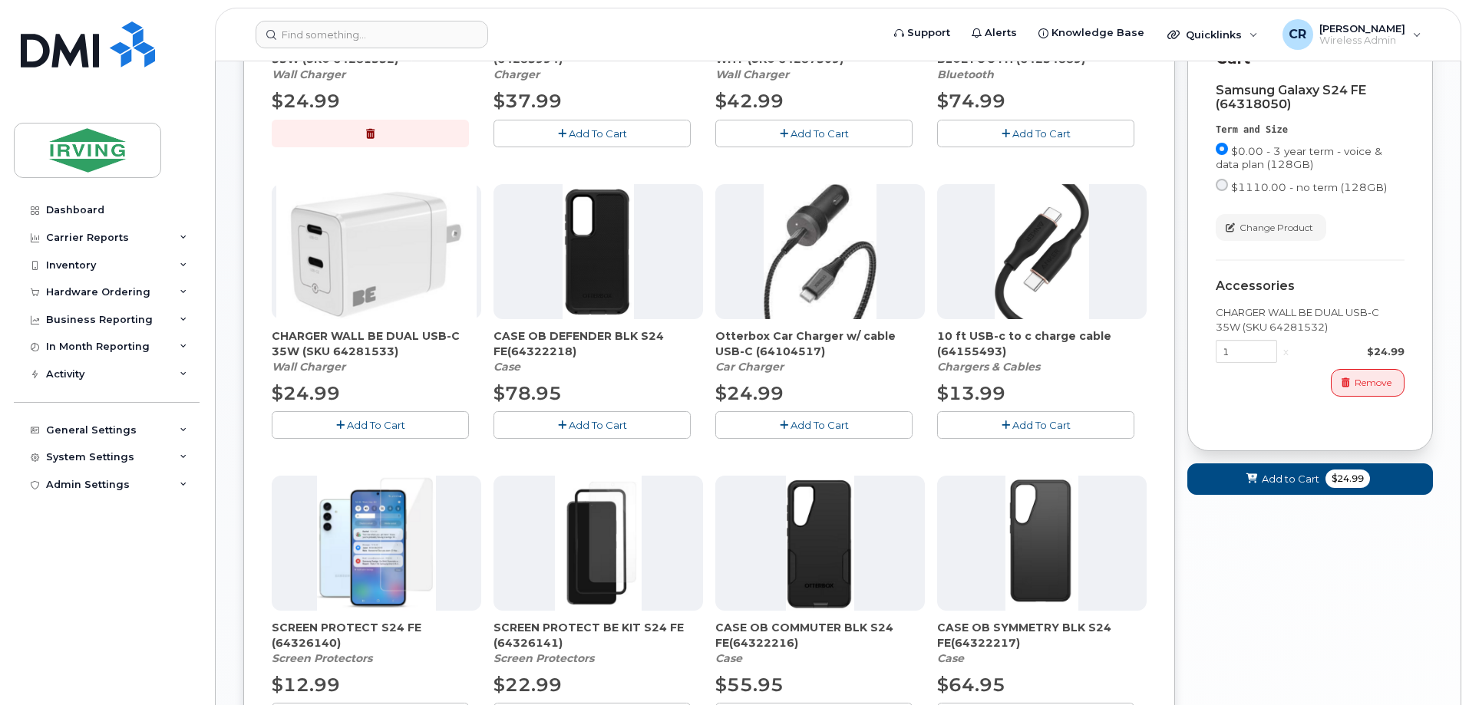
scroll to position [537, 0]
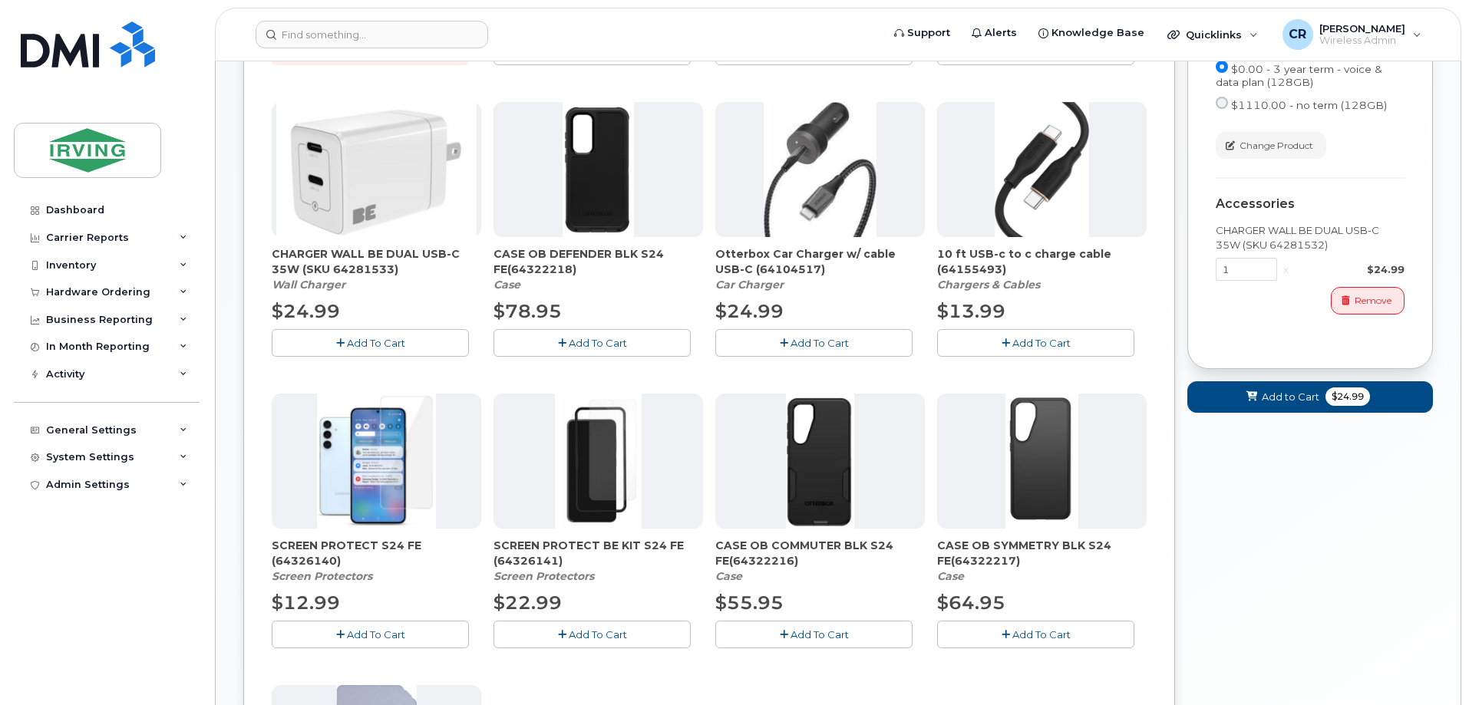
click at [380, 632] on span "Add To Cart" at bounding box center [376, 635] width 58 height 12
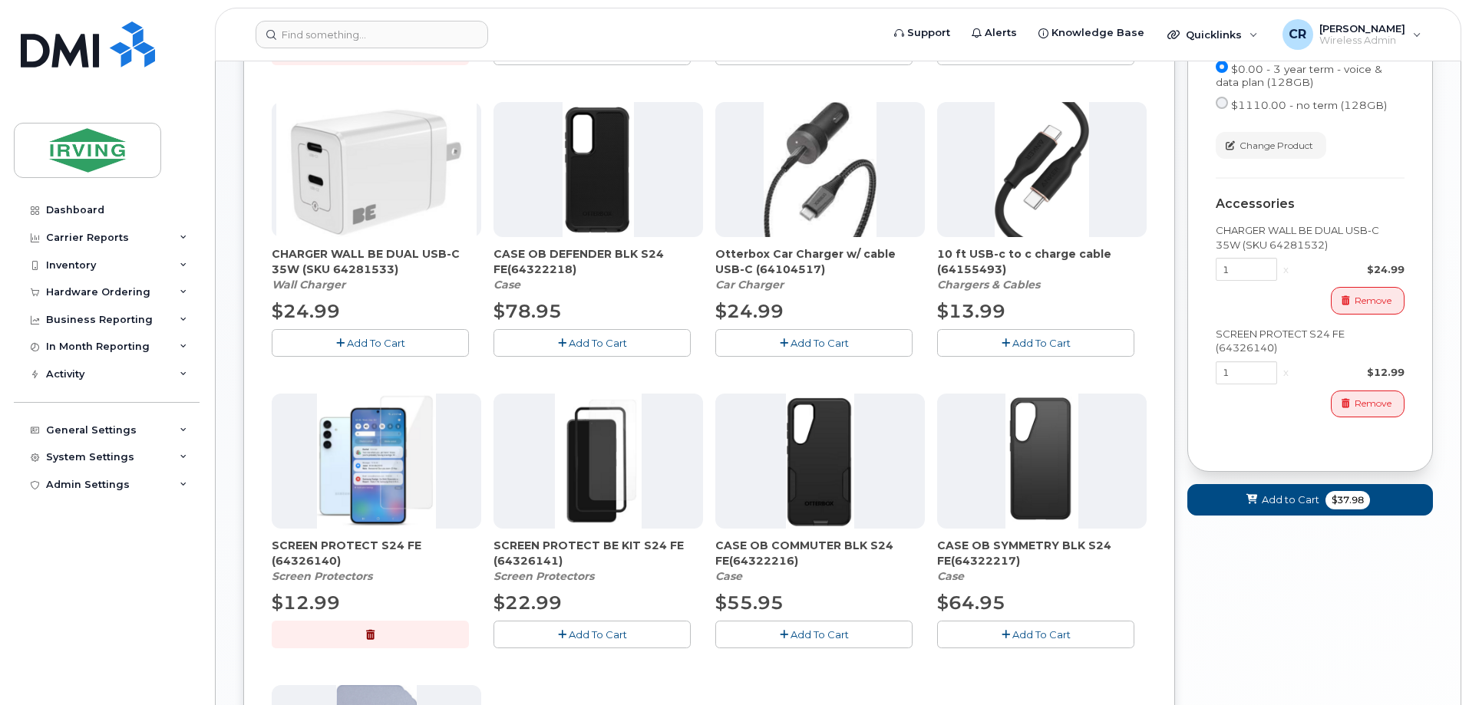
click at [827, 639] on span "Add To Cart" at bounding box center [820, 635] width 58 height 12
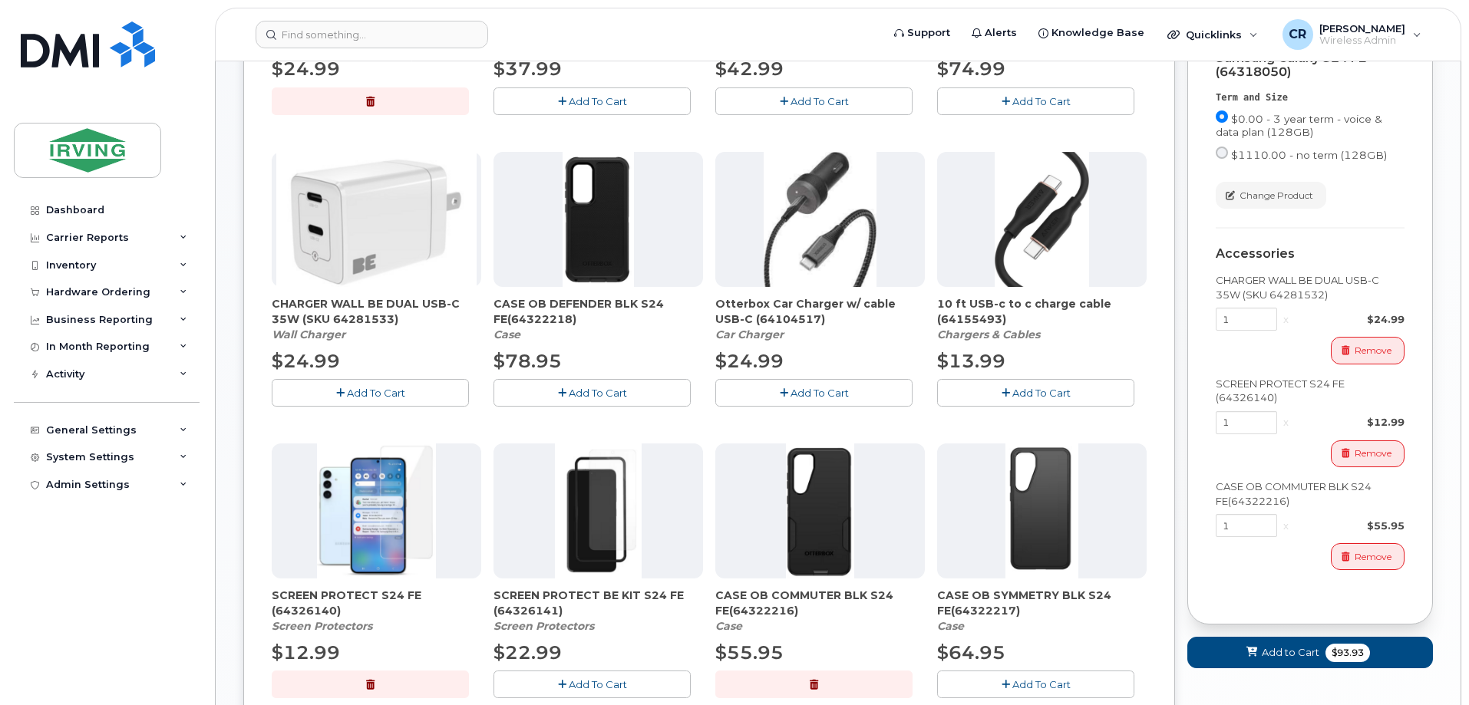
scroll to position [461, 0]
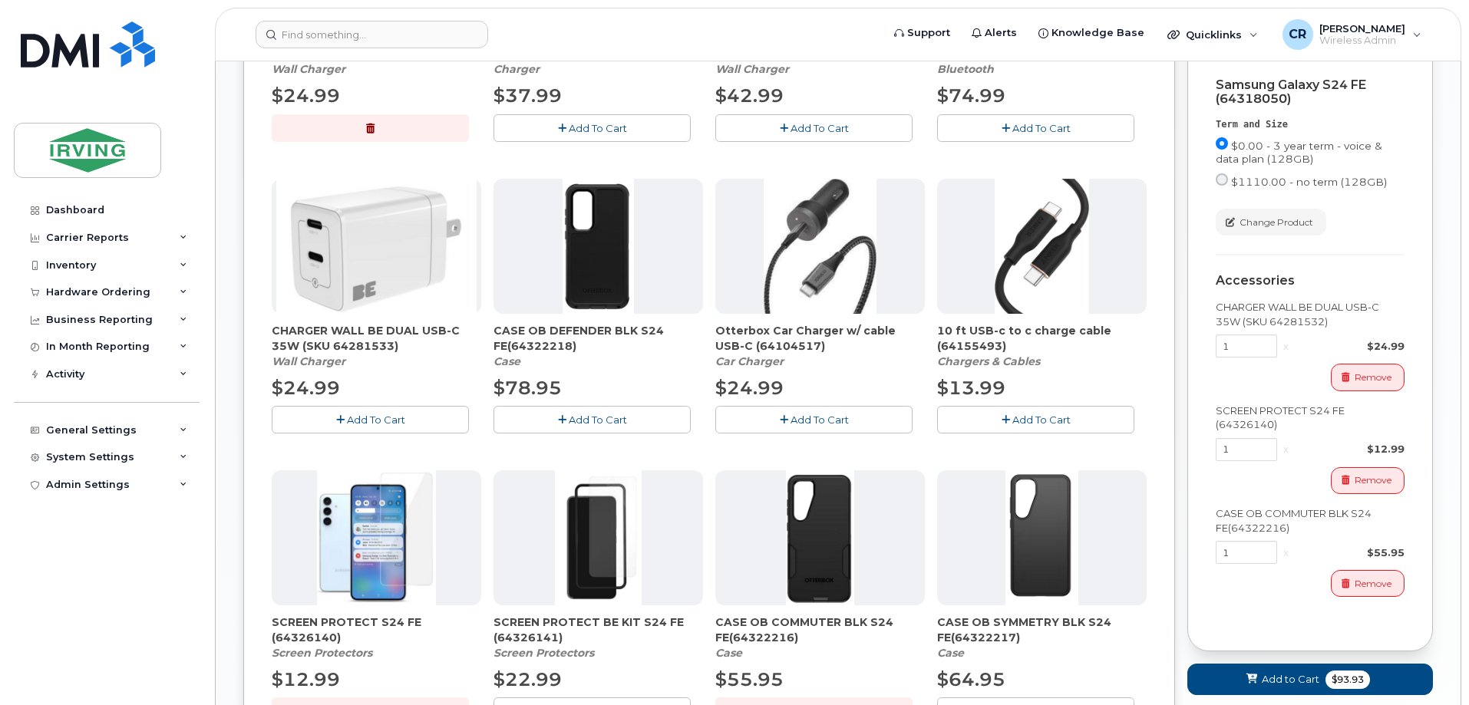
click at [1468, 699] on body "Support Alerts Knowledge Base Quicklinks Suspend / Cancel Device Change SIM Car…" at bounding box center [734, 391] width 1469 height 1705
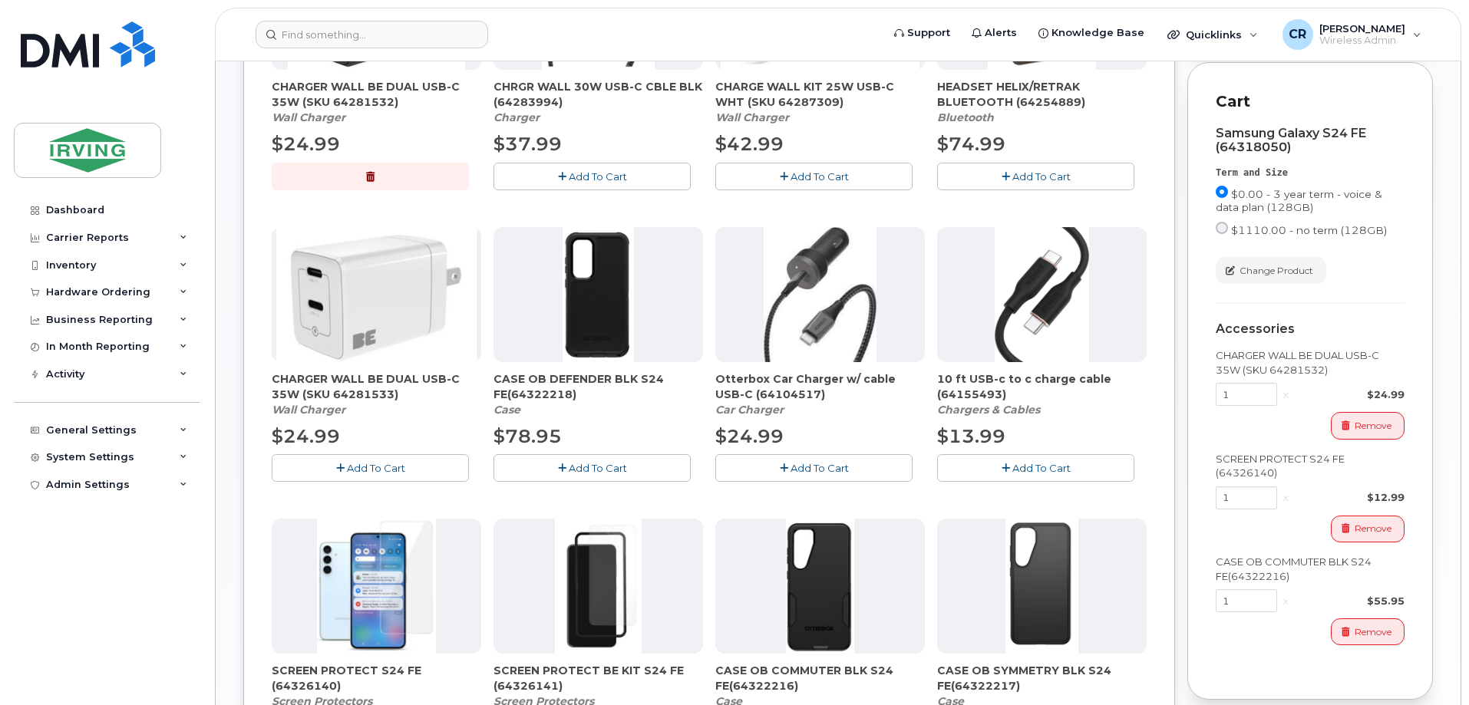
scroll to position [385, 0]
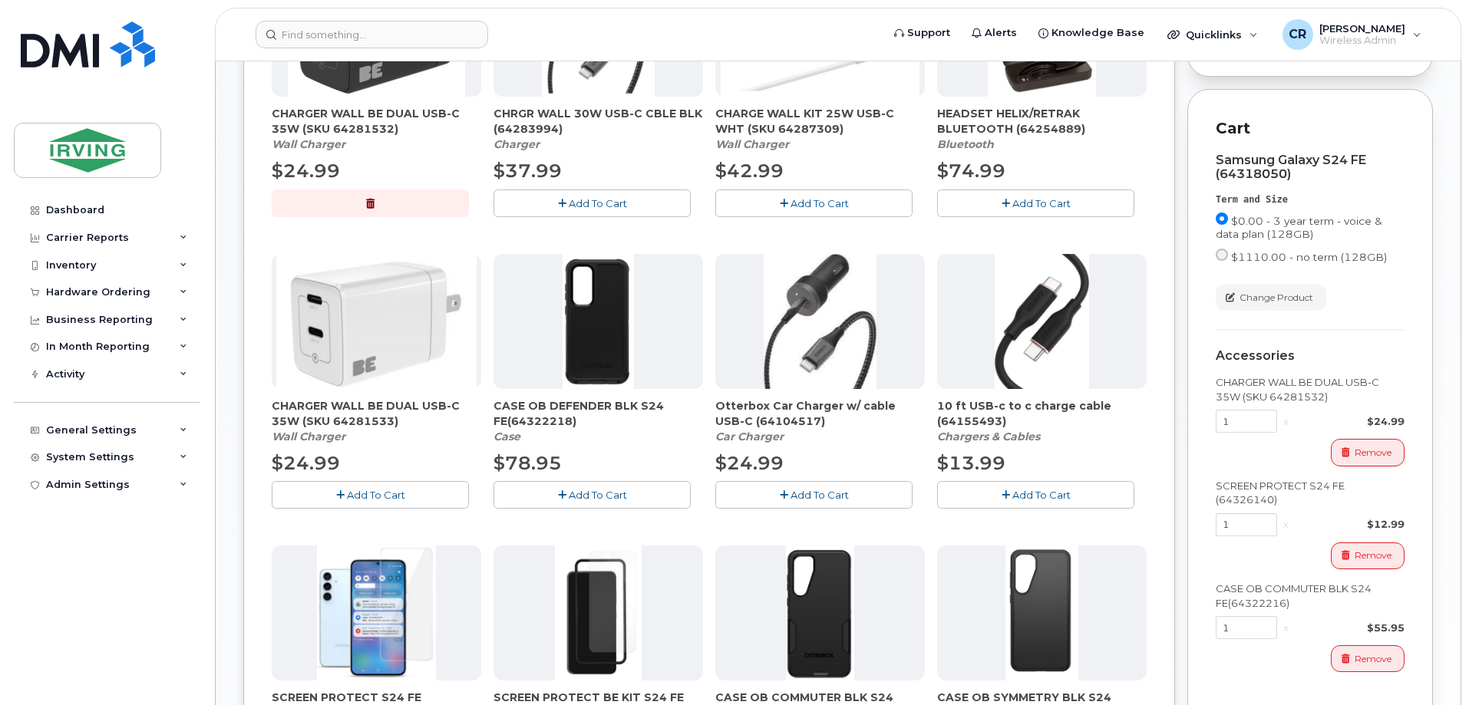
click at [1462, 185] on body "Support Alerts Knowledge Base Quicklinks Suspend / Cancel Device Change SIM Car…" at bounding box center [734, 467] width 1469 height 1705
drag, startPoint x: 1467, startPoint y: 441, endPoint x: 1468, endPoint y: 387, distance: 54.5
click at [1468, 387] on body "Support Alerts Knowledge Base Quicklinks Suspend / Cancel Device Change SIM Car…" at bounding box center [734, 467] width 1469 height 1705
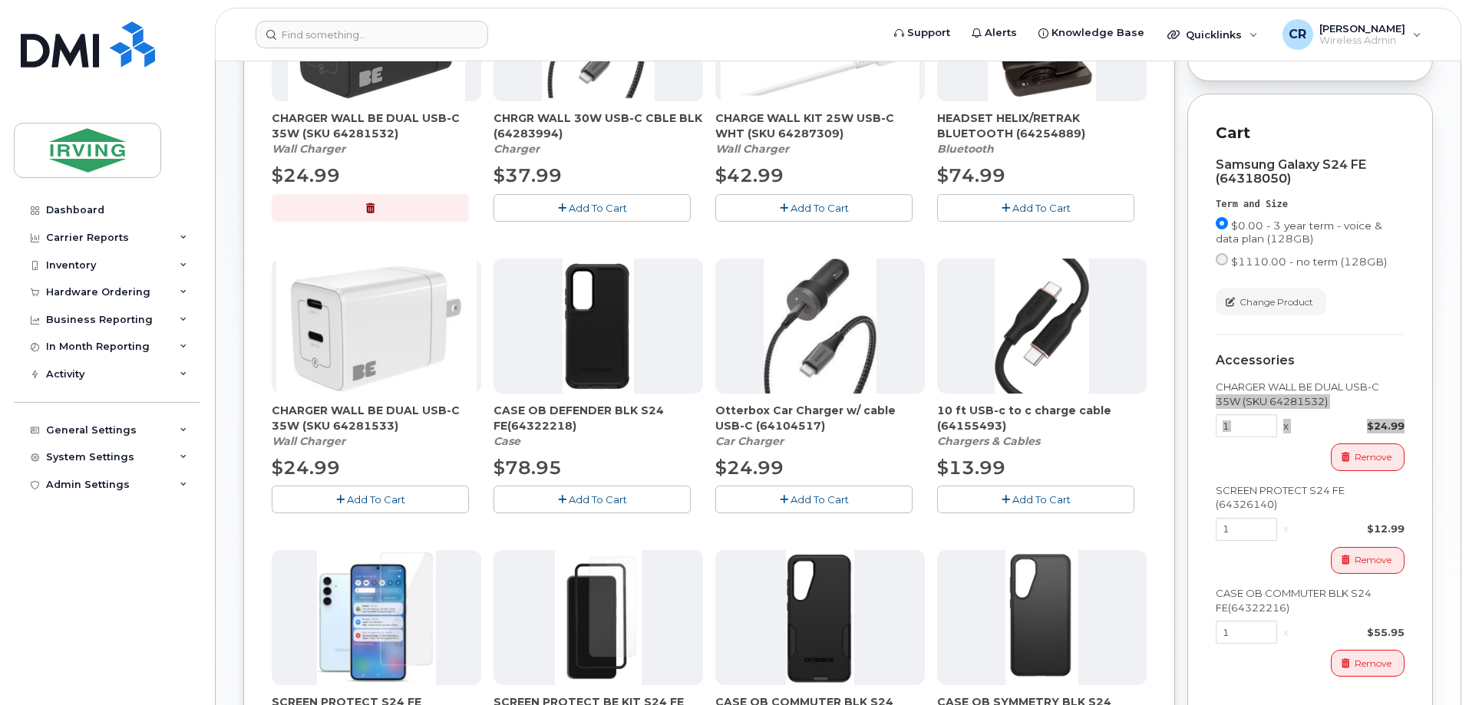
scroll to position [458, 0]
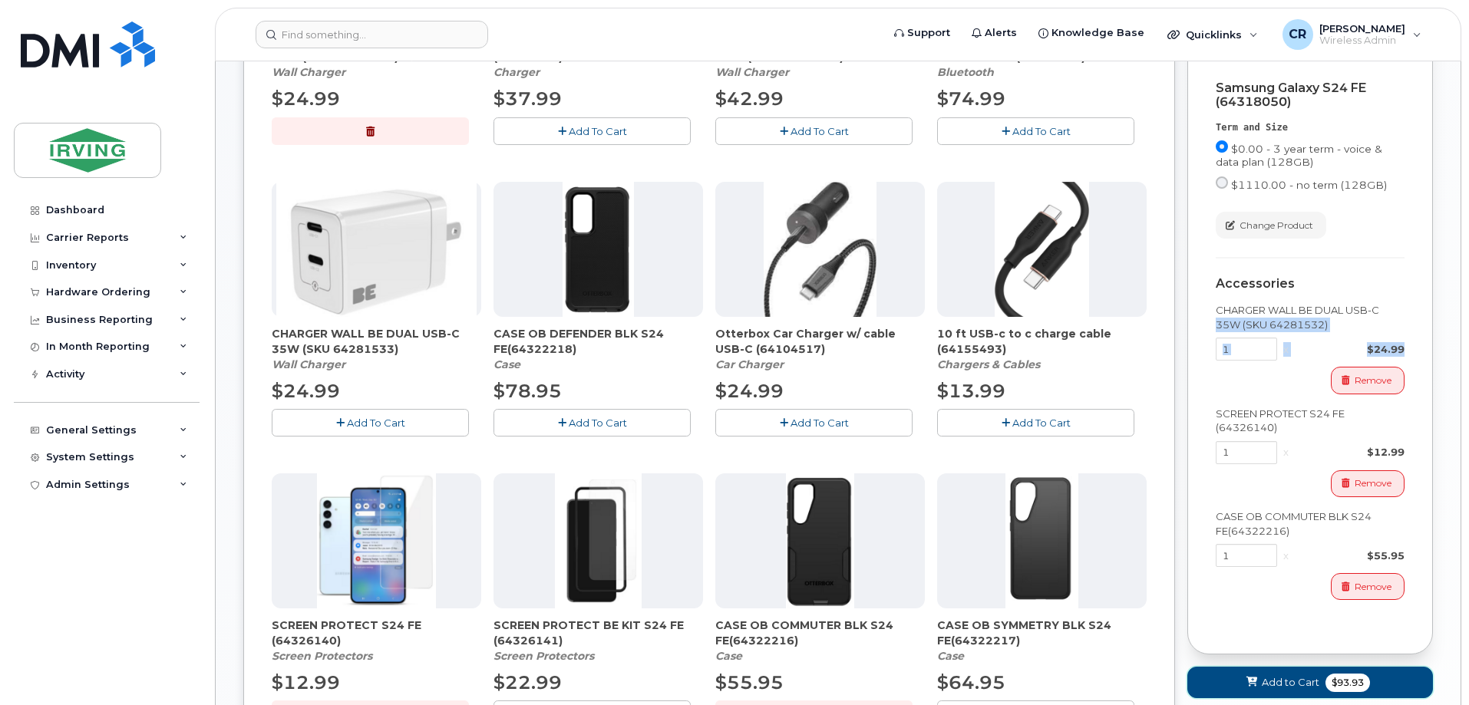
drag, startPoint x: 1299, startPoint y: 692, endPoint x: 1287, endPoint y: 692, distance: 11.5
click at [1299, 690] on span "Add to Cart" at bounding box center [1291, 683] width 58 height 15
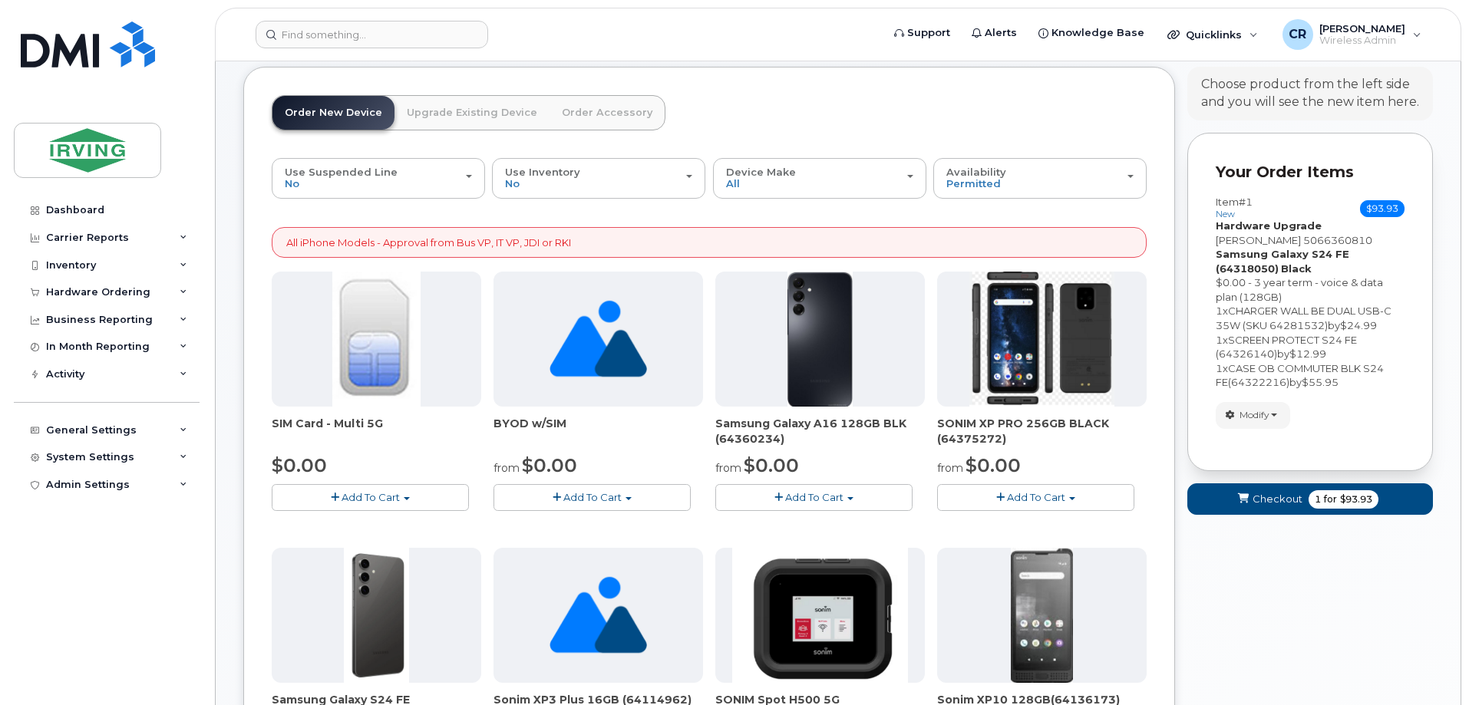
scroll to position [0, 0]
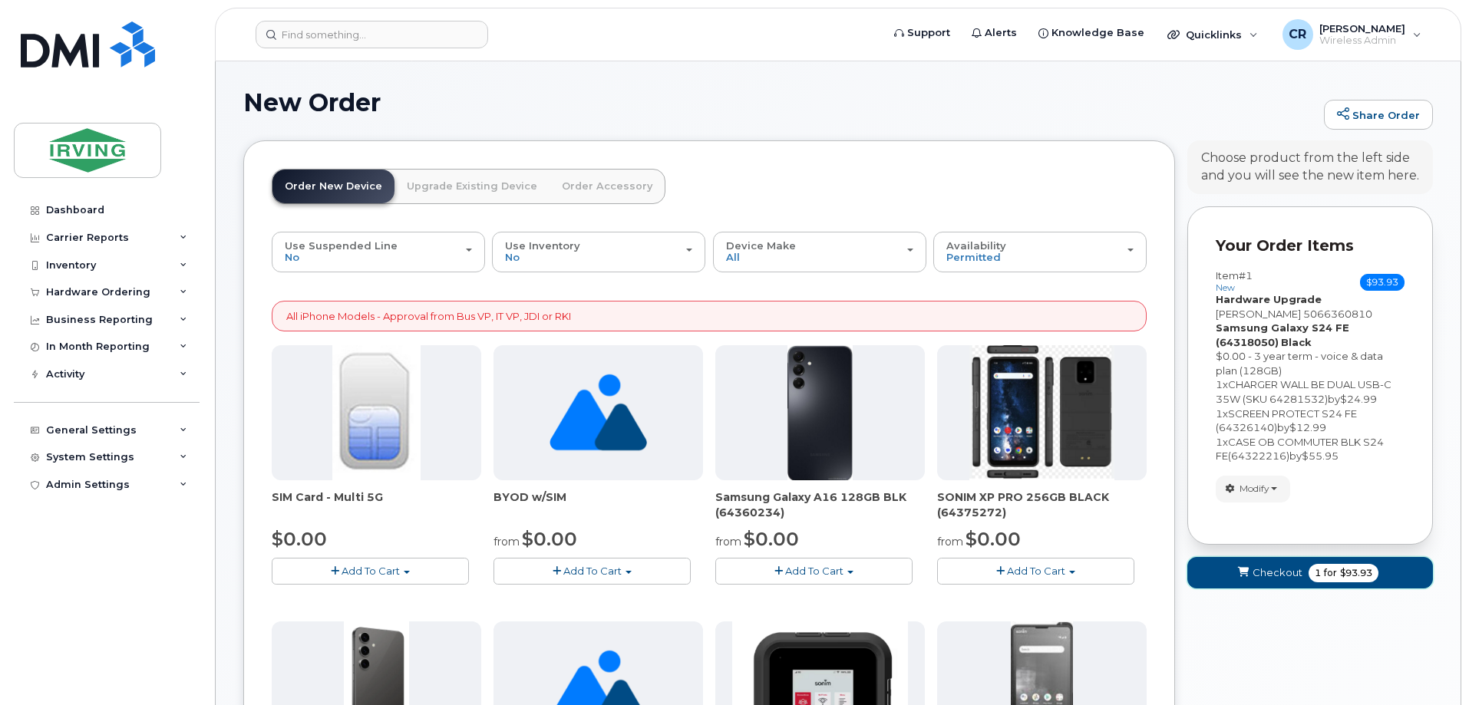
click at [1326, 570] on span "for" at bounding box center [1330, 574] width 19 height 14
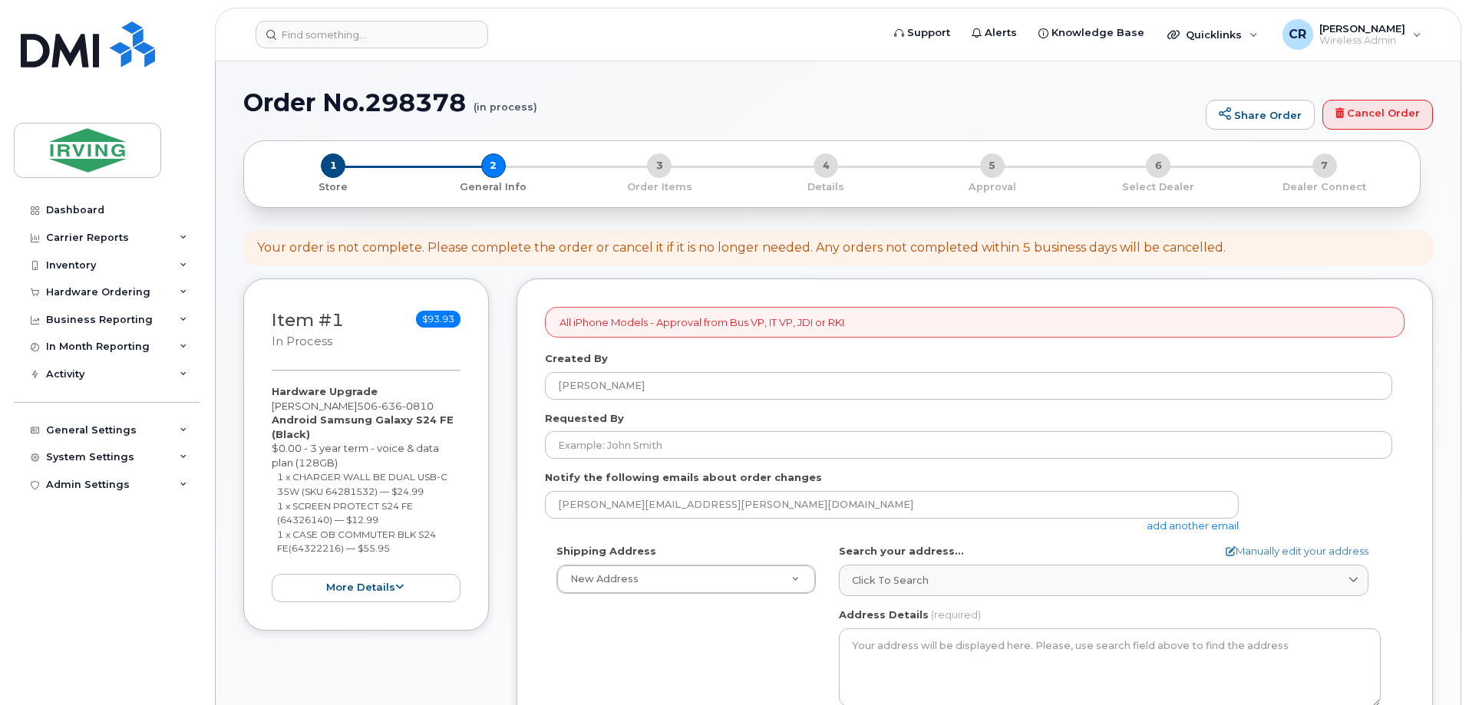
select select
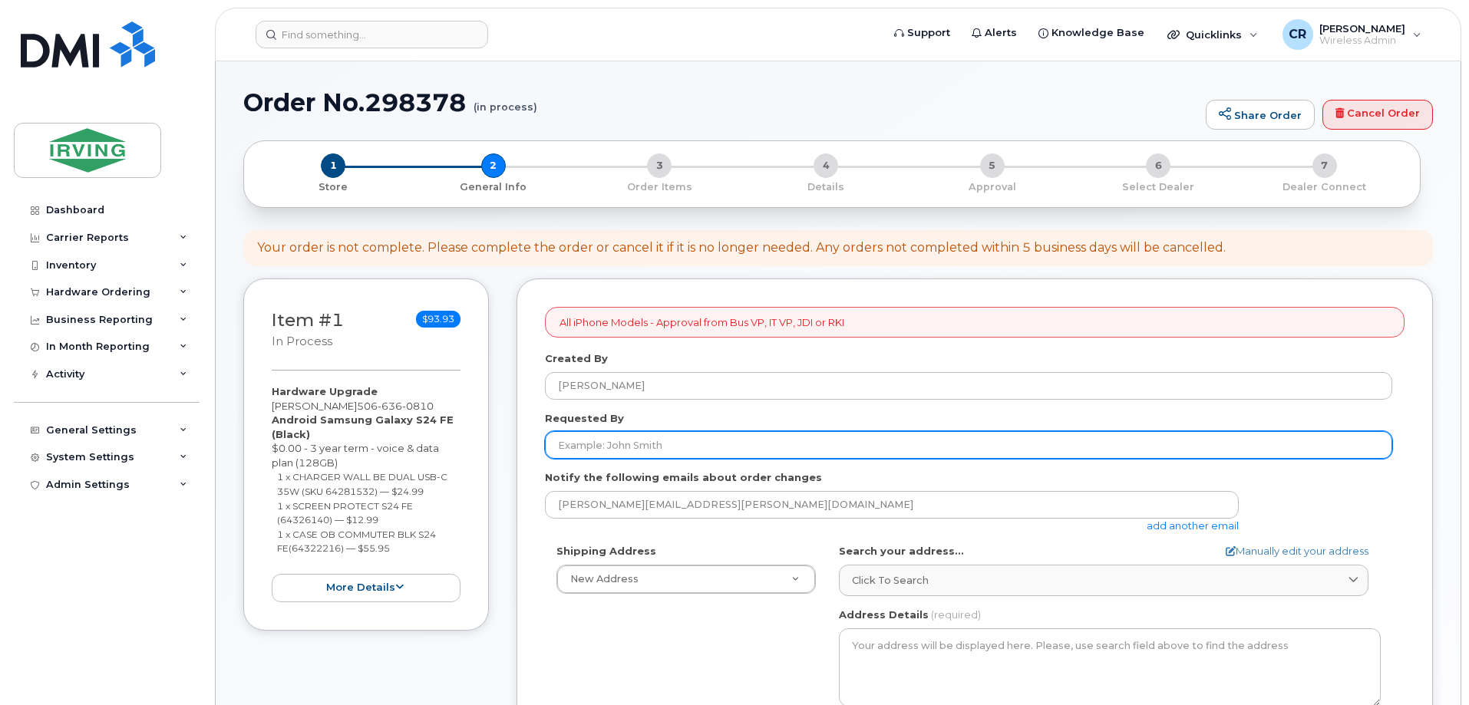
click at [734, 444] on input "Requested By" at bounding box center [968, 445] width 847 height 28
type input "[PERSON_NAME]"
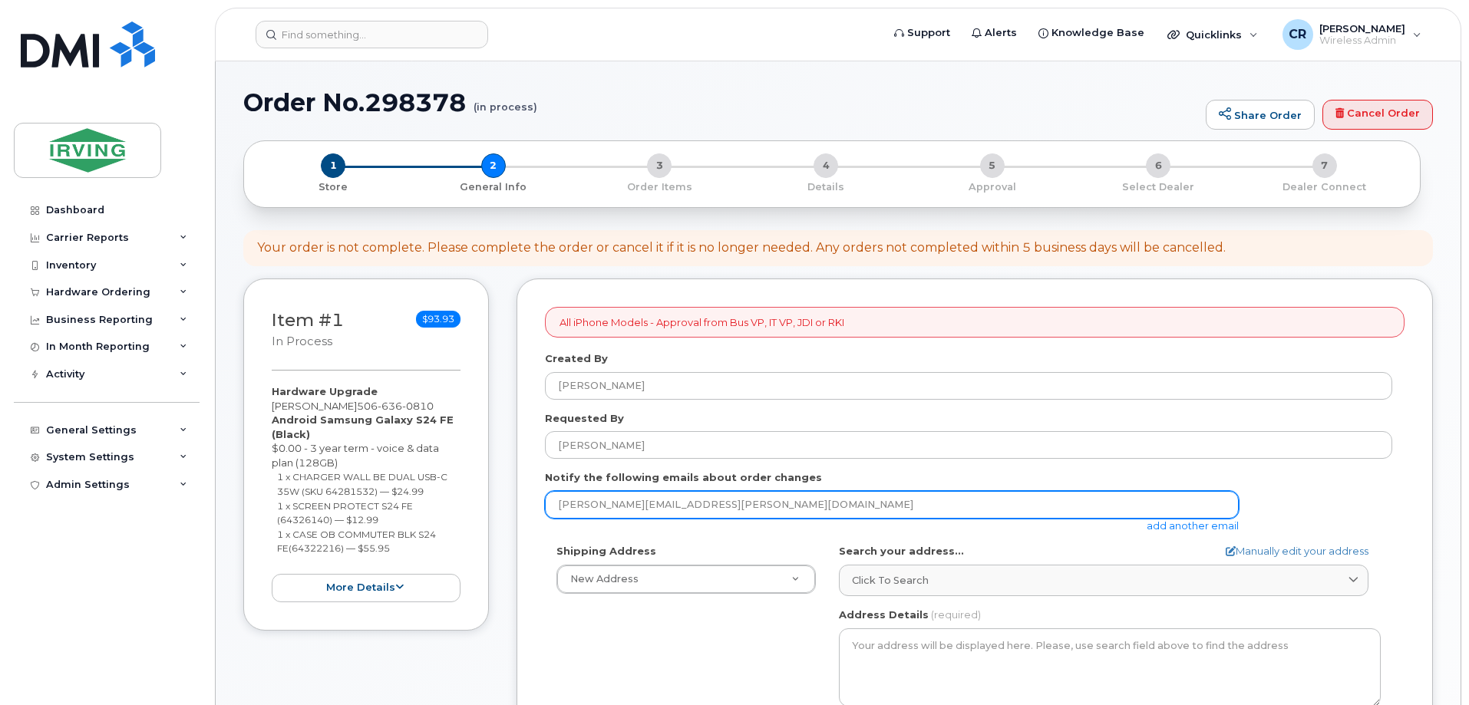
drag, startPoint x: 735, startPoint y: 504, endPoint x: 293, endPoint y: 502, distance: 442.2
click at [293, 502] on div "Item #1 in process $93.93 Hardware Upgrade [PERSON_NAME] [PHONE_NUMBER] Android…" at bounding box center [838, 716] width 1190 height 874
type input "k"
type input "[EMAIL_ADDRESS][DOMAIN_NAME]"
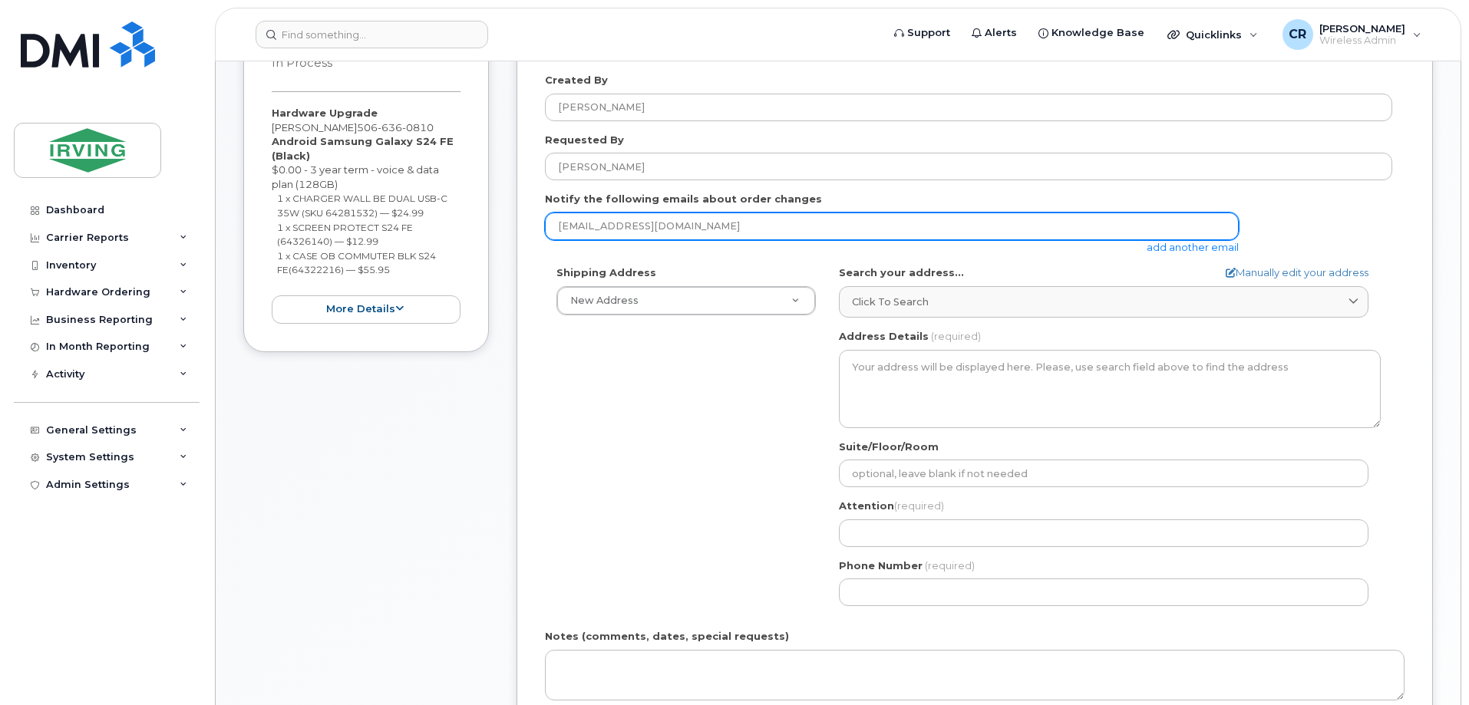
scroll to position [307, 0]
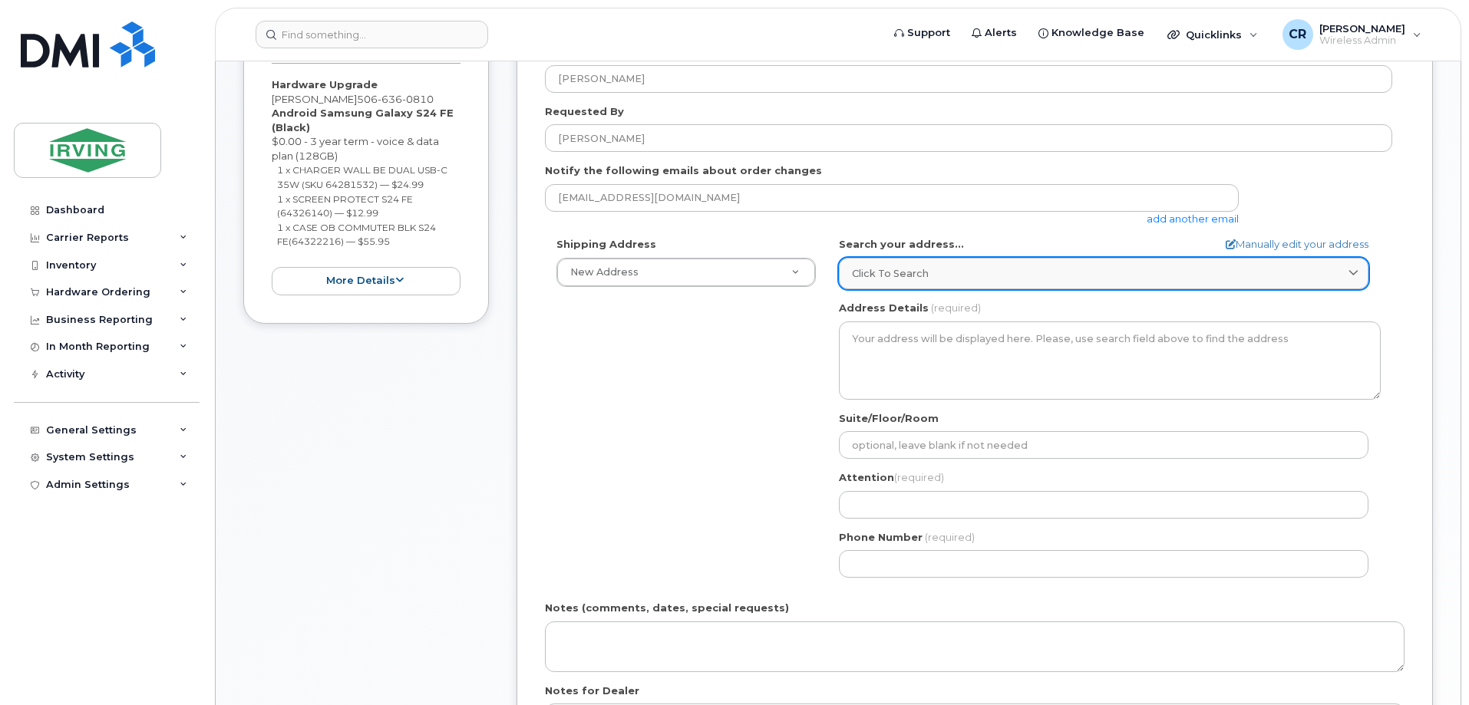
click at [879, 267] on span "Click to search" at bounding box center [890, 273] width 77 height 15
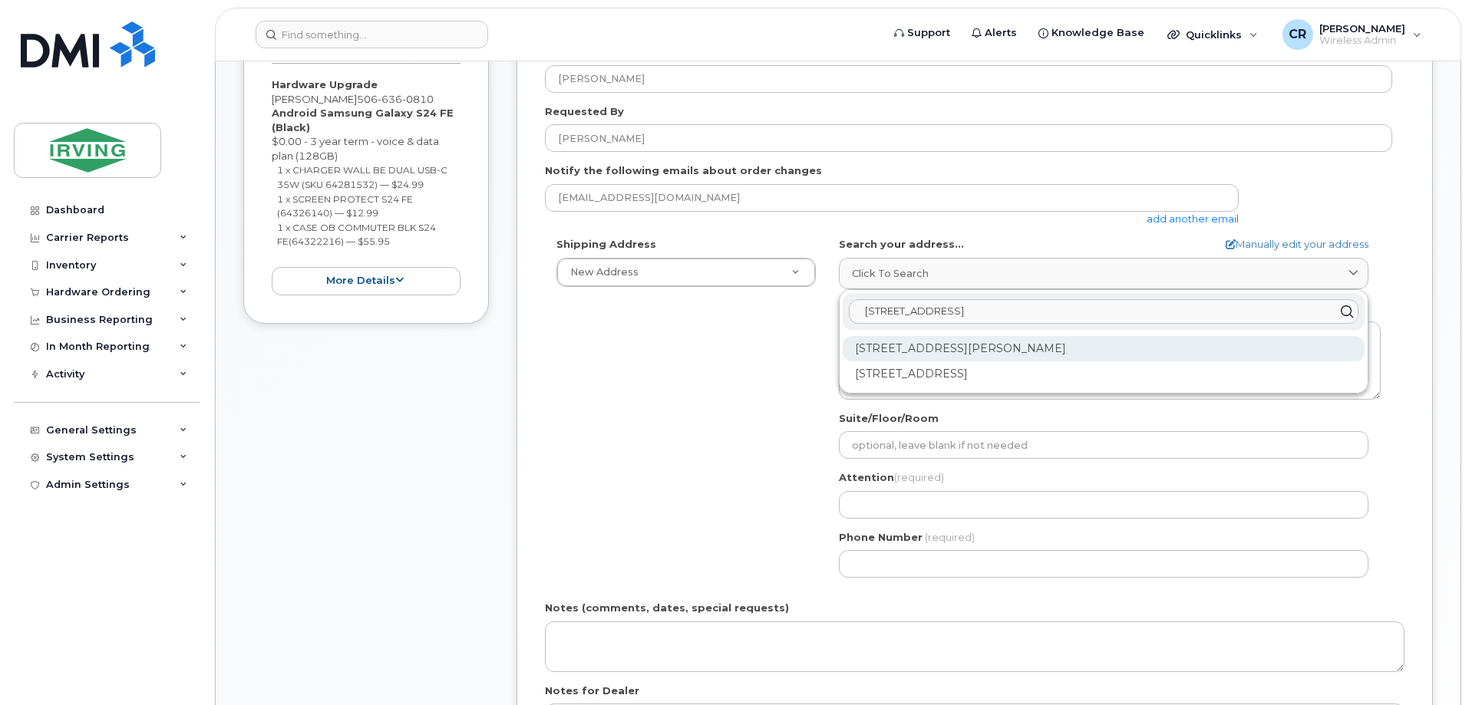
type input "[STREET_ADDRESS]"
click at [963, 351] on div "[STREET_ADDRESS][PERSON_NAME]" at bounding box center [1104, 348] width 522 height 25
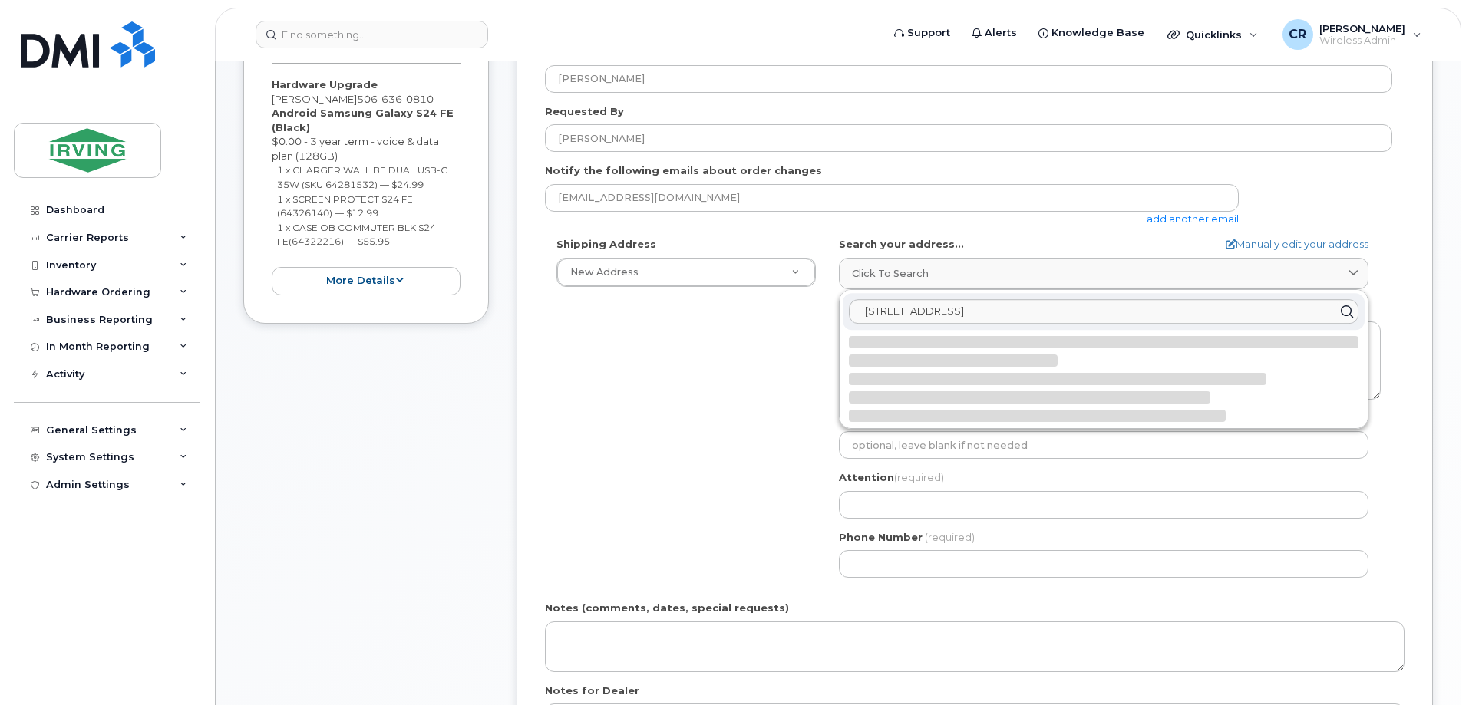
select select
type textarea "[STREET_ADDRESS][PERSON_NAME]"
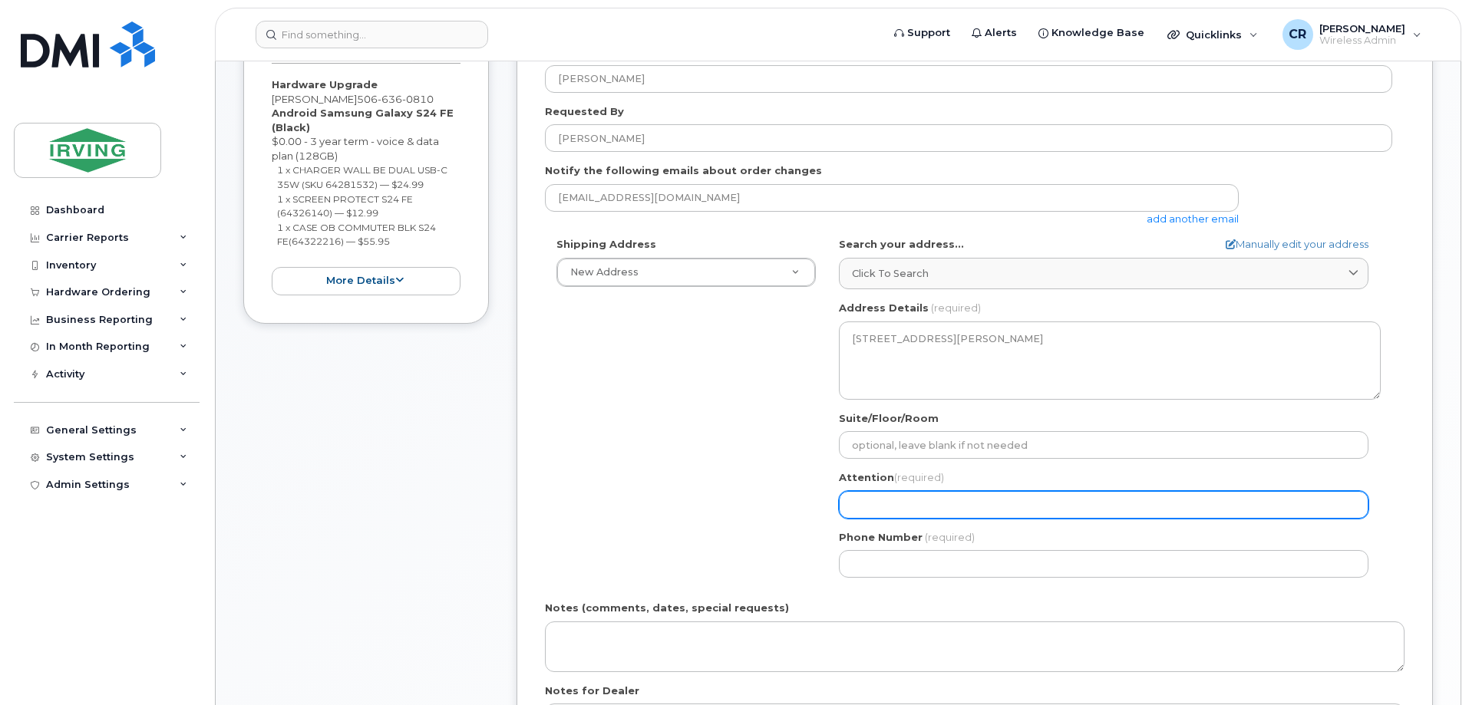
click at [907, 513] on input "Attention (required)" at bounding box center [1104, 505] width 530 height 28
select select
type input "C"
select select
type input "Cr"
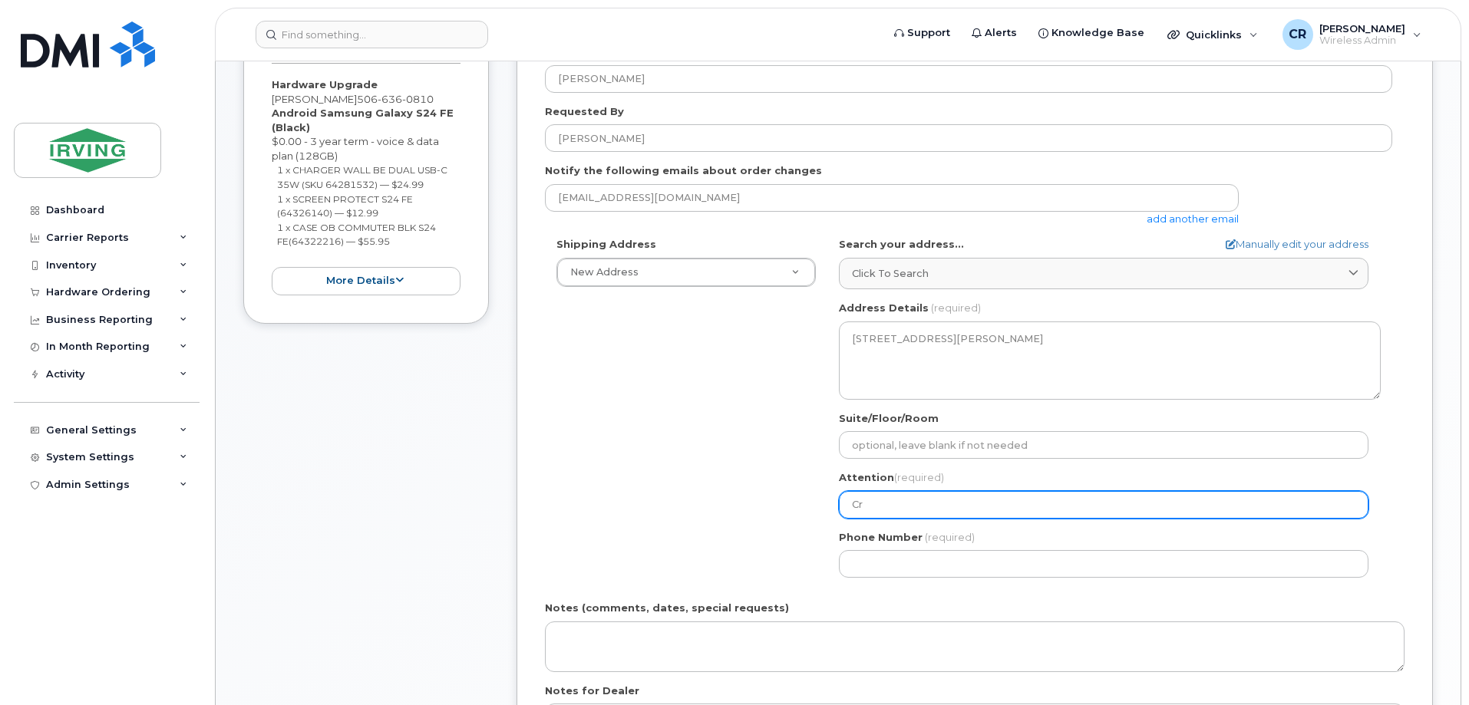
select select
type input "Cry"
select select
type input "Crys"
select select
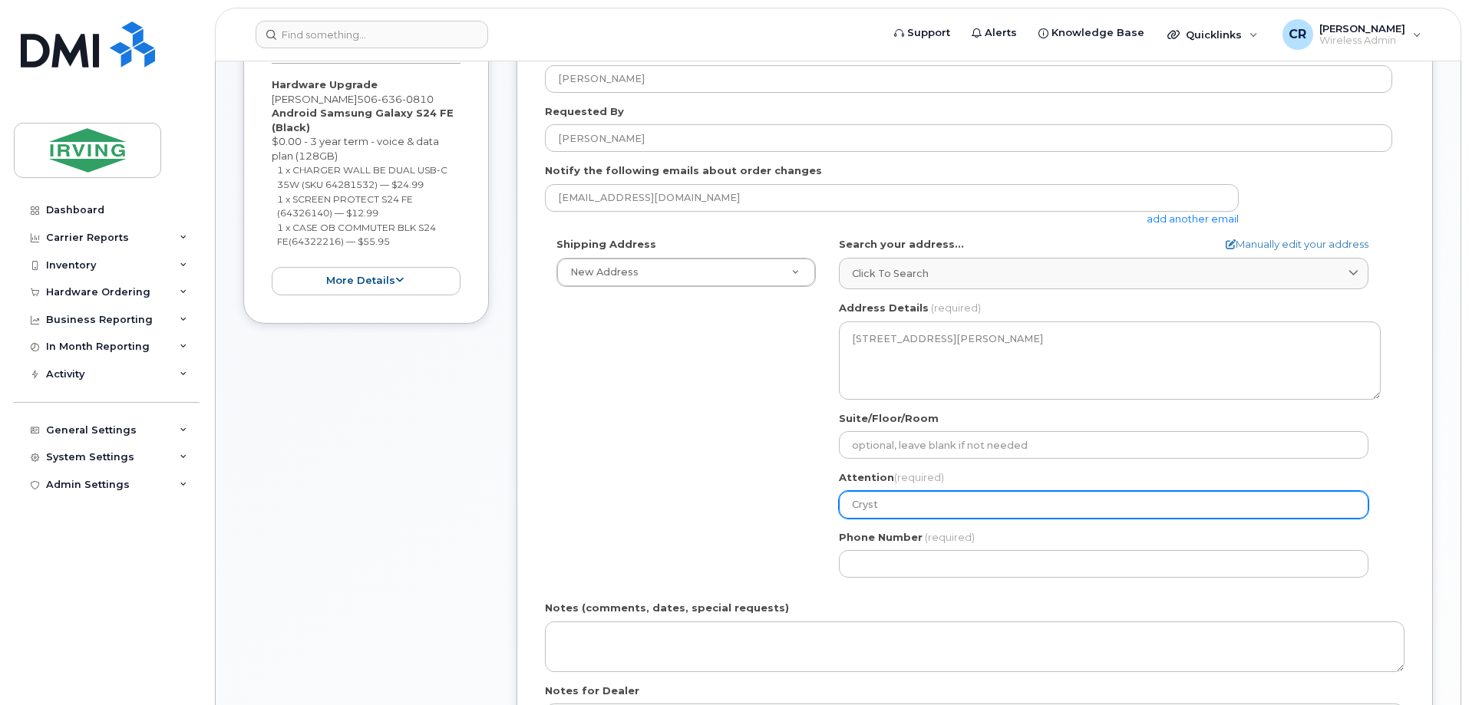
type input "Crysta"
select select
type input "[PERSON_NAME], 6th Floor"
select select
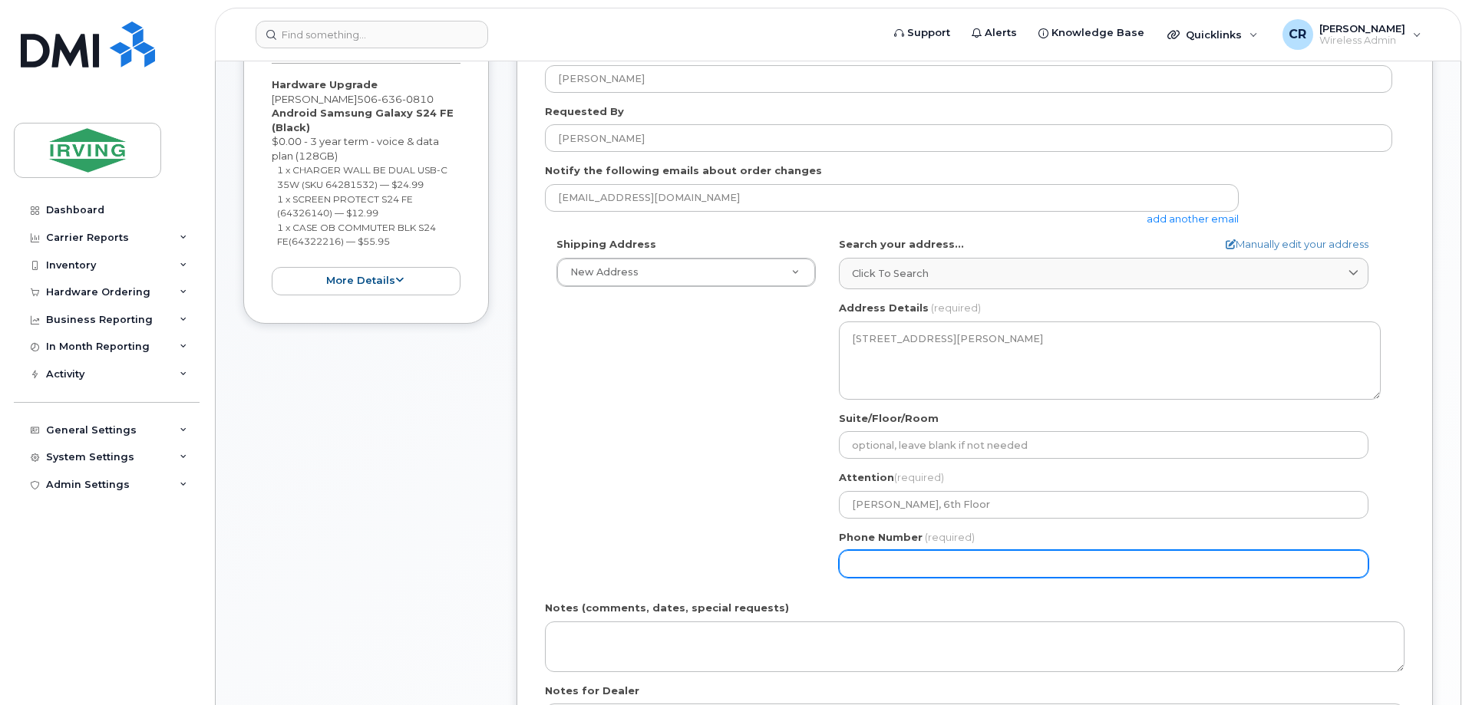
click at [922, 562] on input "Phone Number" at bounding box center [1104, 564] width 530 height 28
type input "506632515"
select select
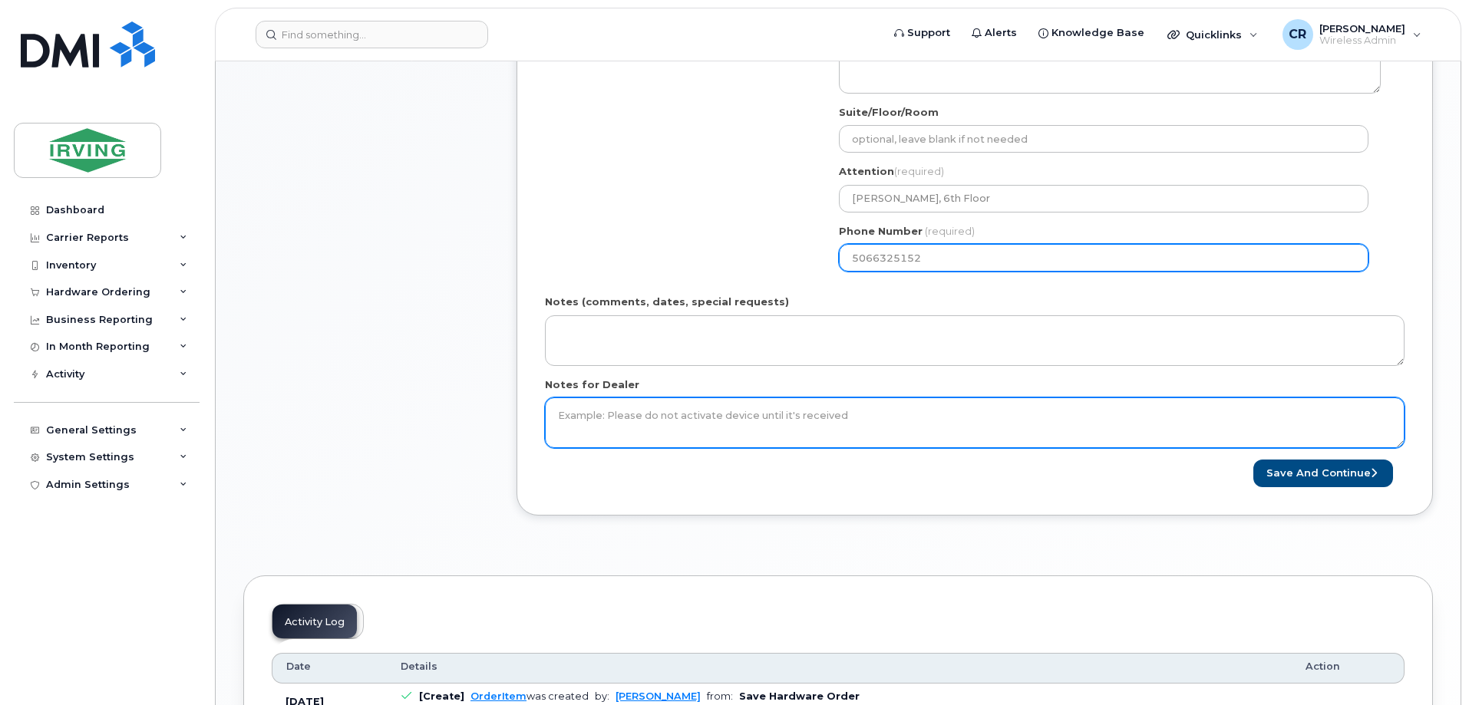
scroll to position [614, 0]
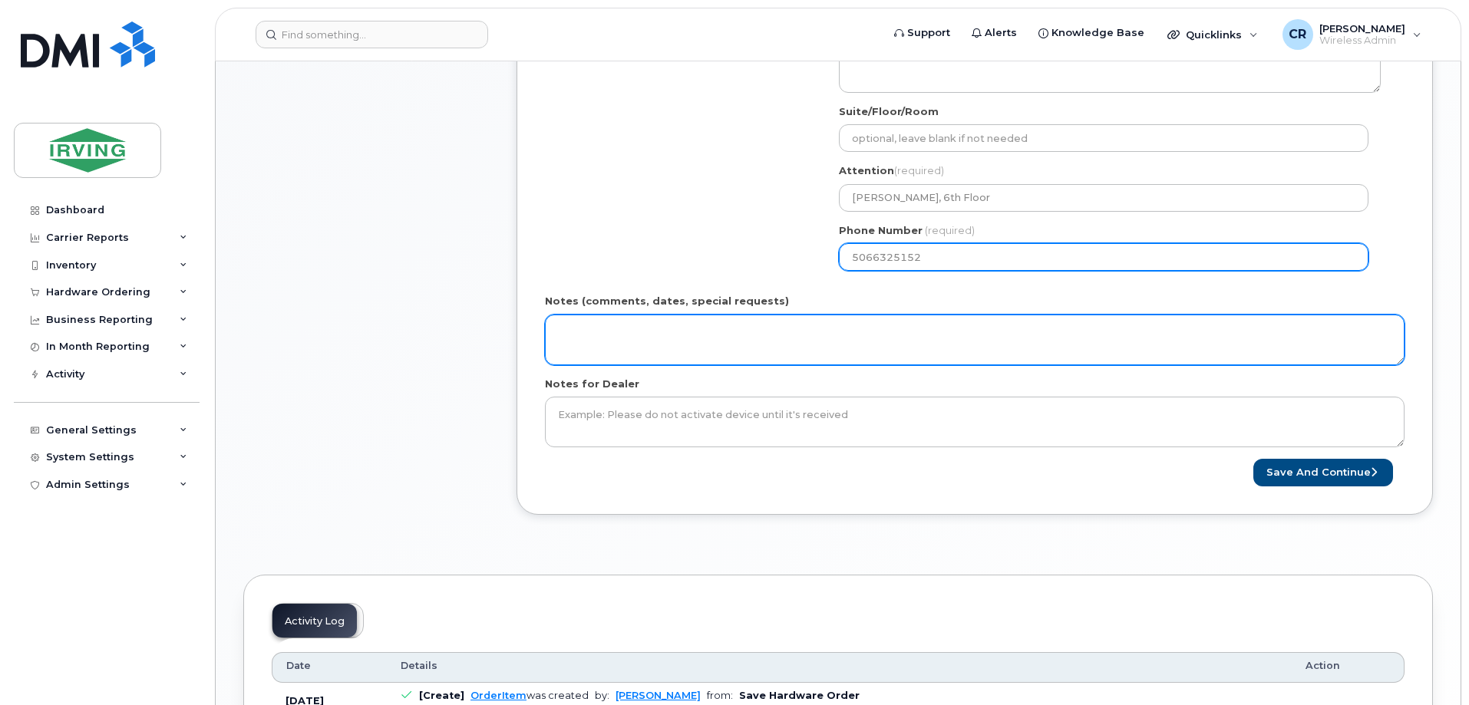
type input "5066325152"
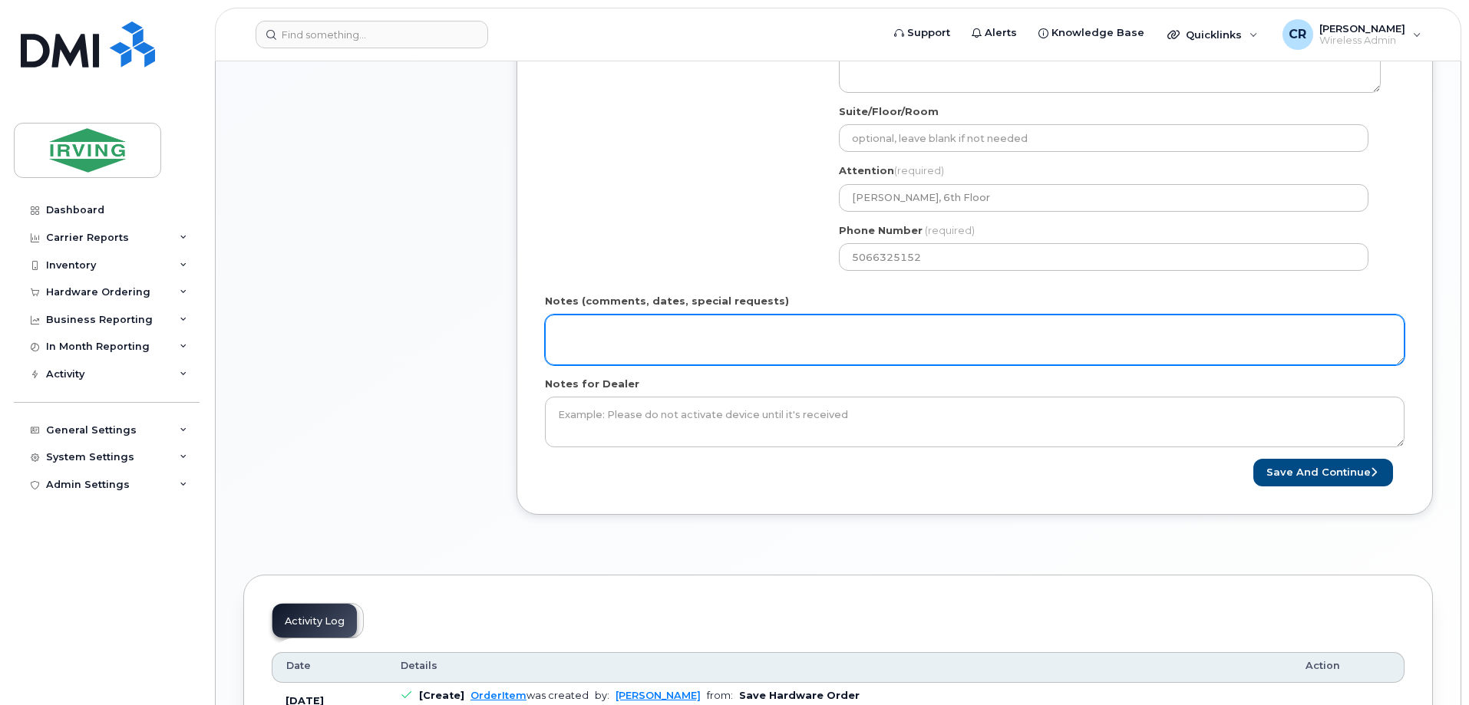
click at [603, 332] on textarea "Notes (comments, dates, special requests)" at bounding box center [975, 340] width 860 height 51
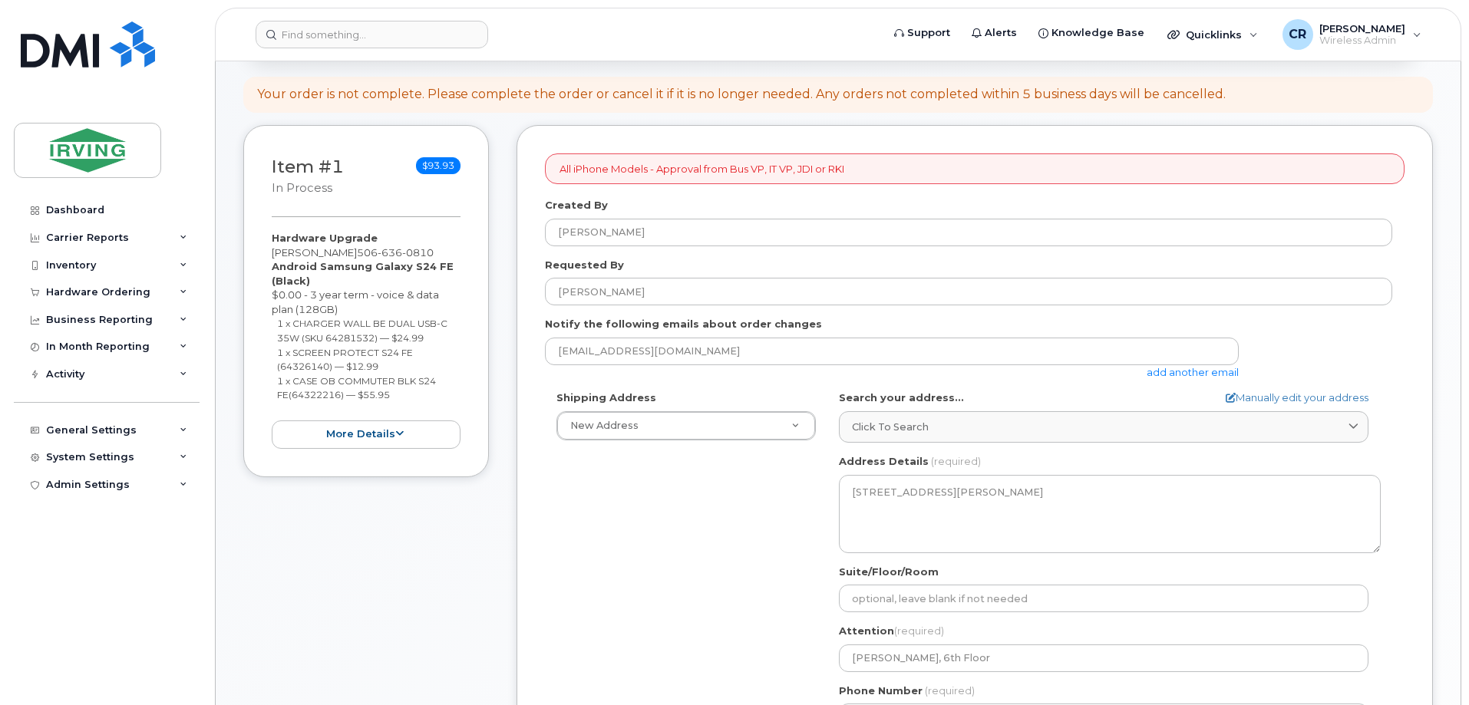
scroll to position [0, 0]
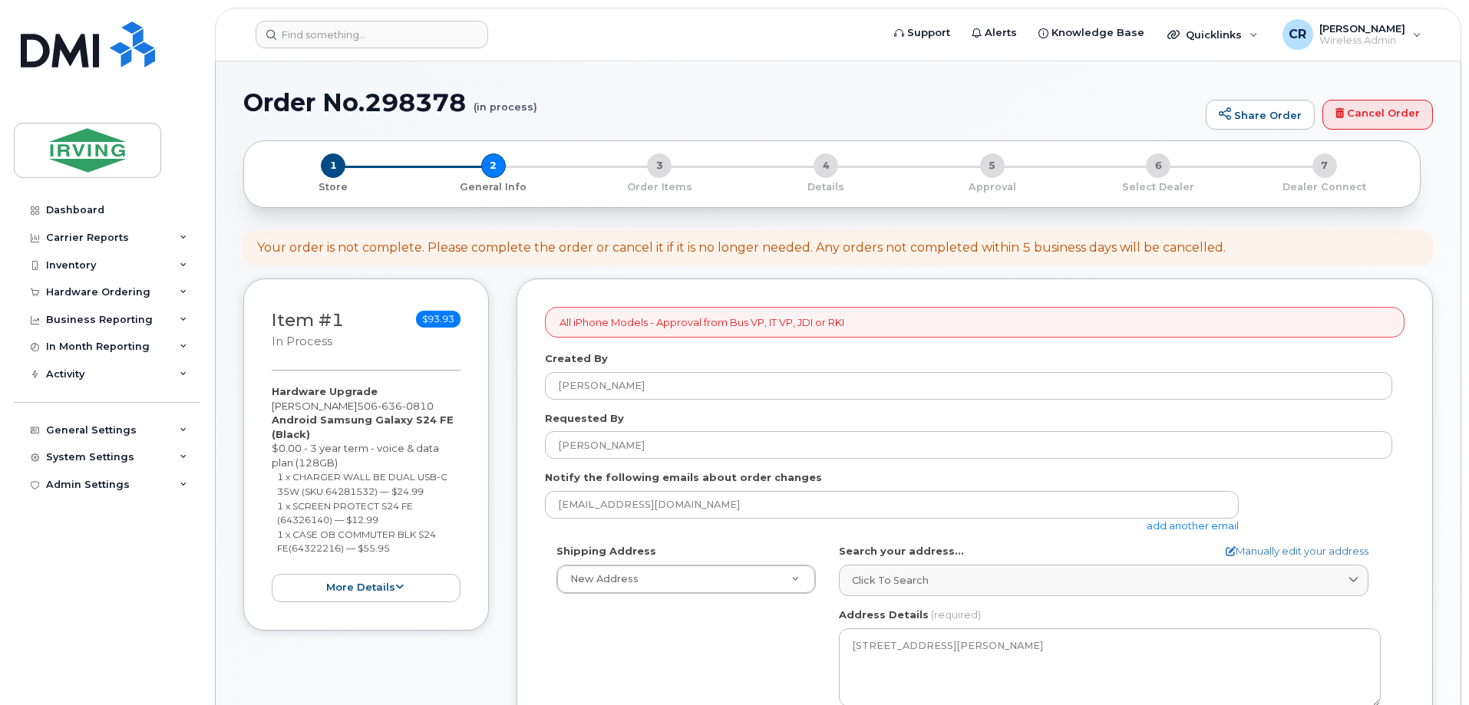
type textarea "Order#: 12354658 Invoice General"
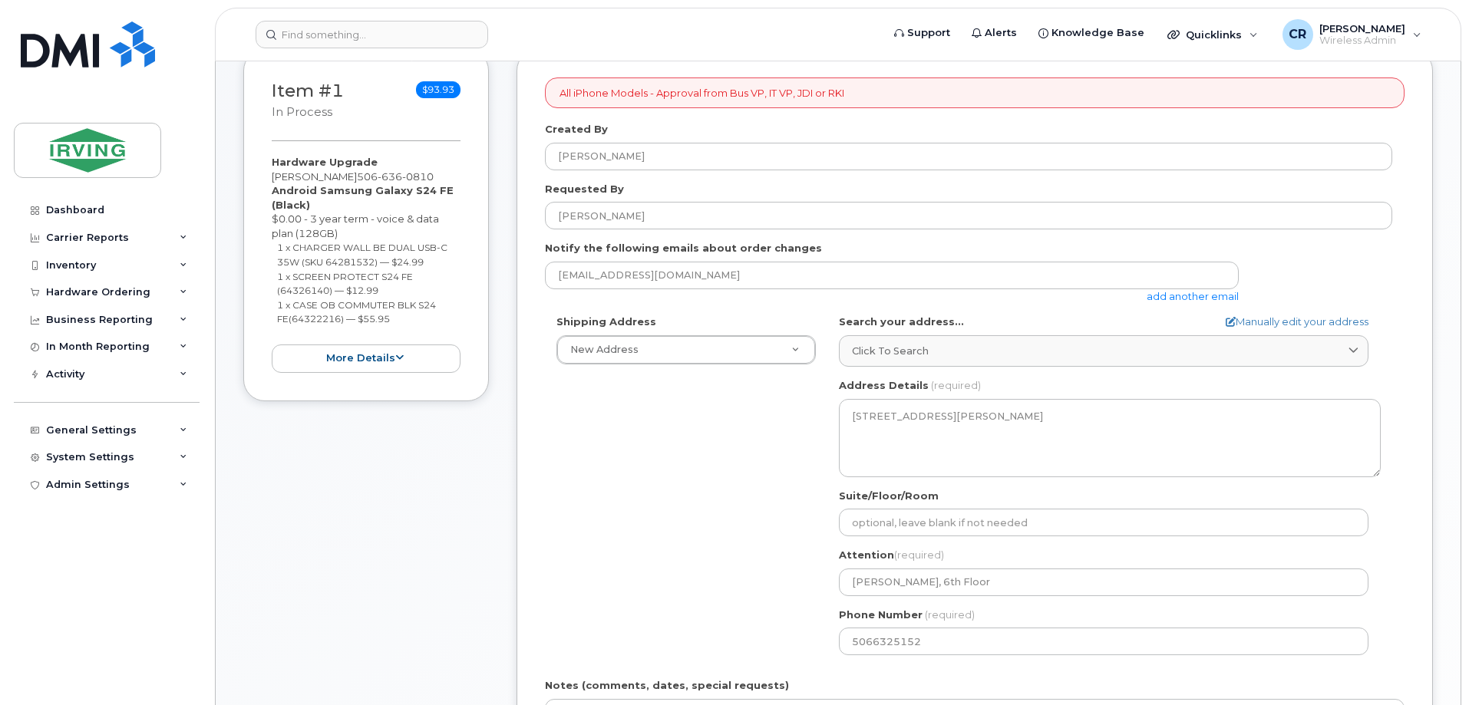
scroll to position [230, 0]
click at [1465, 699] on body "Support Alerts Knowledge Base Quicklinks Suspend / Cancel Device Change SIM Car…" at bounding box center [734, 562] width 1469 height 1584
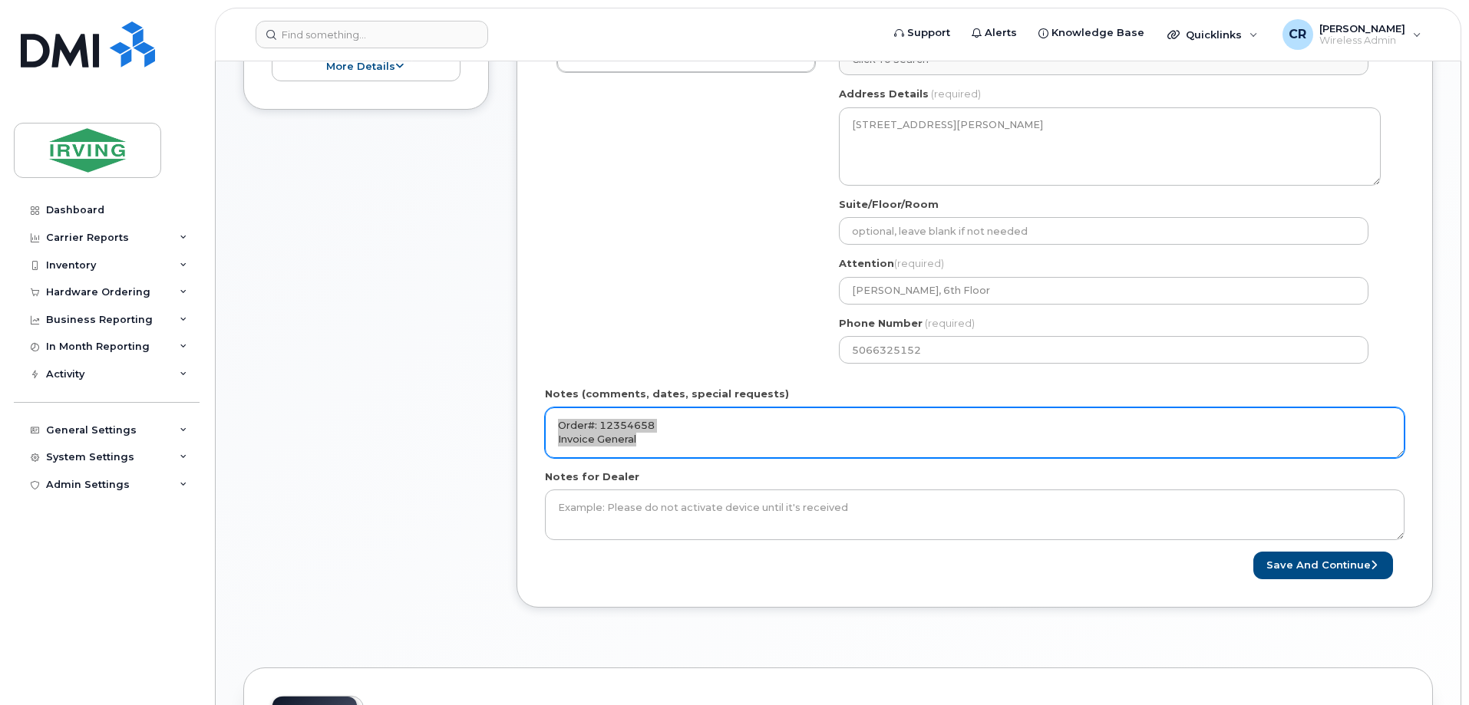
scroll to position [547, 0]
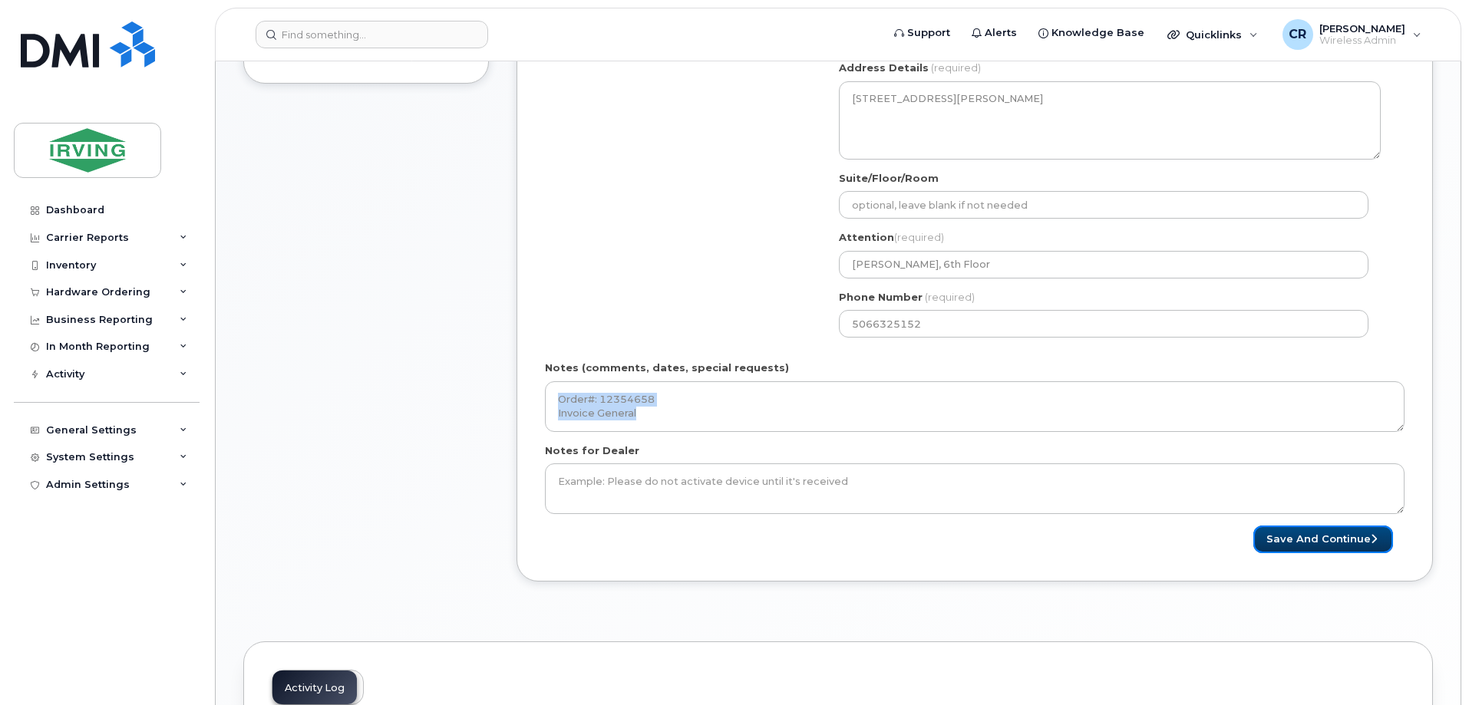
click at [1280, 535] on button "Save and Continue" at bounding box center [1324, 540] width 140 height 28
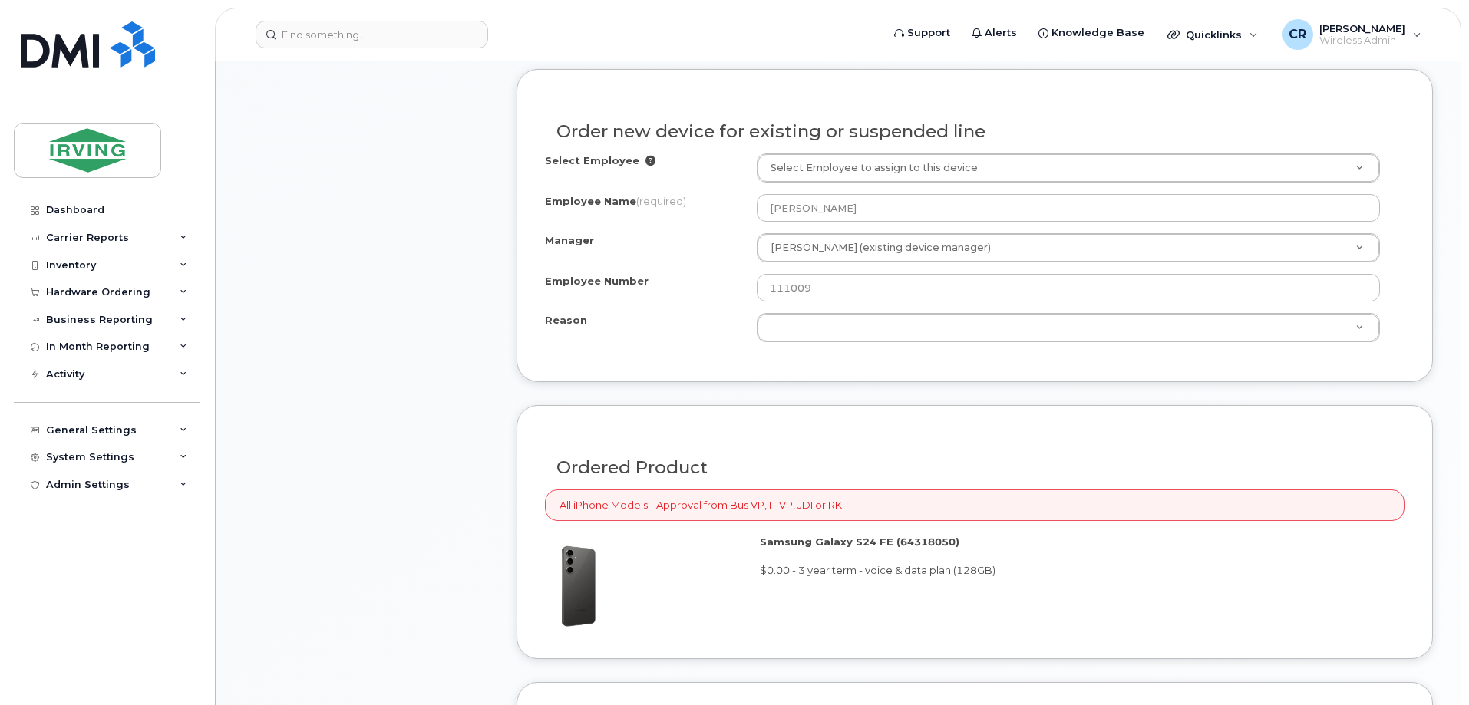
scroll to position [844, 0]
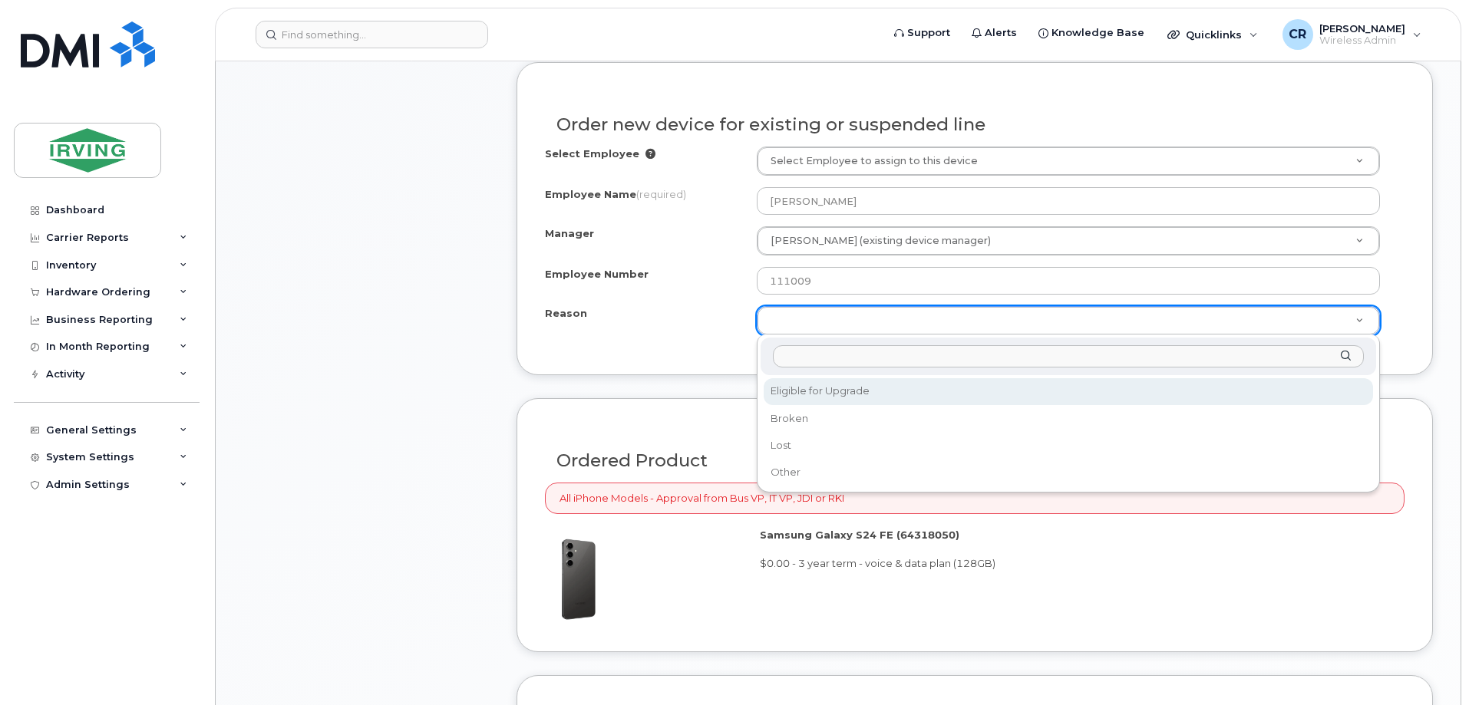
select select "eligible_for_upgrade"
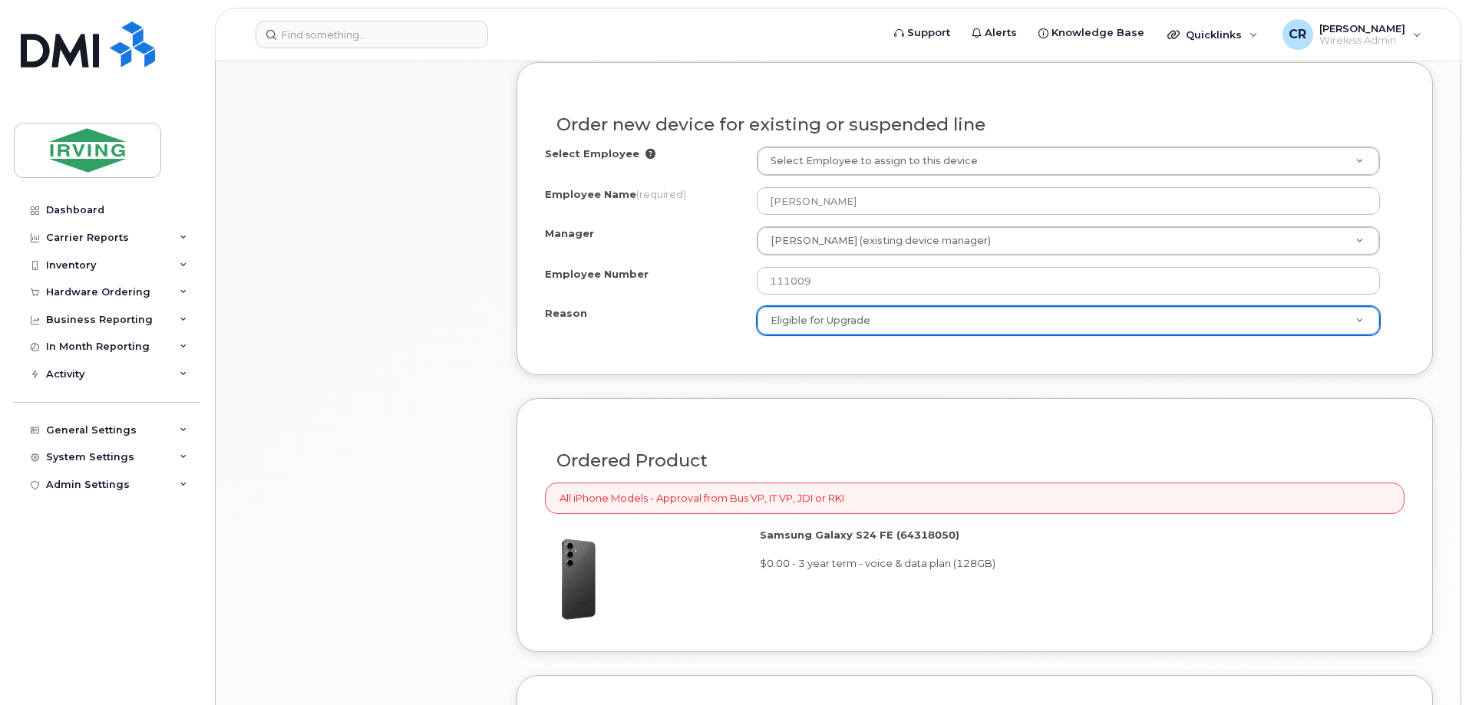
type input "E"
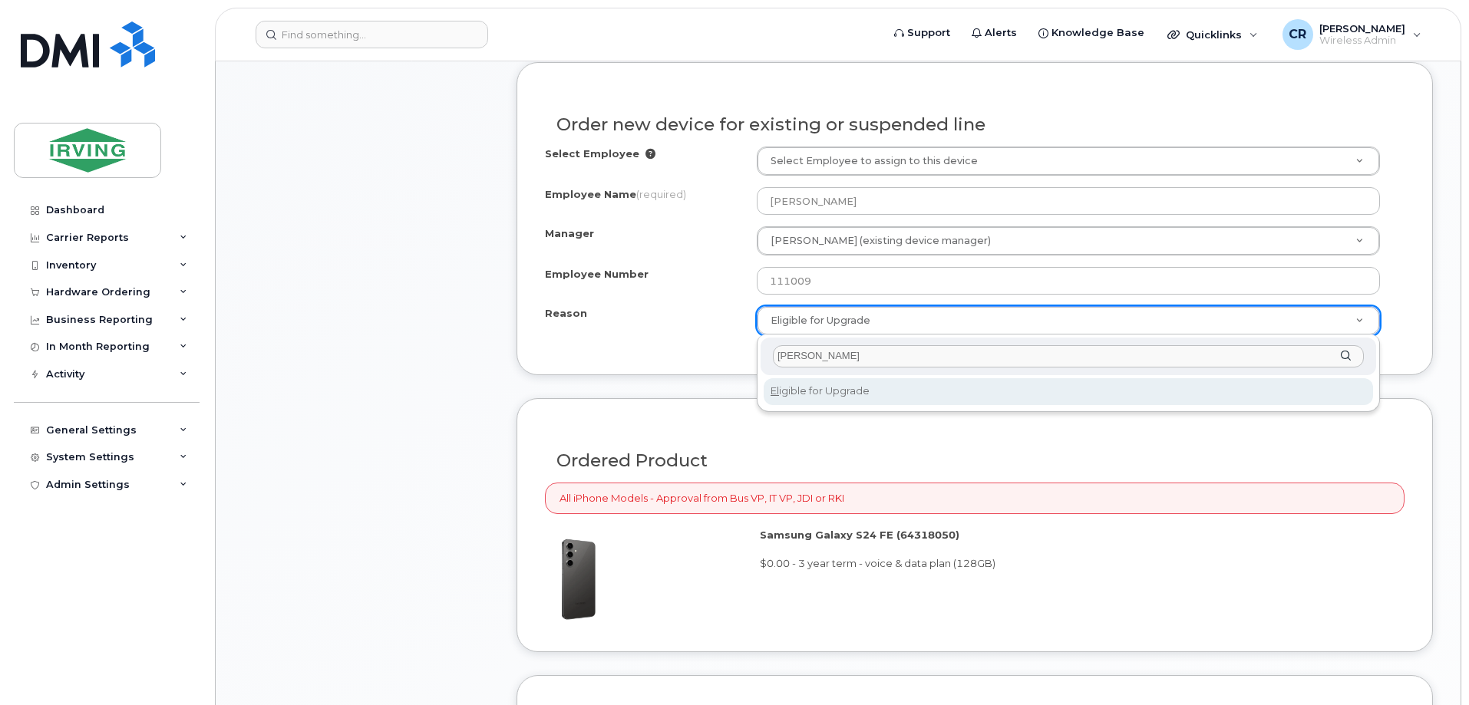
type input "Elig"
drag, startPoint x: 811, startPoint y: 361, endPoint x: 748, endPoint y: 359, distance: 63.0
click at [748, 359] on body "Support Alerts Knowledge Base Quicklinks Suspend / Cancel Device Change SIM Car…" at bounding box center [734, 442] width 1469 height 2573
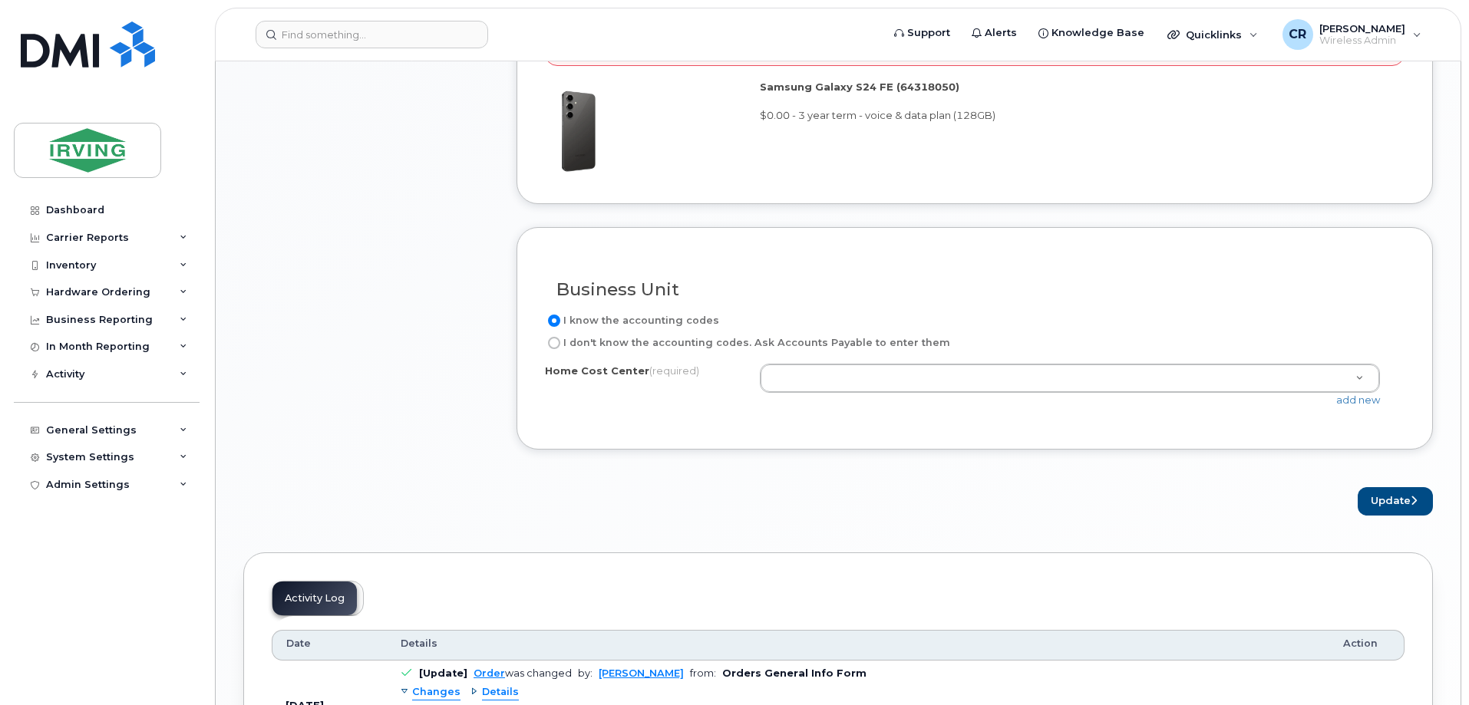
scroll to position [1305, 0]
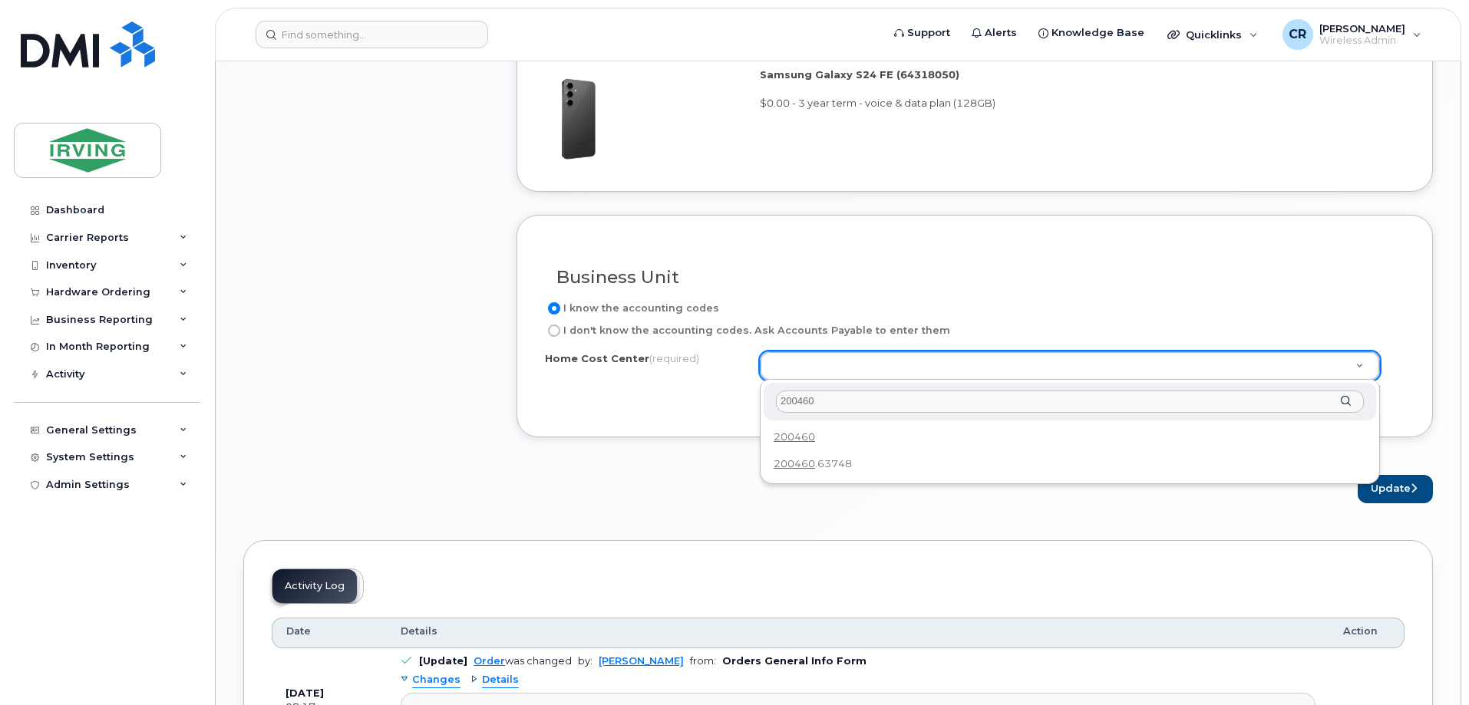
type input "200460"
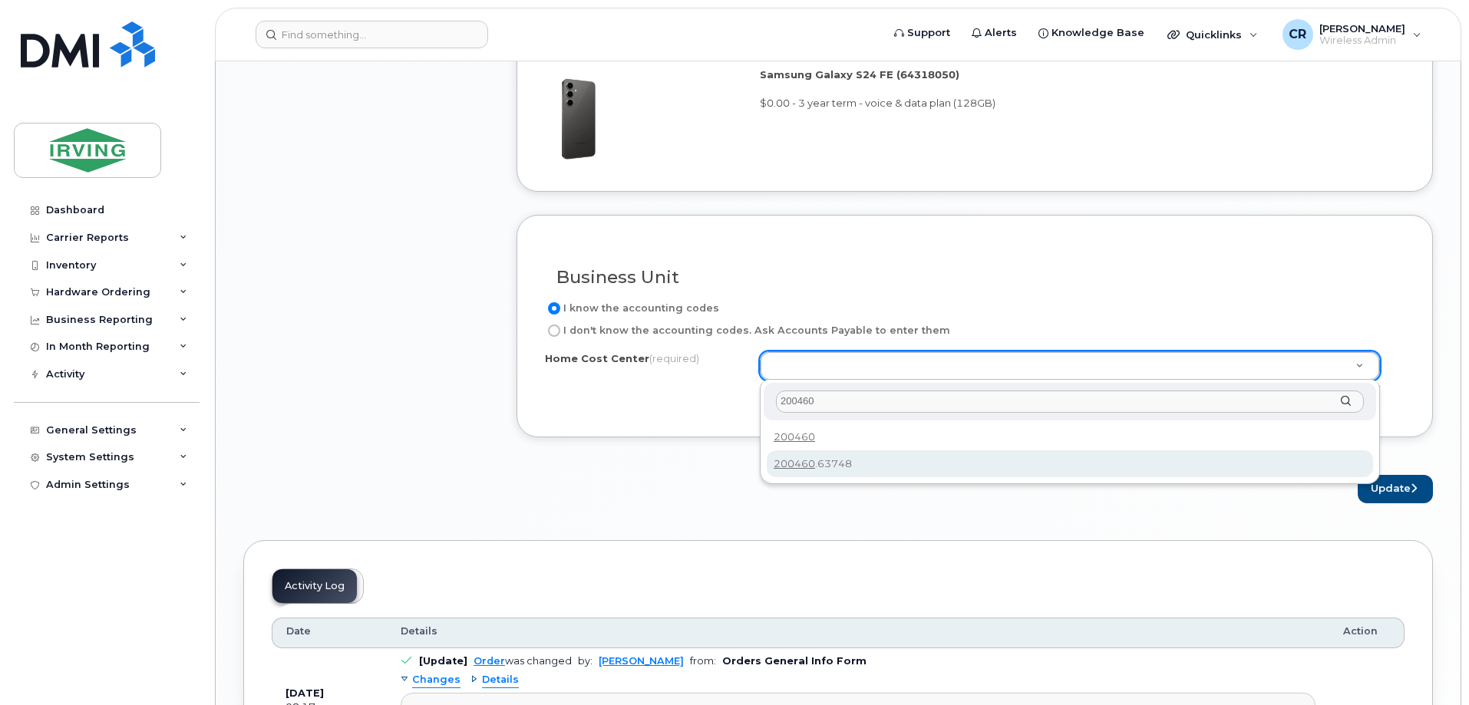
type input "200460.63748"
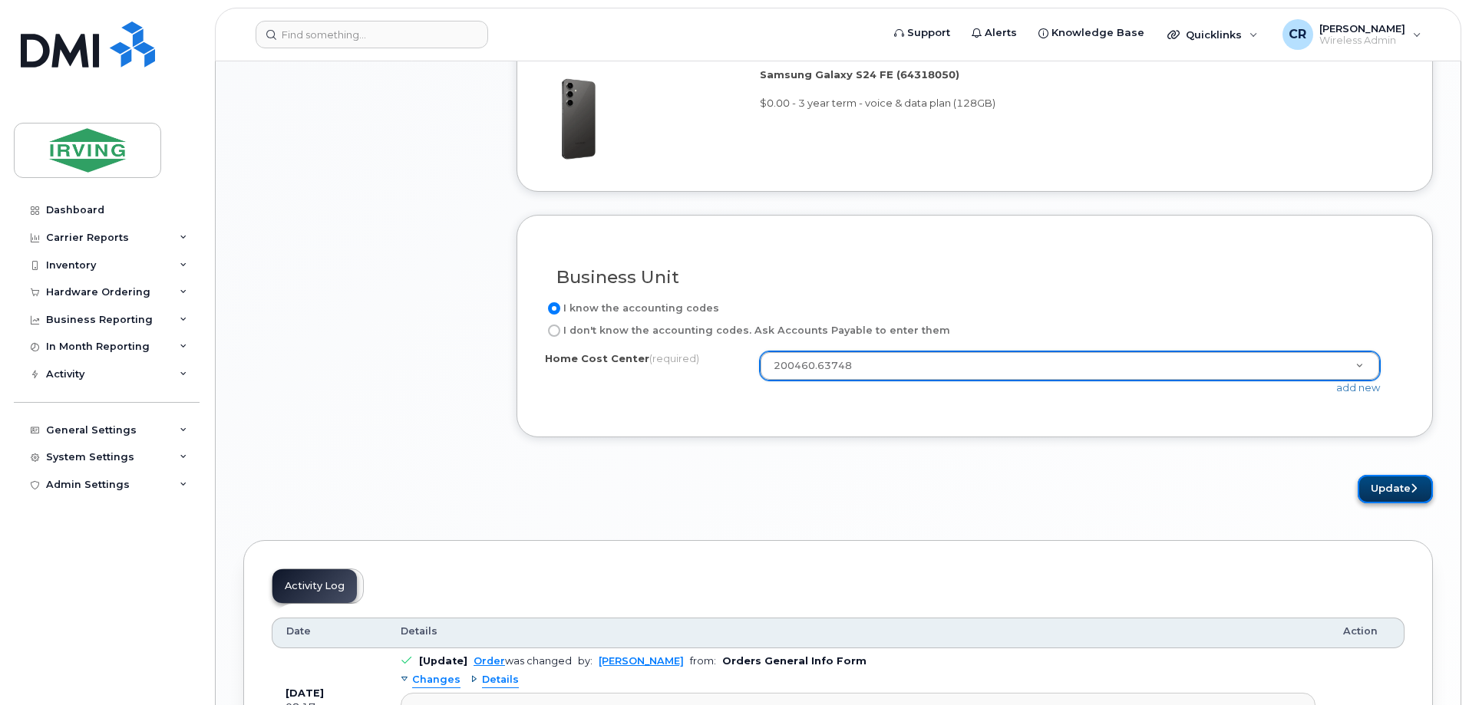
click at [1396, 482] on button "Update" at bounding box center [1395, 489] width 75 height 28
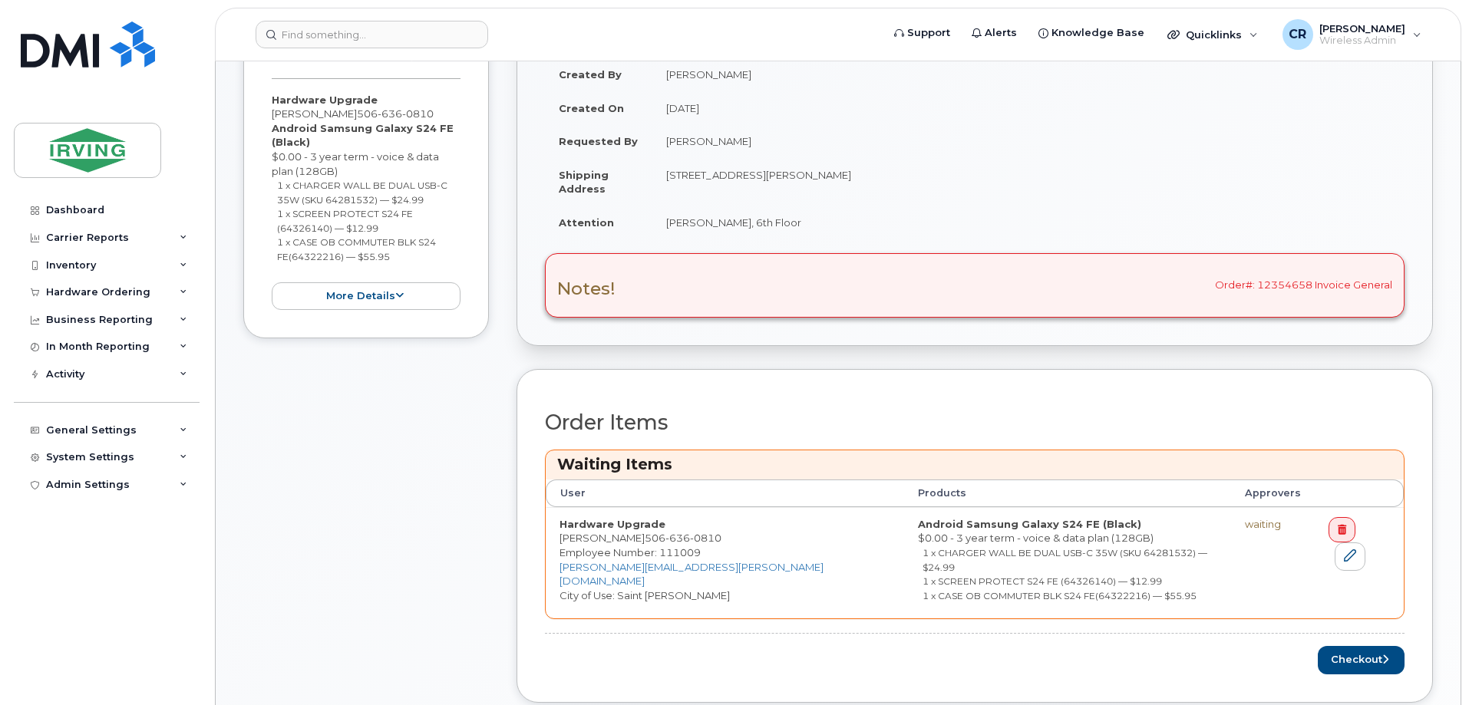
scroll to position [537, 0]
